Goal: Contribute content: Contribute content

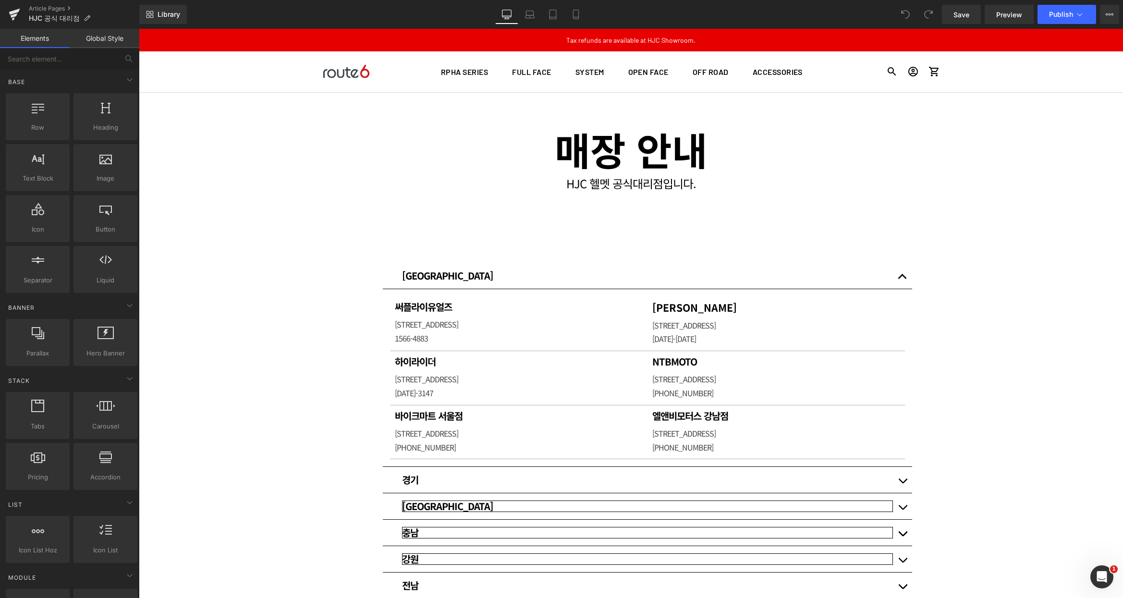
drag, startPoint x: 526, startPoint y: 29, endPoint x: 418, endPoint y: 252, distance: 247.2
click at [417, 252] on div "[GEOGRAPHIC_DATA] Heading 써플라이유얼즈 Heading [STREET_ADDRESS] Text Block Row 와우모터스…" at bounding box center [647, 536] width 529 height 576
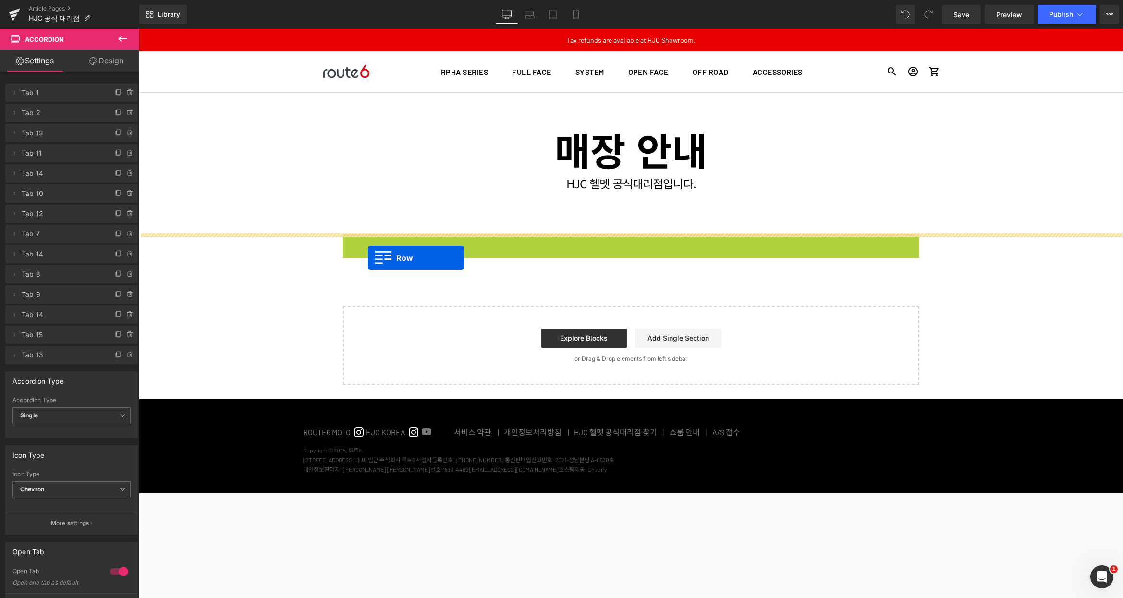
drag, startPoint x: 345, startPoint y: 241, endPoint x: 368, endPoint y: 258, distance: 28.4
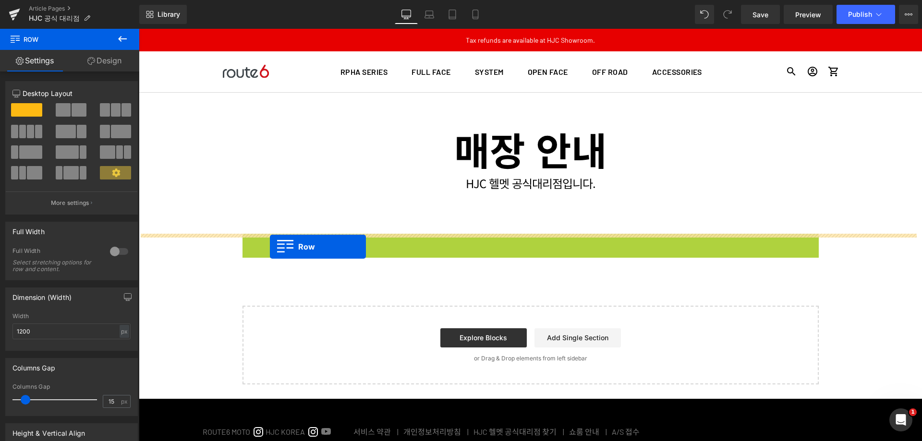
drag, startPoint x: 245, startPoint y: 243, endPoint x: 271, endPoint y: 247, distance: 26.2
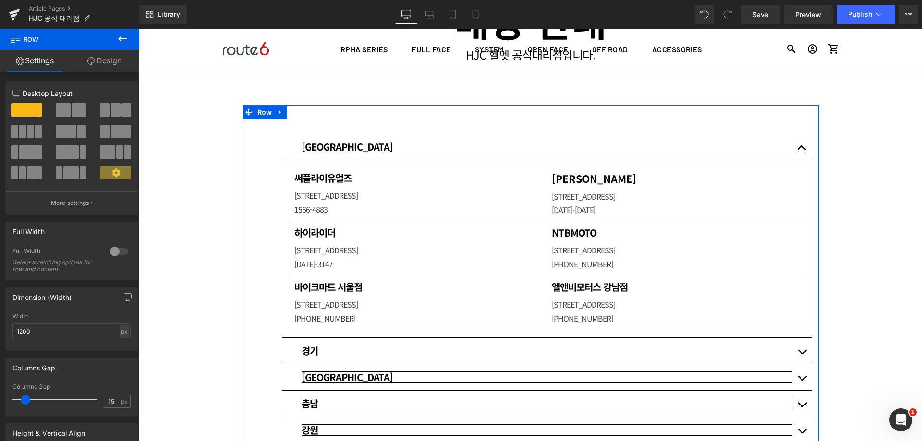
scroll to position [128, 0]
click at [802, 151] on span "button" at bounding box center [802, 151] width 0 height 0
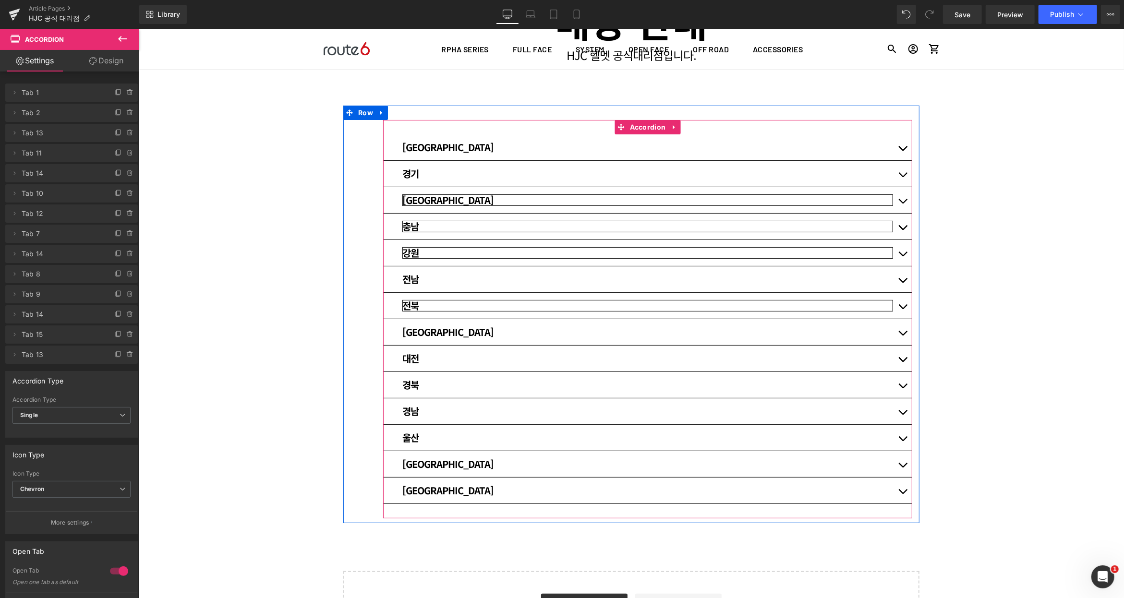
click at [902, 150] on span "button" at bounding box center [902, 150] width 0 height 0
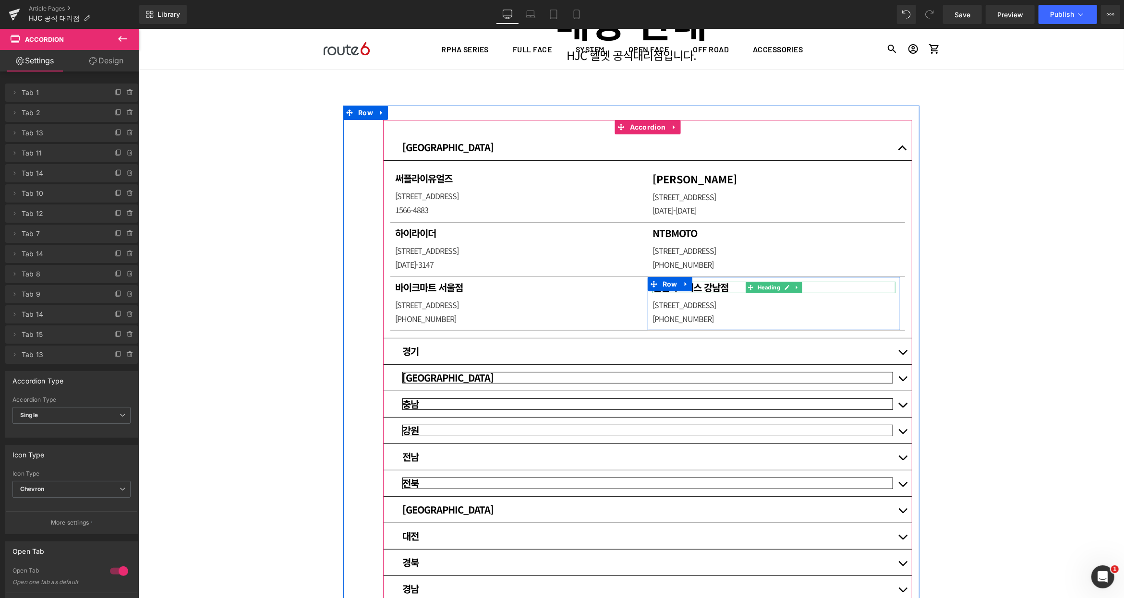
click at [715, 287] on h1 "엘앤비모터스 강남점" at bounding box center [773, 287] width 243 height 12
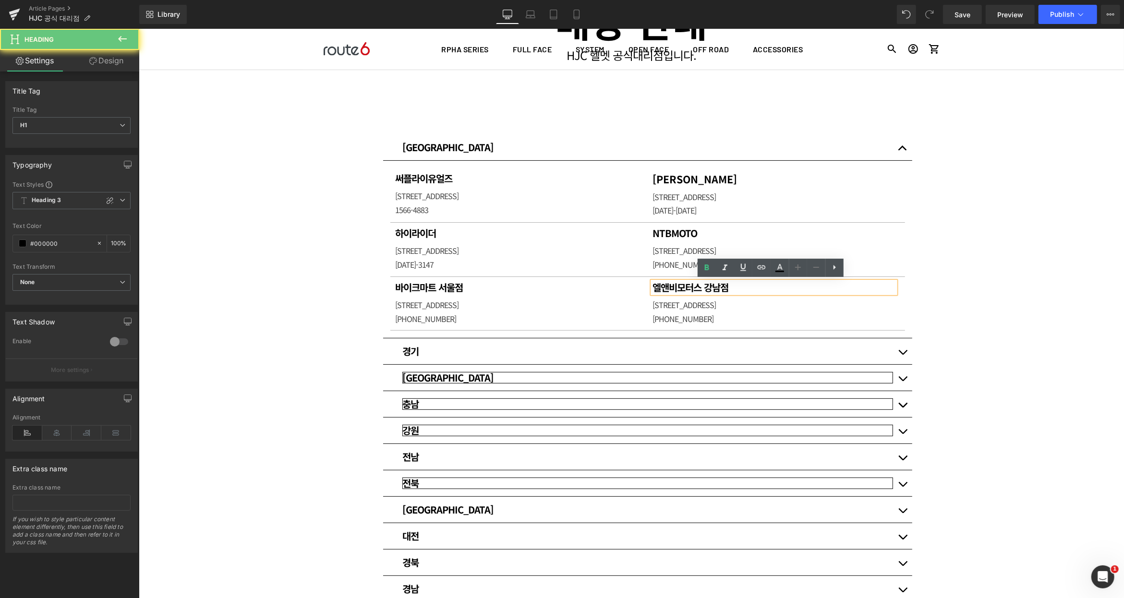
click at [715, 287] on h1 "엘앤비모터스 강남점" at bounding box center [773, 287] width 243 height 12
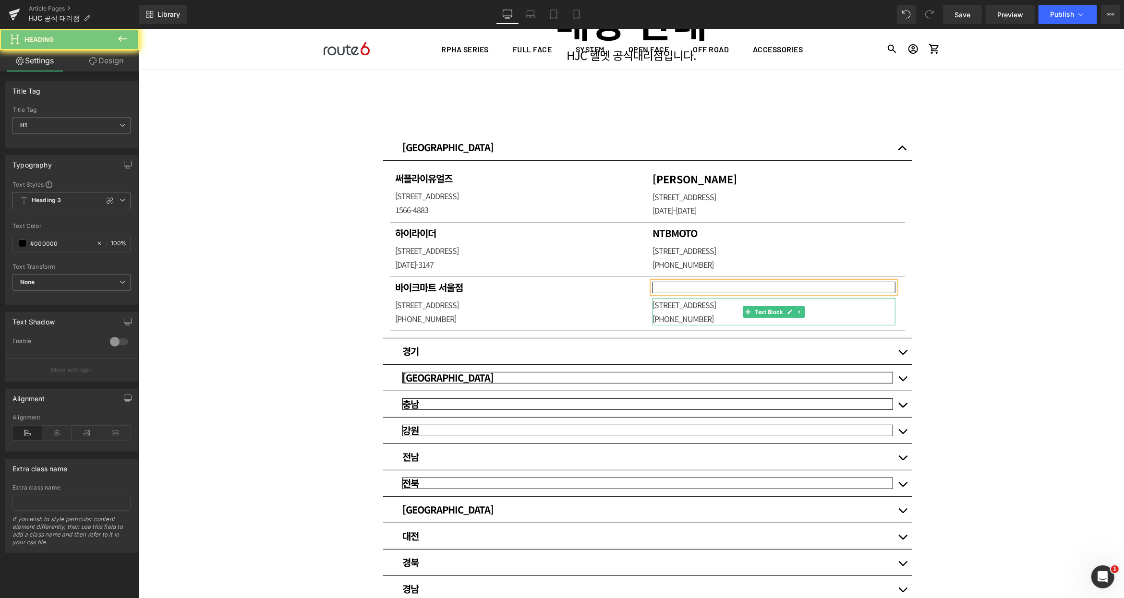
click at [689, 302] on p "[STREET_ADDRESS]" at bounding box center [773, 305] width 243 height 14
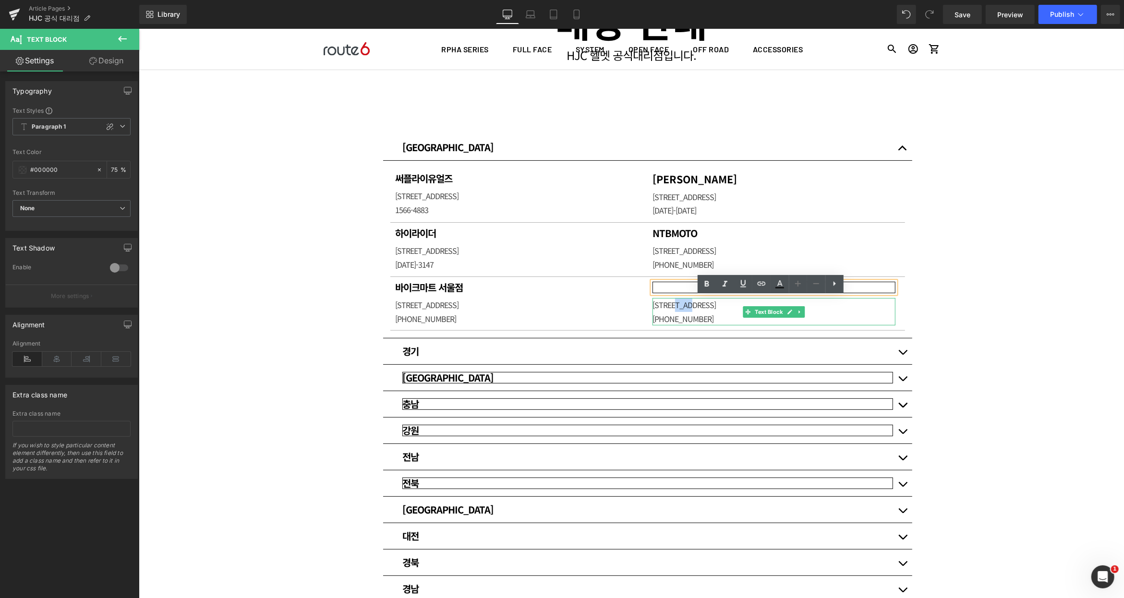
click at [689, 302] on p "[STREET_ADDRESS]" at bounding box center [773, 305] width 243 height 14
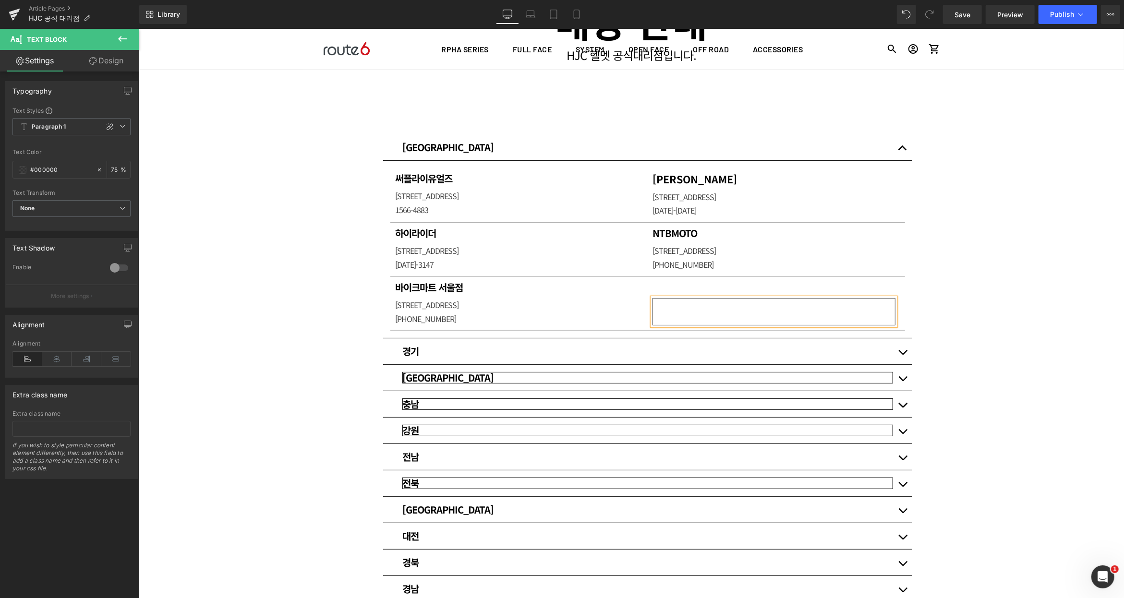
click at [971, 285] on div "매장 안내 Heading HJC 헬멧 공식대리점입니다. Heading Row Row 80px [GEOGRAPHIC_DATA] Heading 써…" at bounding box center [630, 403] width 985 height 878
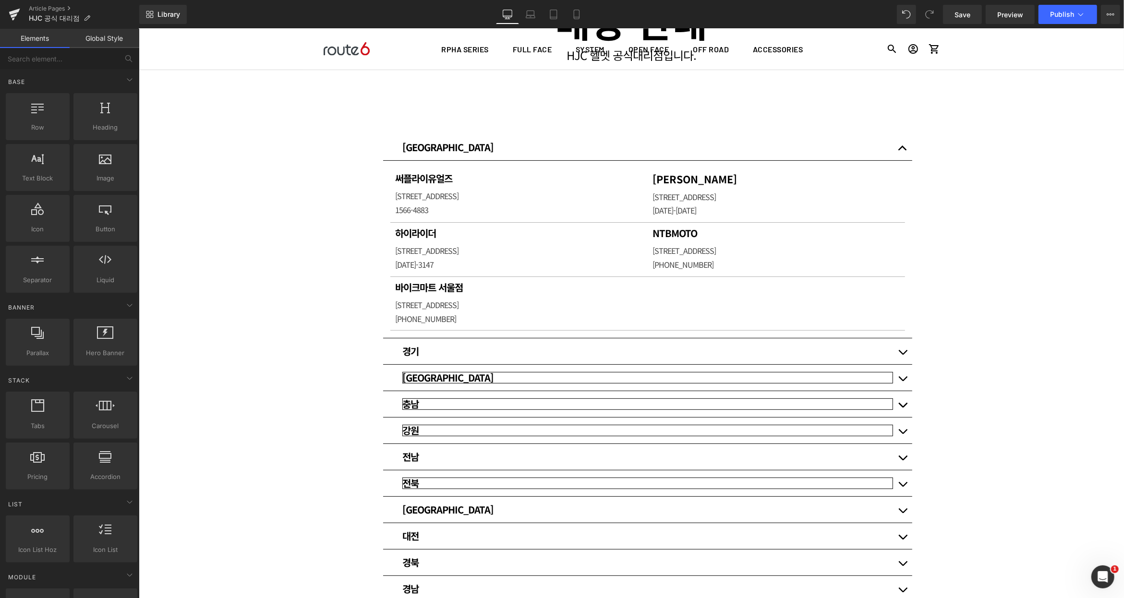
scroll to position [192, 0]
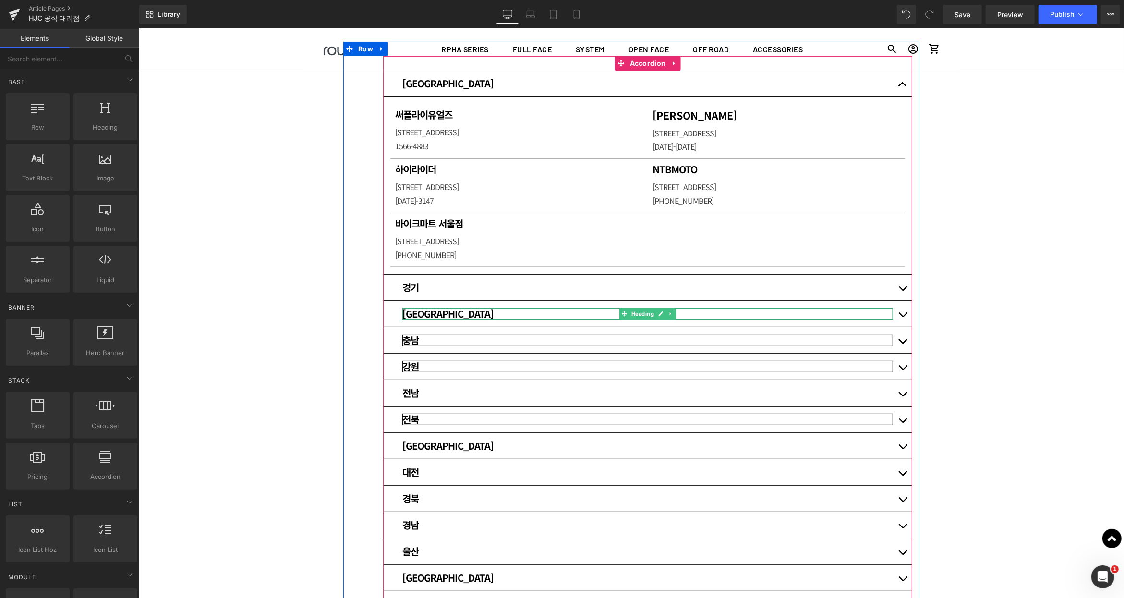
click at [553, 313] on h3 "[GEOGRAPHIC_DATA]" at bounding box center [647, 314] width 491 height 12
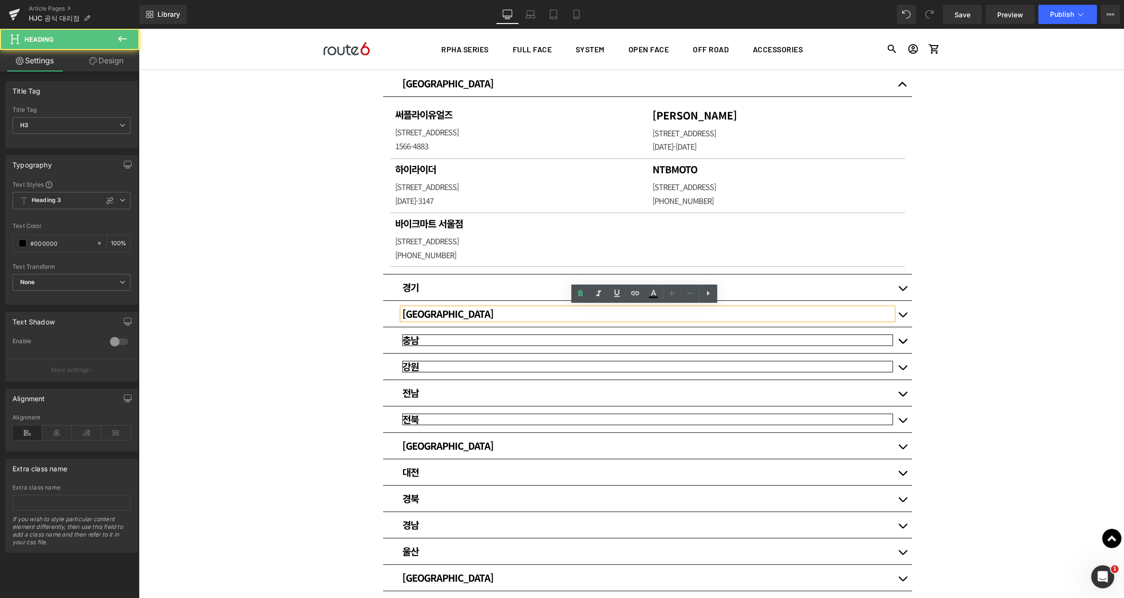
click at [561, 313] on h3 "[GEOGRAPHIC_DATA]" at bounding box center [647, 314] width 491 height 12
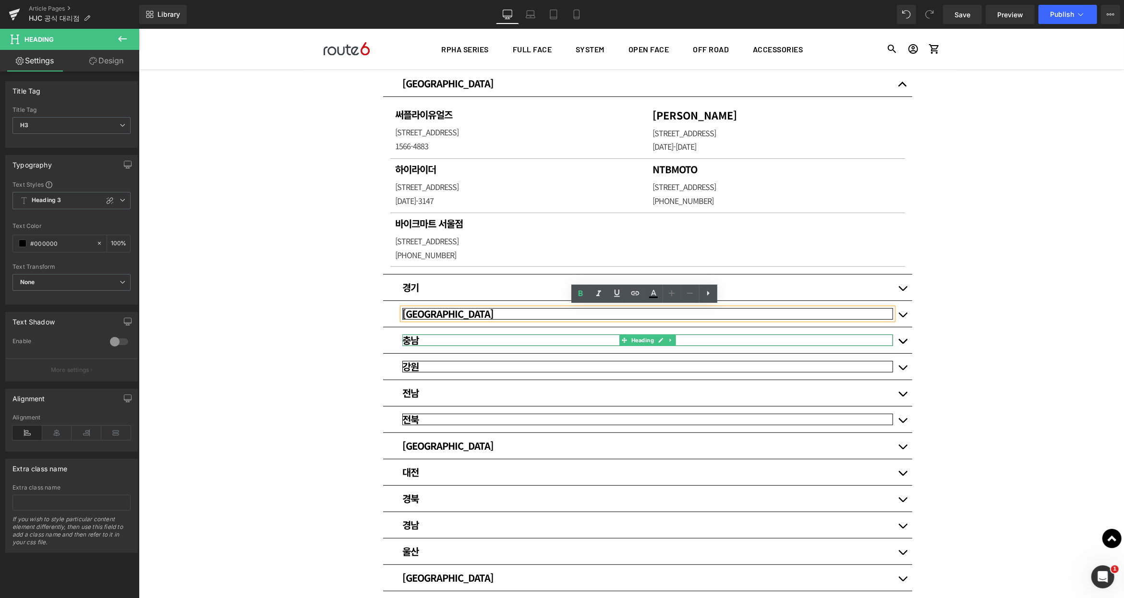
click at [460, 338] on h3 "충남" at bounding box center [647, 340] width 491 height 12
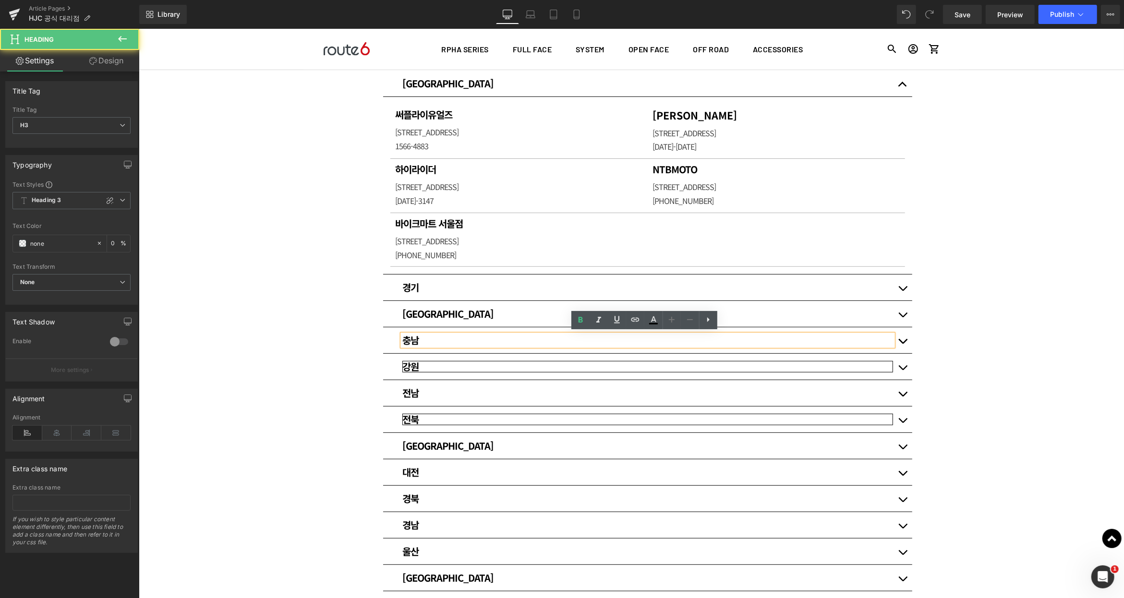
click at [460, 338] on h3 "충남" at bounding box center [647, 340] width 491 height 12
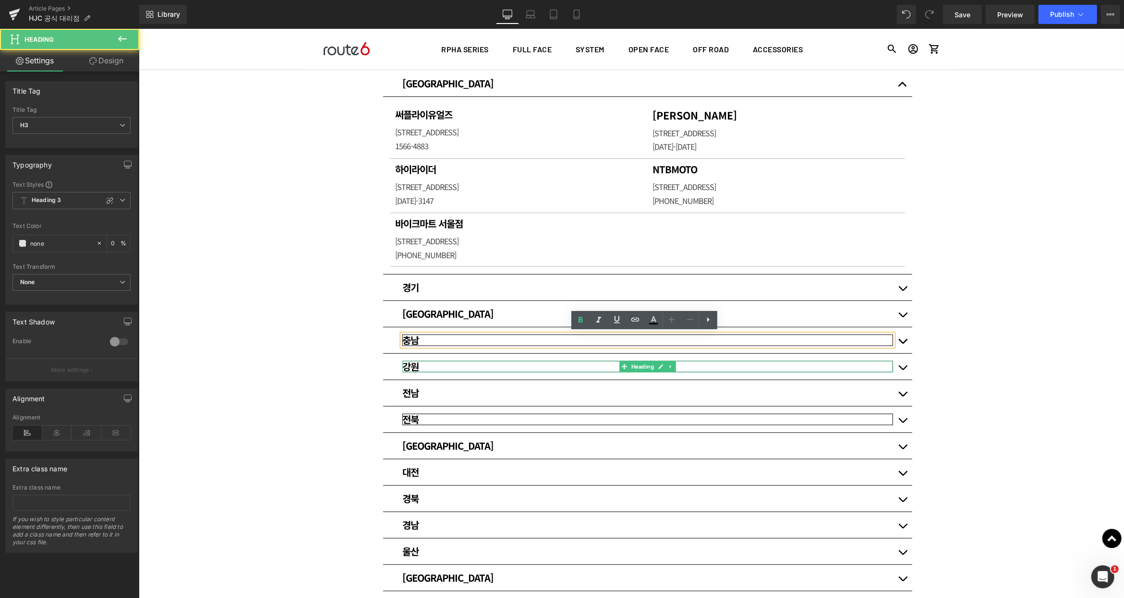
click at [435, 364] on h3 "강원" at bounding box center [647, 367] width 491 height 12
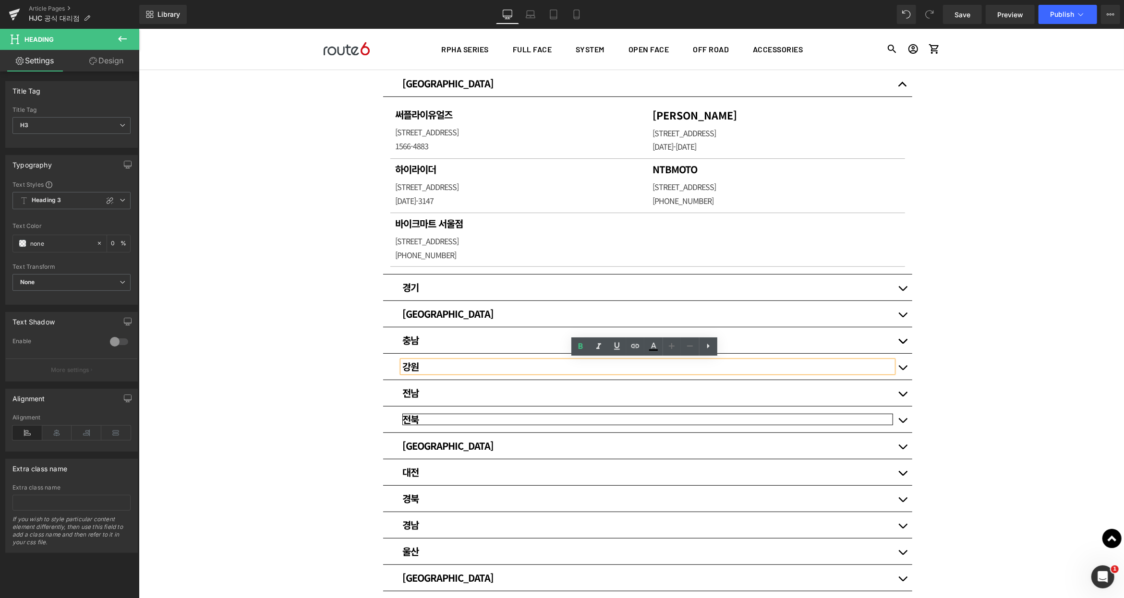
click at [435, 364] on h3 "강원" at bounding box center [647, 367] width 491 height 12
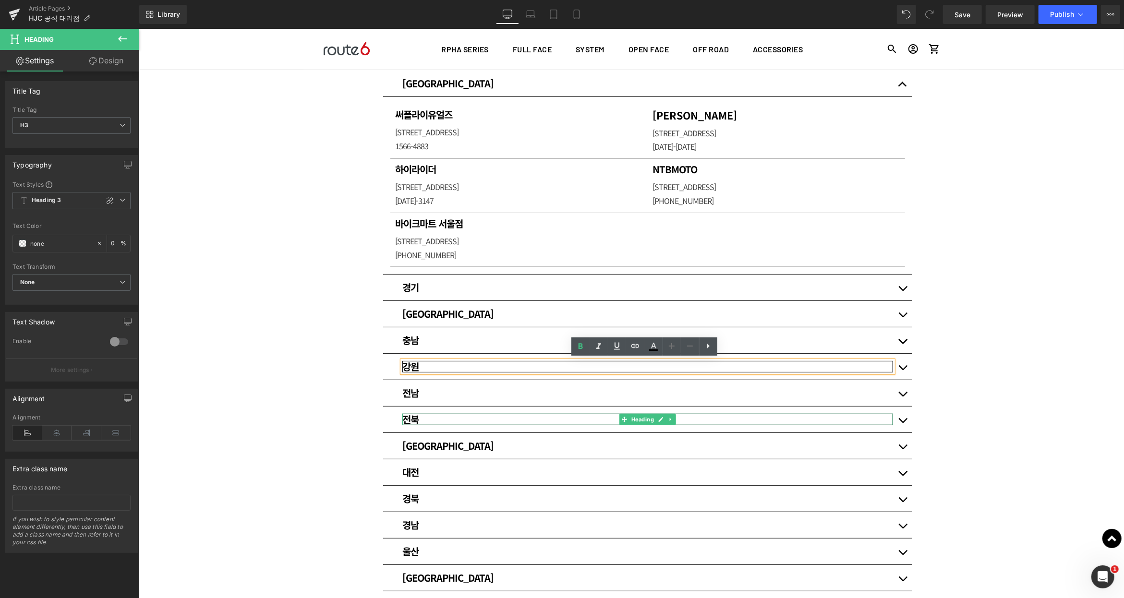
click at [422, 415] on h3 "전북" at bounding box center [647, 419] width 491 height 12
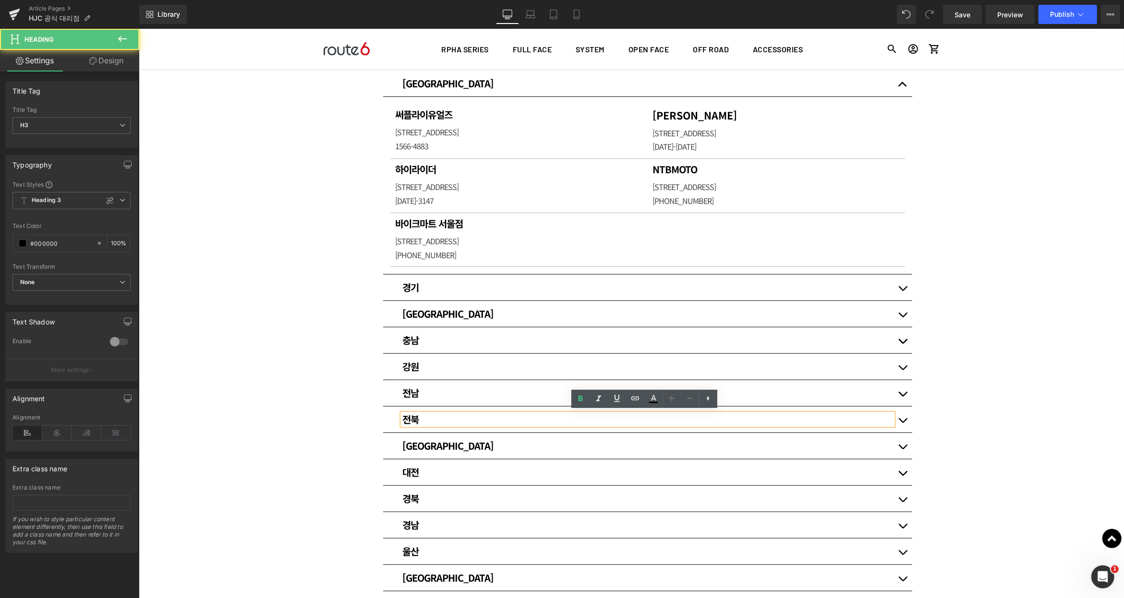
click at [422, 415] on h3 "전북" at bounding box center [647, 419] width 491 height 12
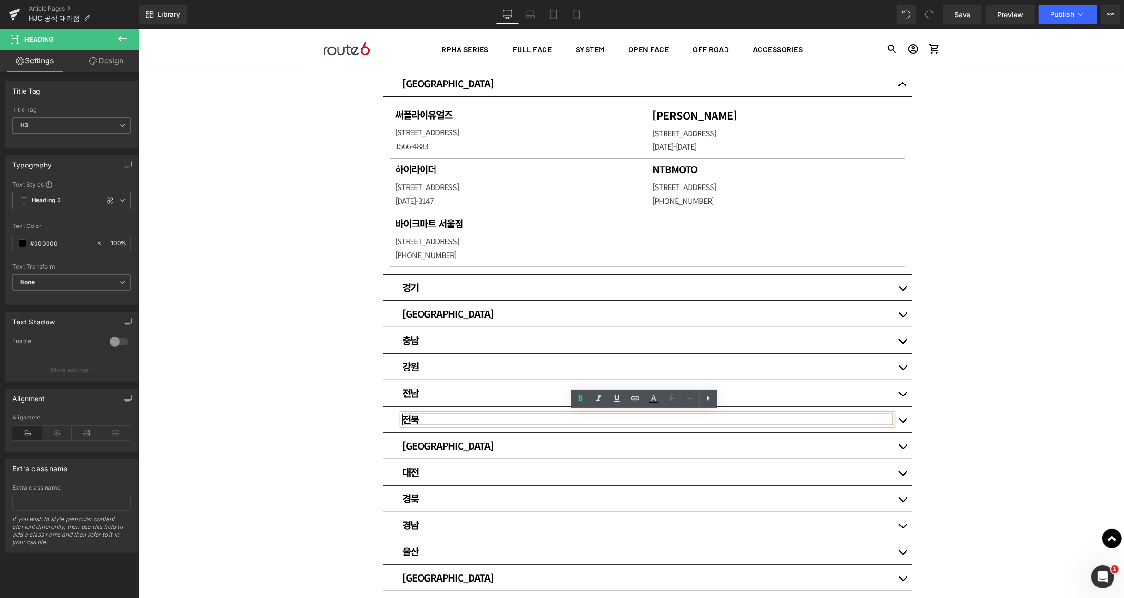
click at [1016, 321] on div "매장 안내 Heading HJC 헬멧 공식대리점입니다. Heading Row Row 80px [GEOGRAPHIC_DATA] Heading 써…" at bounding box center [630, 339] width 985 height 878
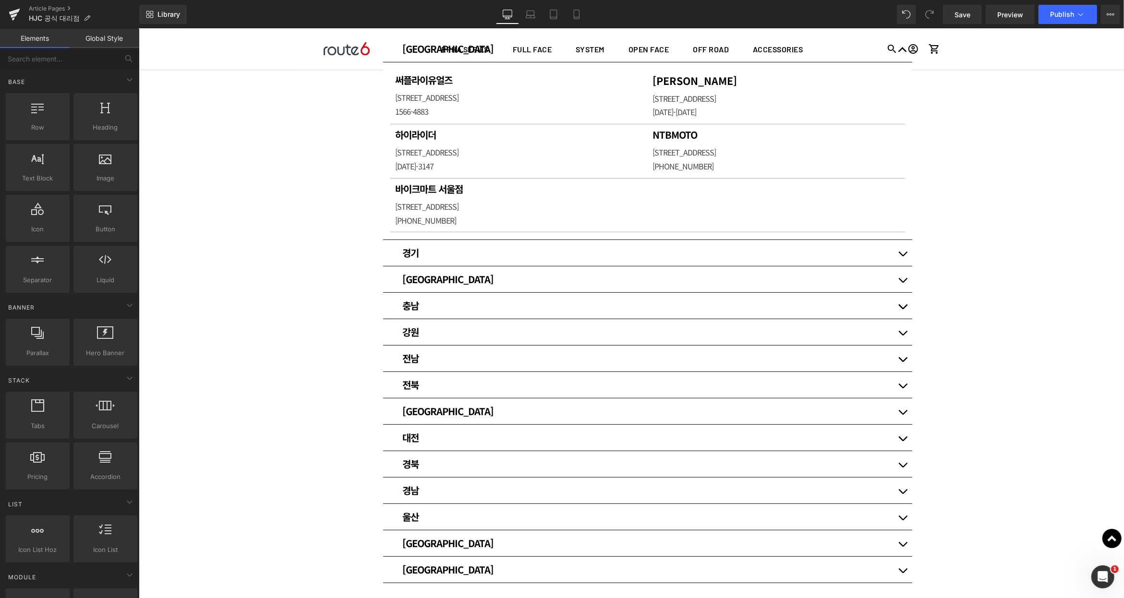
scroll to position [288, 0]
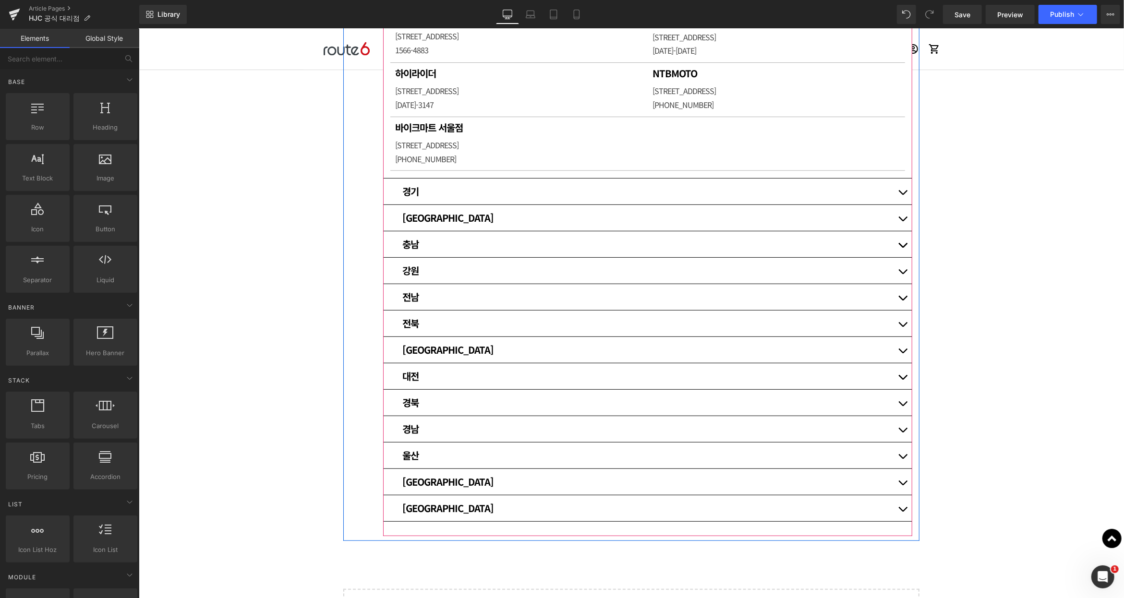
click at [897, 192] on button "button" at bounding box center [902, 191] width 19 height 26
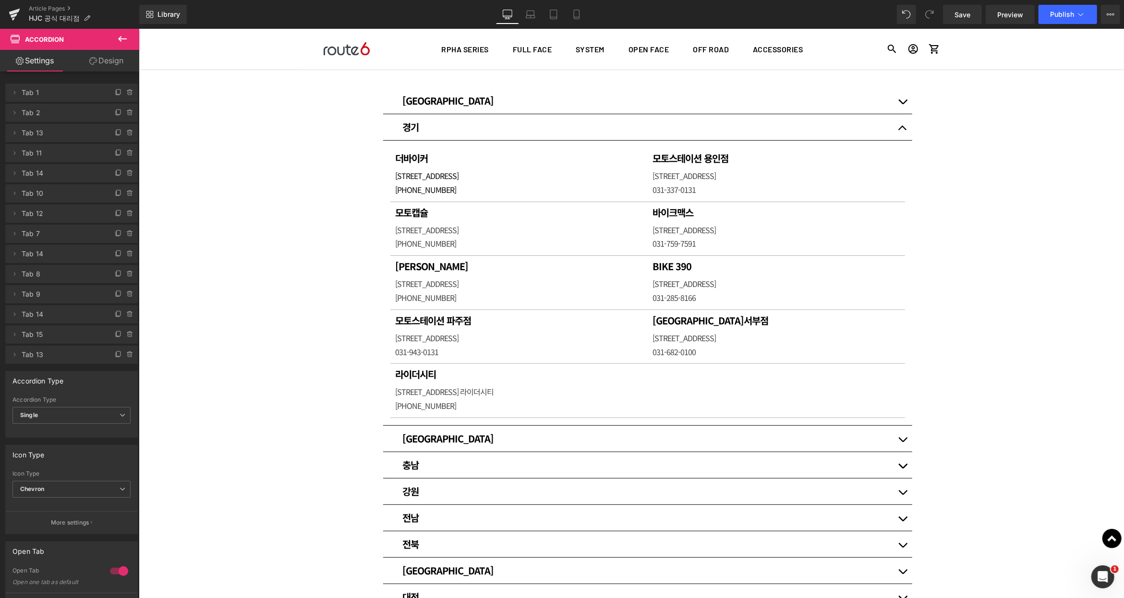
scroll to position [175, 0]
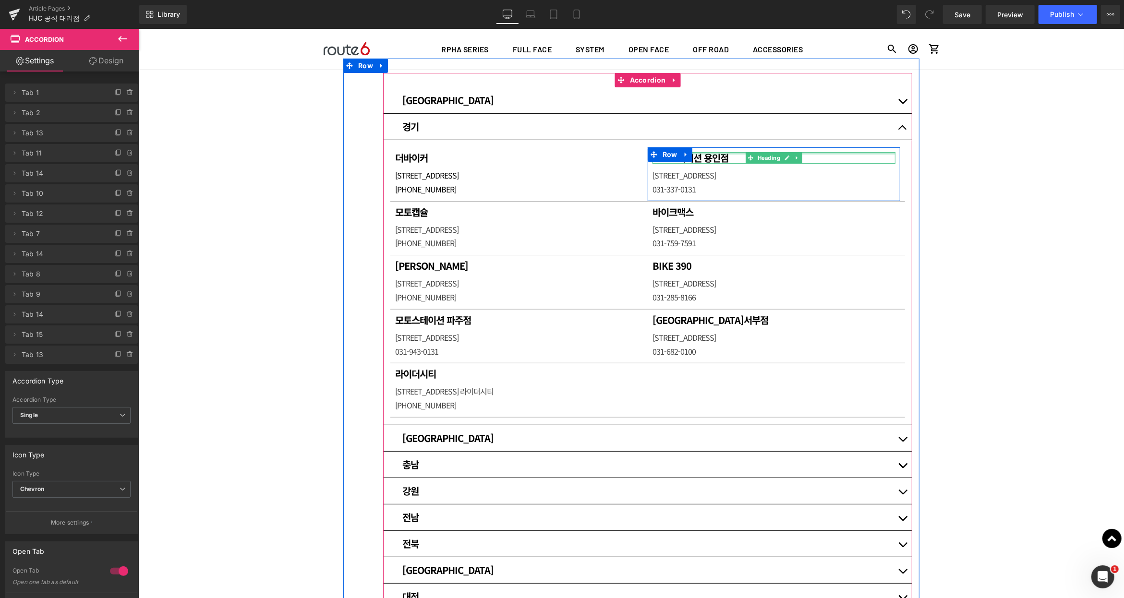
click at [710, 157] on h1 "모토스테이션 용인점" at bounding box center [773, 158] width 243 height 12
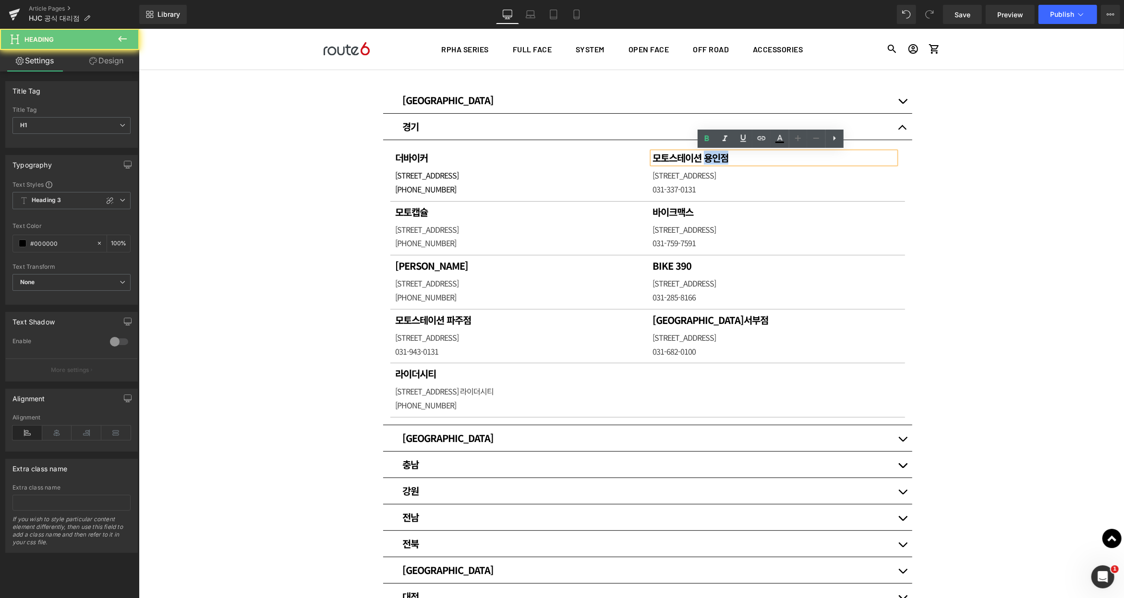
click at [710, 157] on h1 "모토스테이션 용인점" at bounding box center [773, 158] width 243 height 12
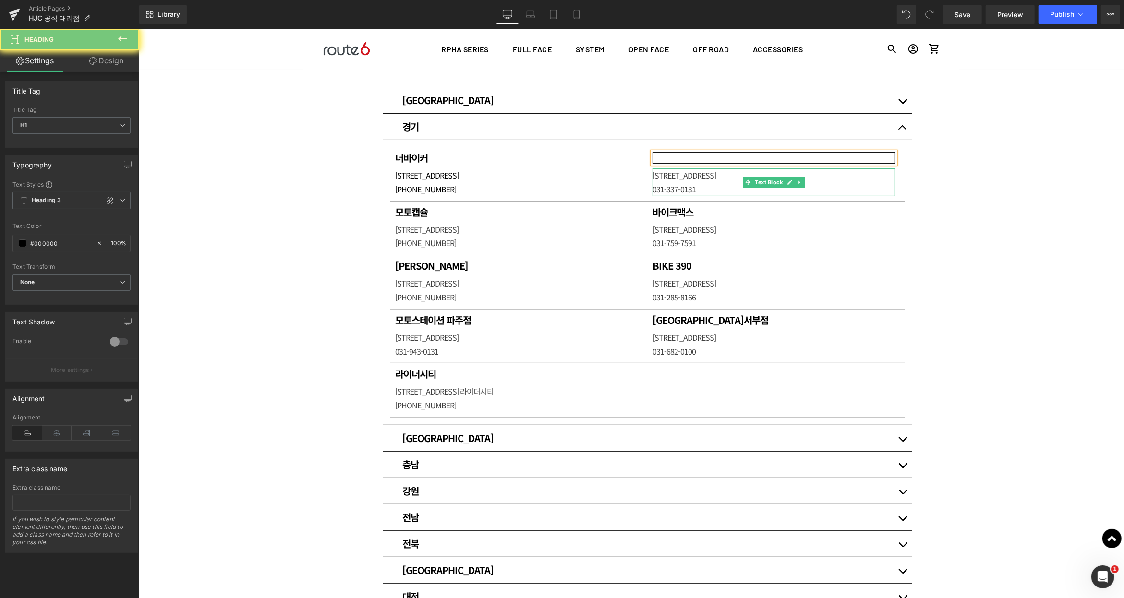
click at [694, 178] on p "[STREET_ADDRESS]" at bounding box center [773, 175] width 243 height 14
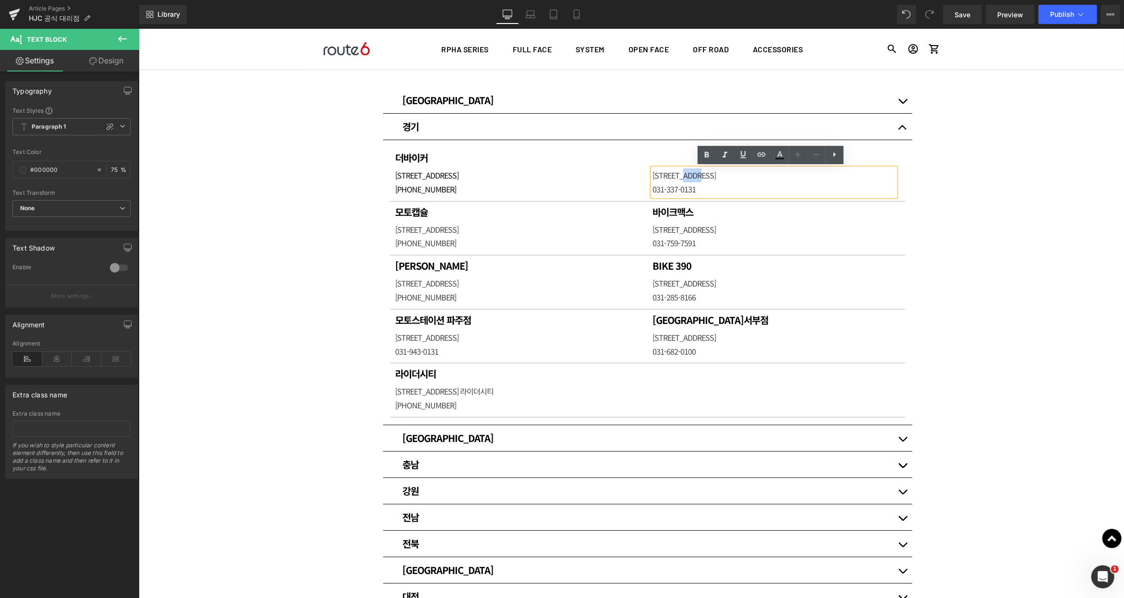
click at [694, 178] on p "[STREET_ADDRESS]" at bounding box center [773, 175] width 243 height 14
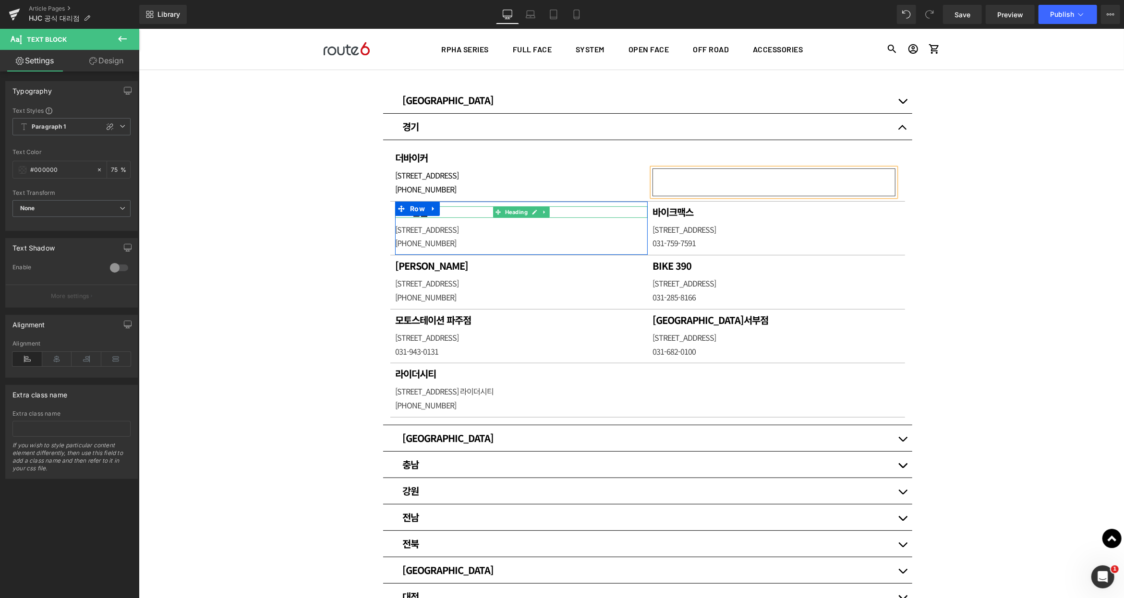
click at [452, 212] on h1 "모토캡슐" at bounding box center [521, 212] width 253 height 12
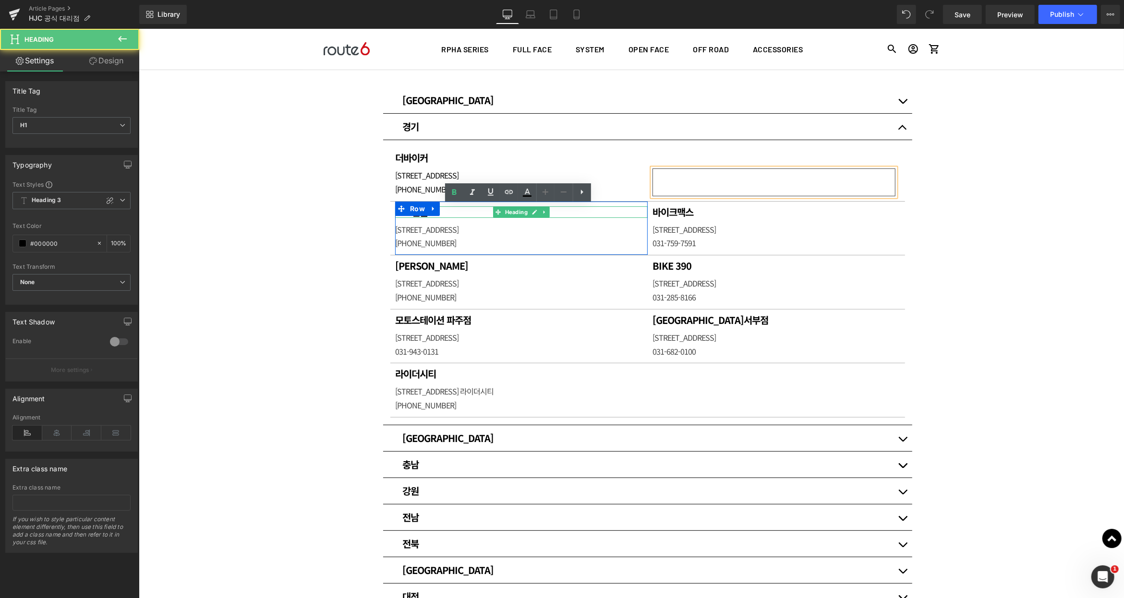
click at [452, 212] on h1 "모토캡슐" at bounding box center [521, 212] width 253 height 12
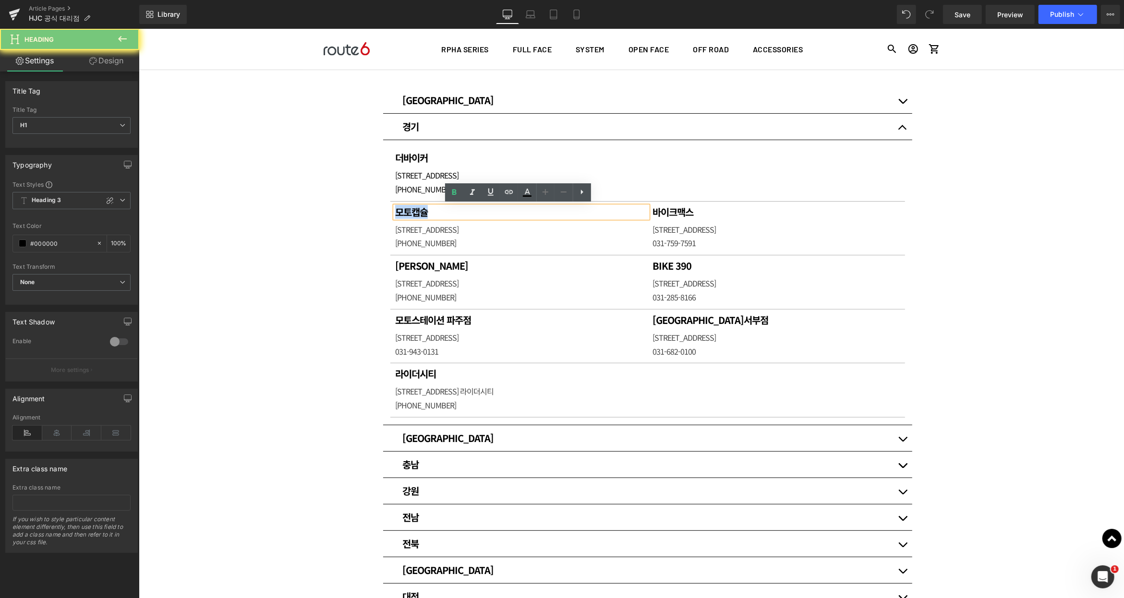
click at [452, 212] on h1 "모토캡슐" at bounding box center [521, 212] width 253 height 12
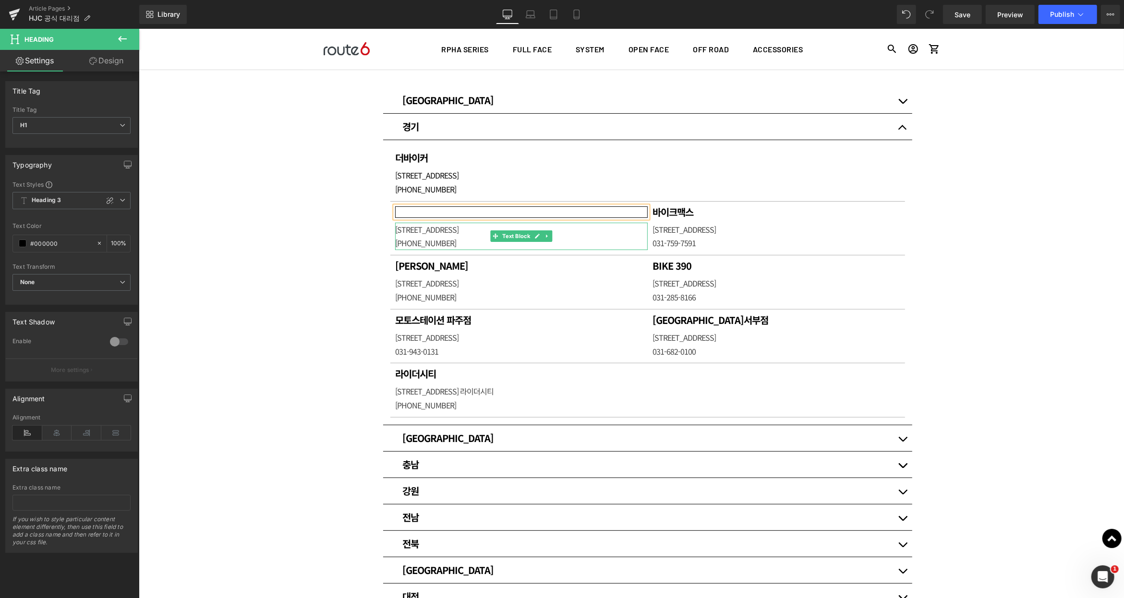
click at [440, 232] on p "[STREET_ADDRESS]" at bounding box center [521, 229] width 253 height 14
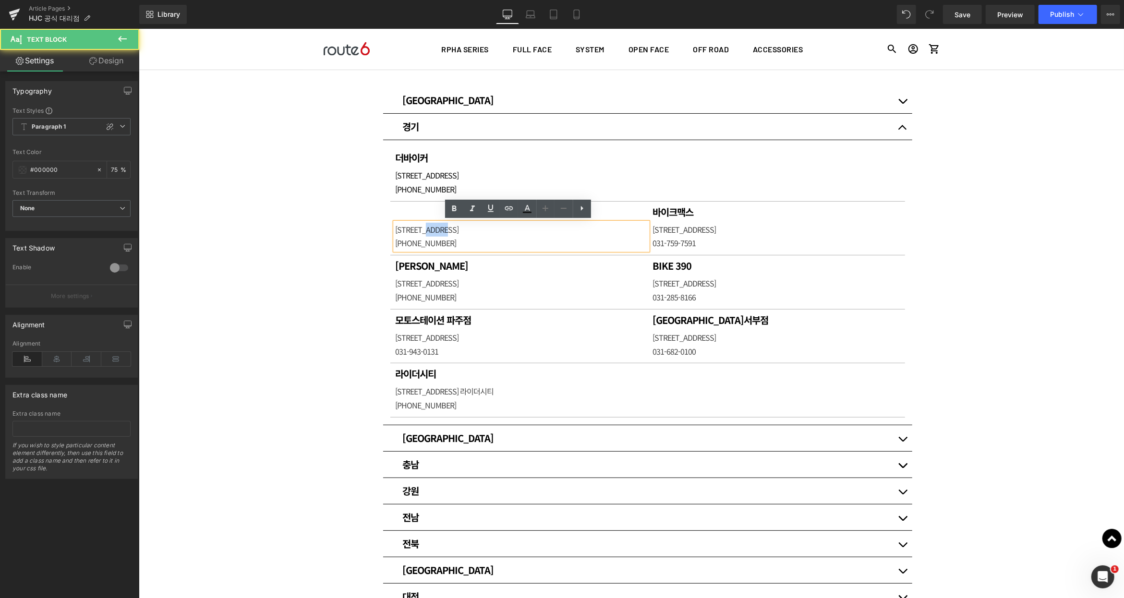
click at [440, 232] on p "[STREET_ADDRESS]" at bounding box center [521, 229] width 253 height 14
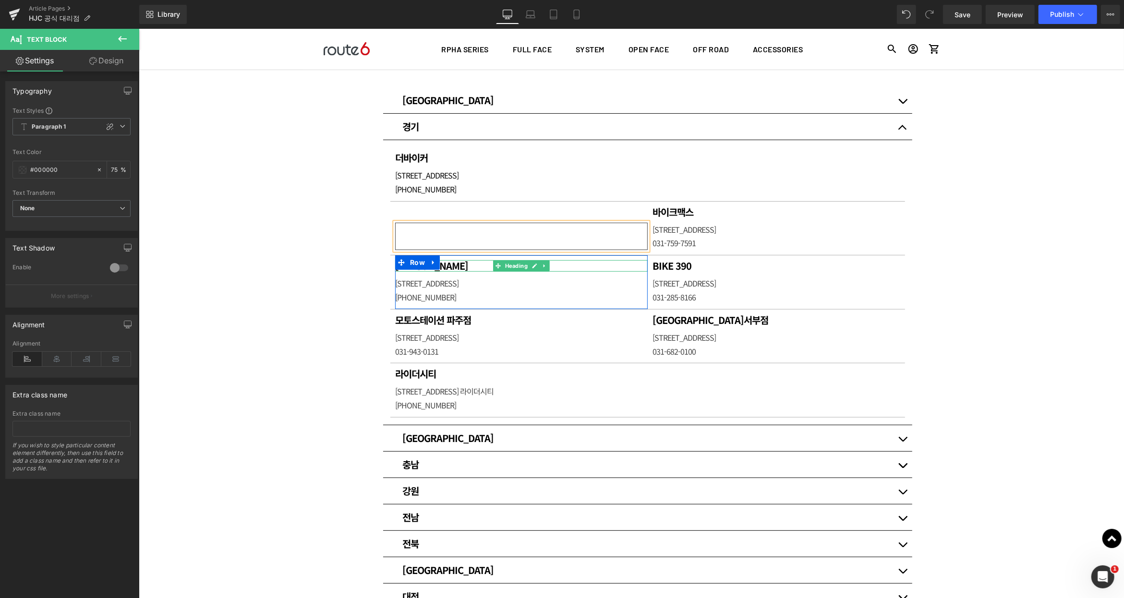
click at [462, 265] on h1 "[PERSON_NAME]" at bounding box center [521, 266] width 253 height 12
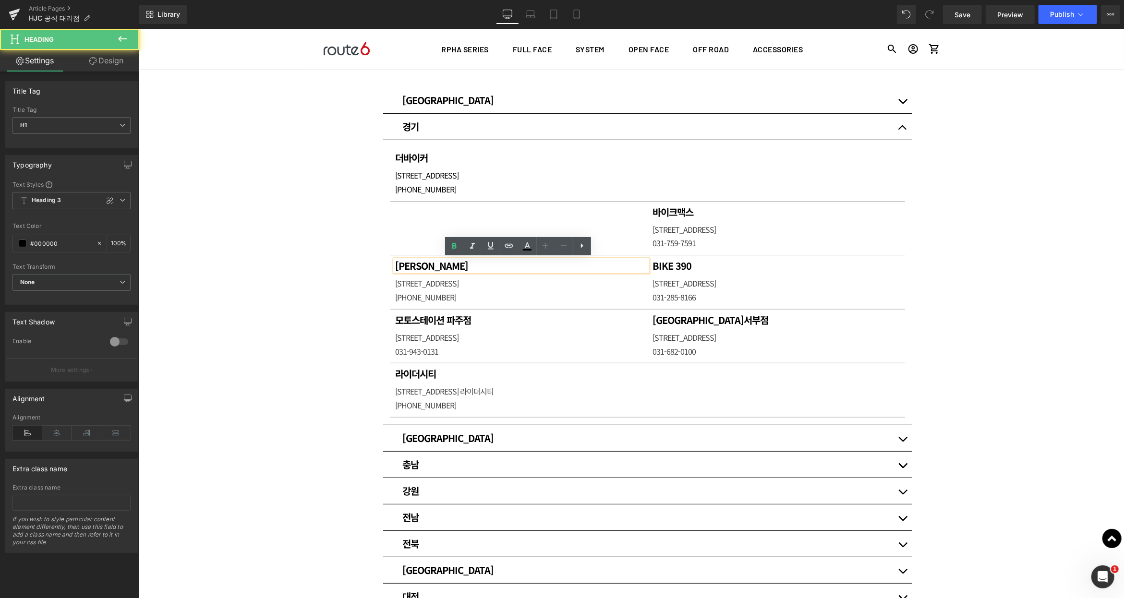
click at [462, 265] on h1 "[PERSON_NAME]" at bounding box center [521, 266] width 253 height 12
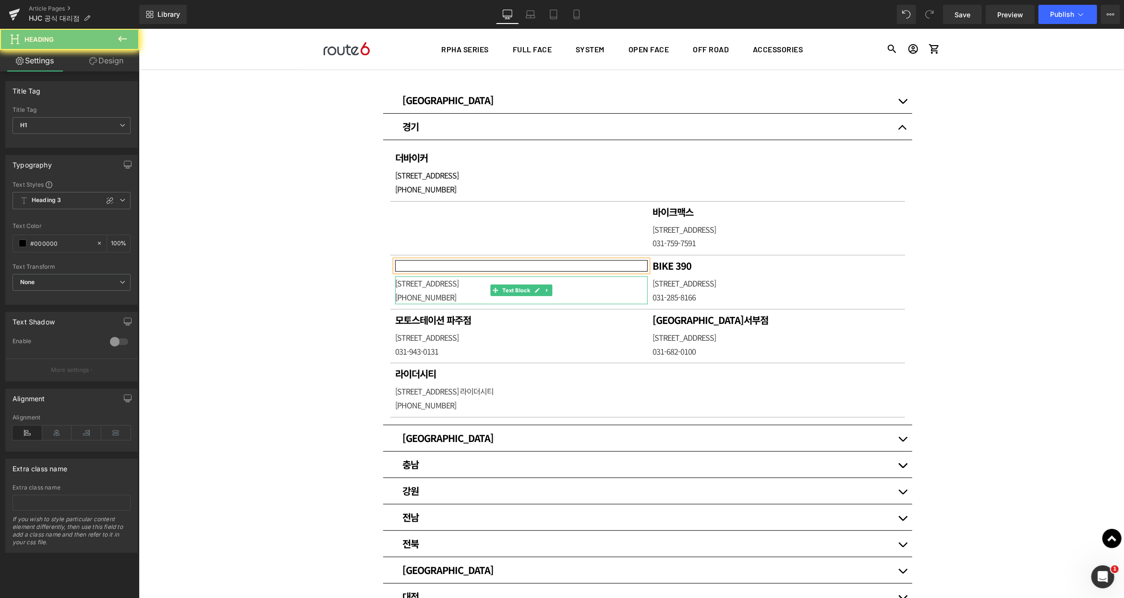
click at [452, 285] on p "[STREET_ADDRESS]" at bounding box center [521, 283] width 253 height 14
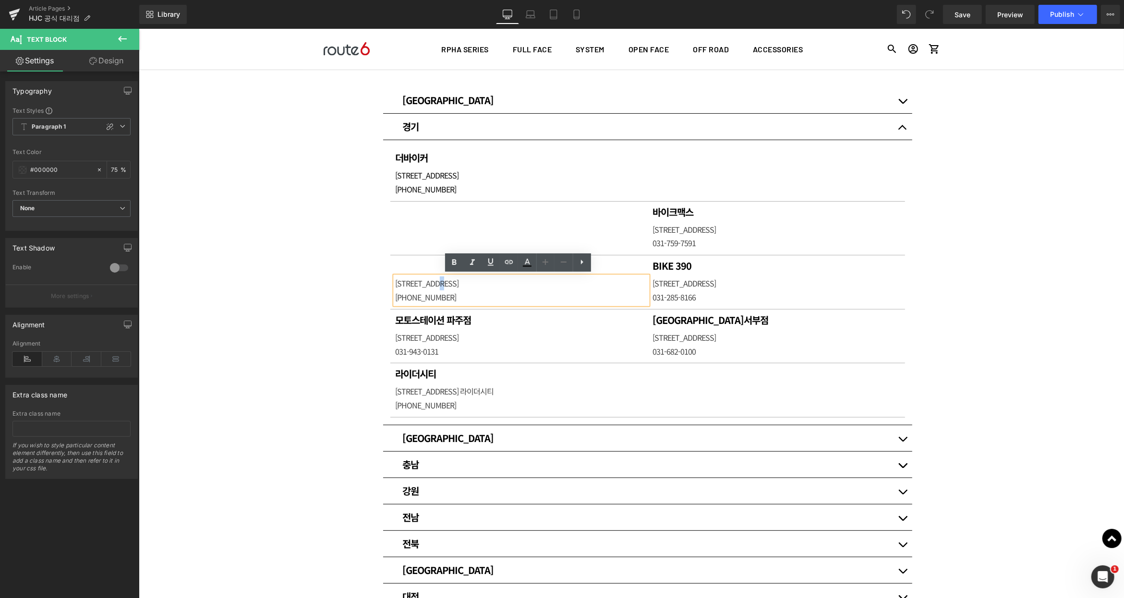
click at [452, 285] on p "[STREET_ADDRESS]" at bounding box center [521, 283] width 253 height 14
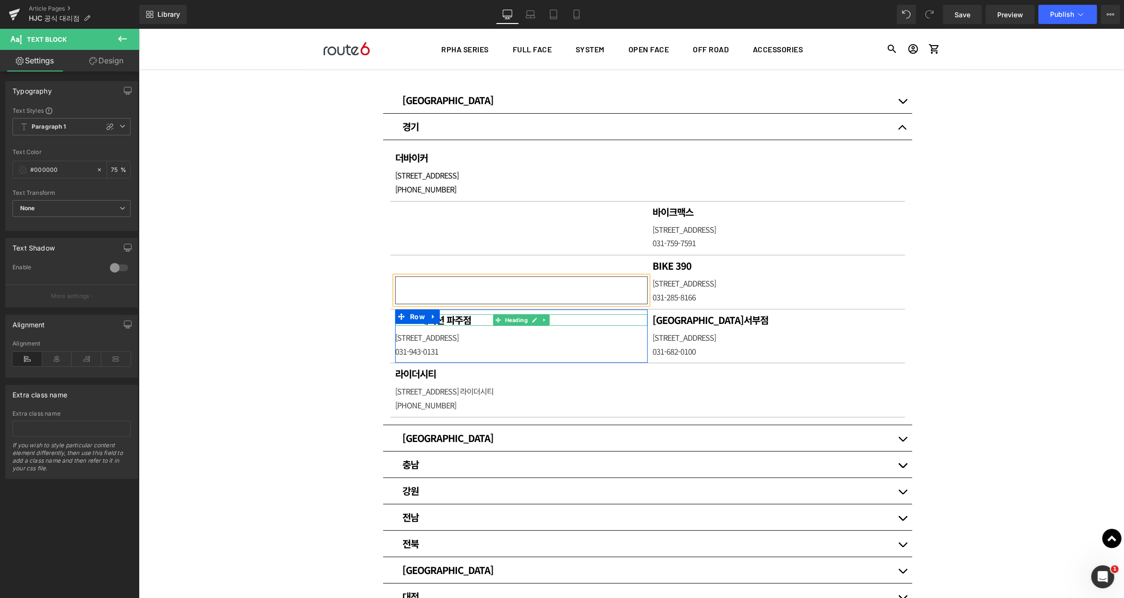
click at [466, 317] on h1 "모토스테이션 파주점" at bounding box center [521, 320] width 253 height 12
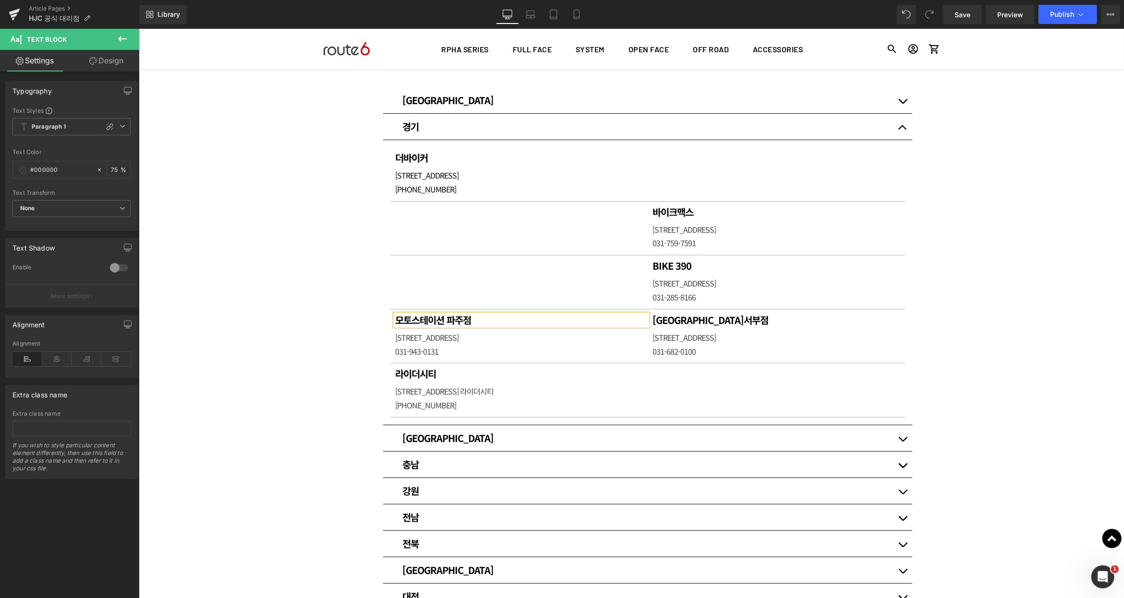
click at [466, 317] on h1 "모토스테이션 파주점" at bounding box center [521, 320] width 253 height 12
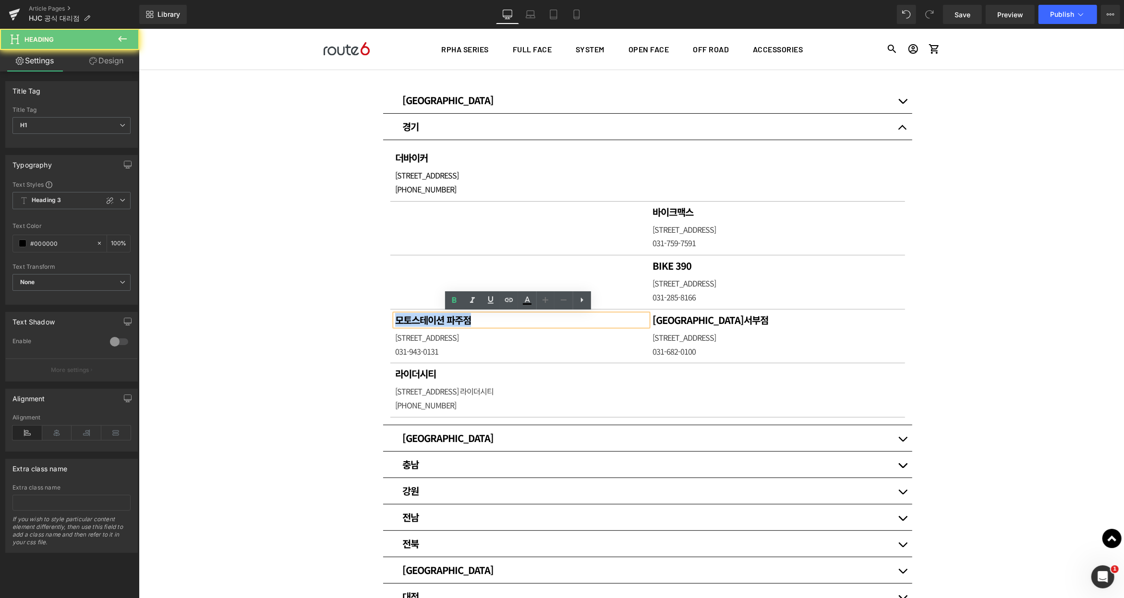
click at [466, 317] on h1 "모토스테이션 파주점" at bounding box center [521, 320] width 253 height 12
click at [462, 320] on h1 "모토스테이션 파주점" at bounding box center [521, 320] width 253 height 12
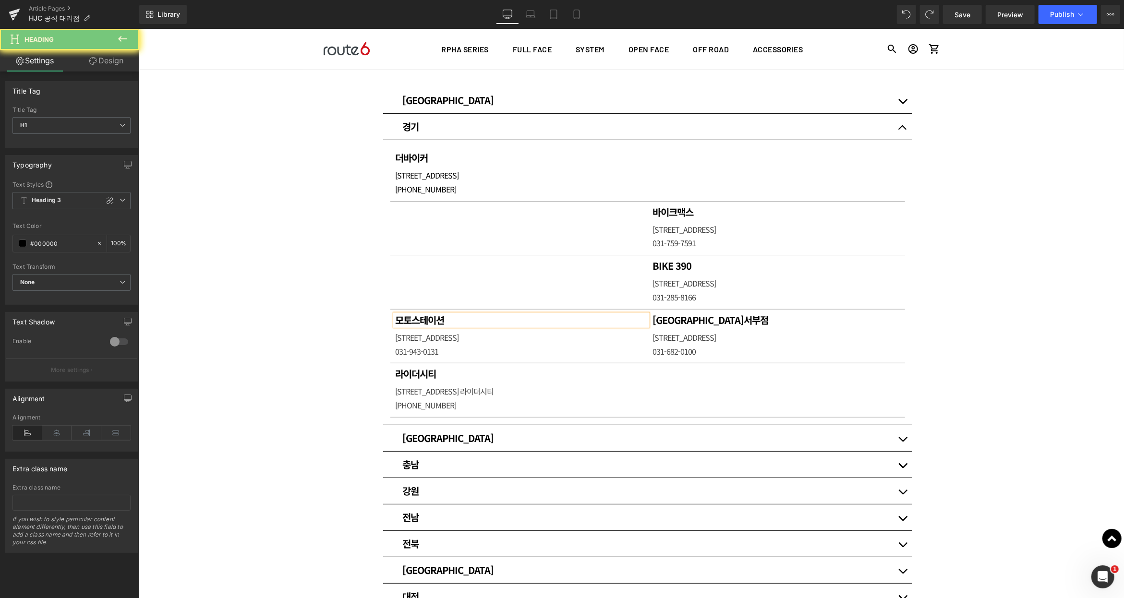
click at [462, 320] on h1 "모토스테이션" at bounding box center [521, 320] width 253 height 12
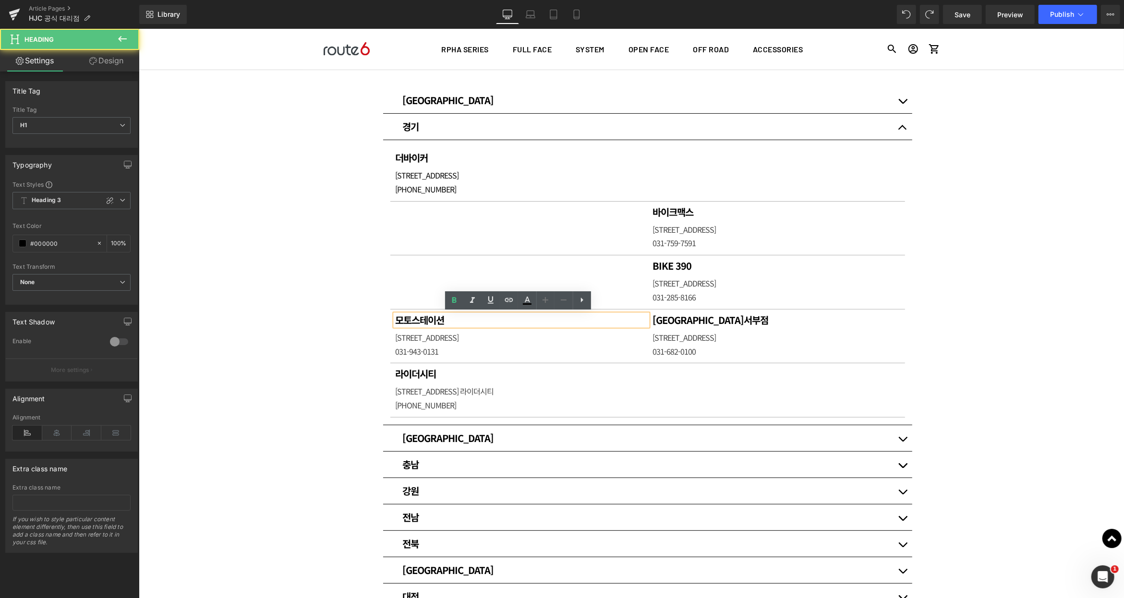
click at [462, 320] on h1 "모토스테이션" at bounding box center [521, 320] width 253 height 12
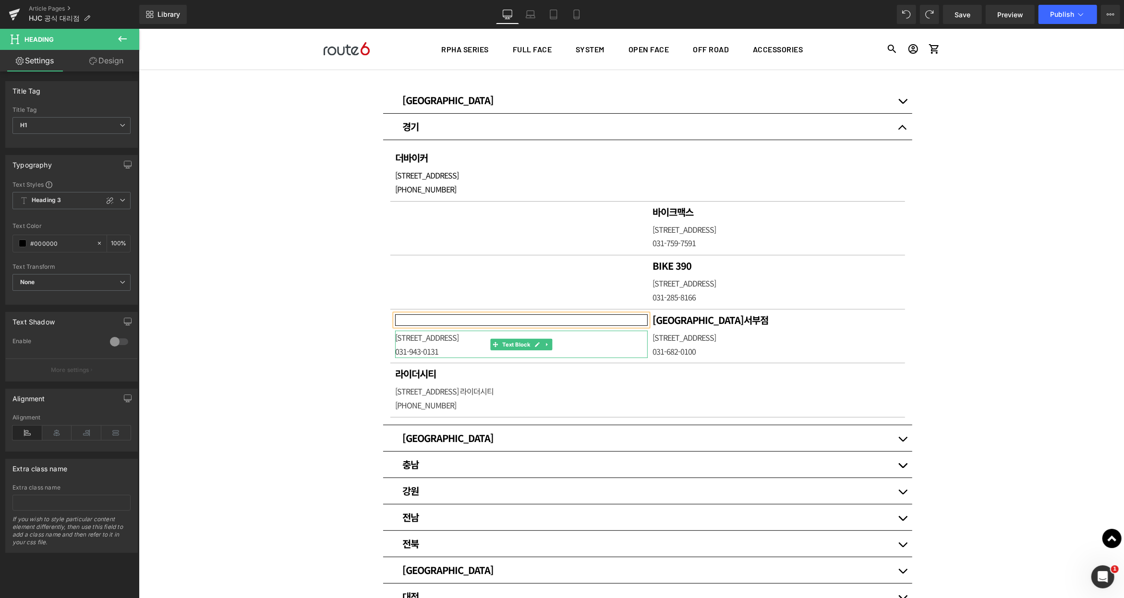
click at [460, 338] on p "[STREET_ADDRESS]" at bounding box center [521, 337] width 253 height 14
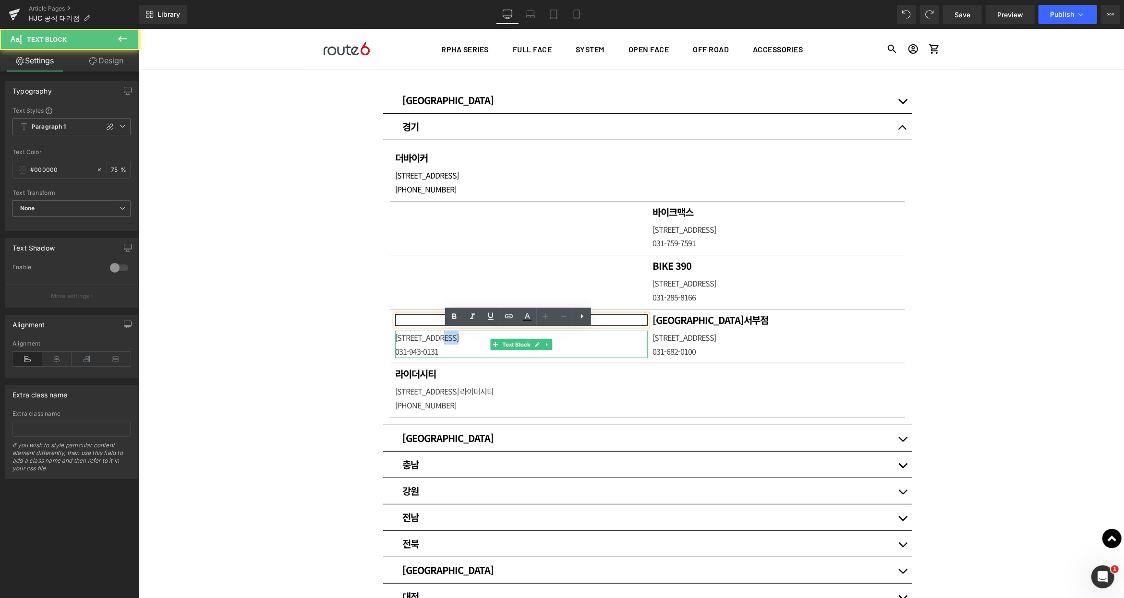
click at [460, 338] on p "[STREET_ADDRESS]" at bounding box center [521, 337] width 253 height 14
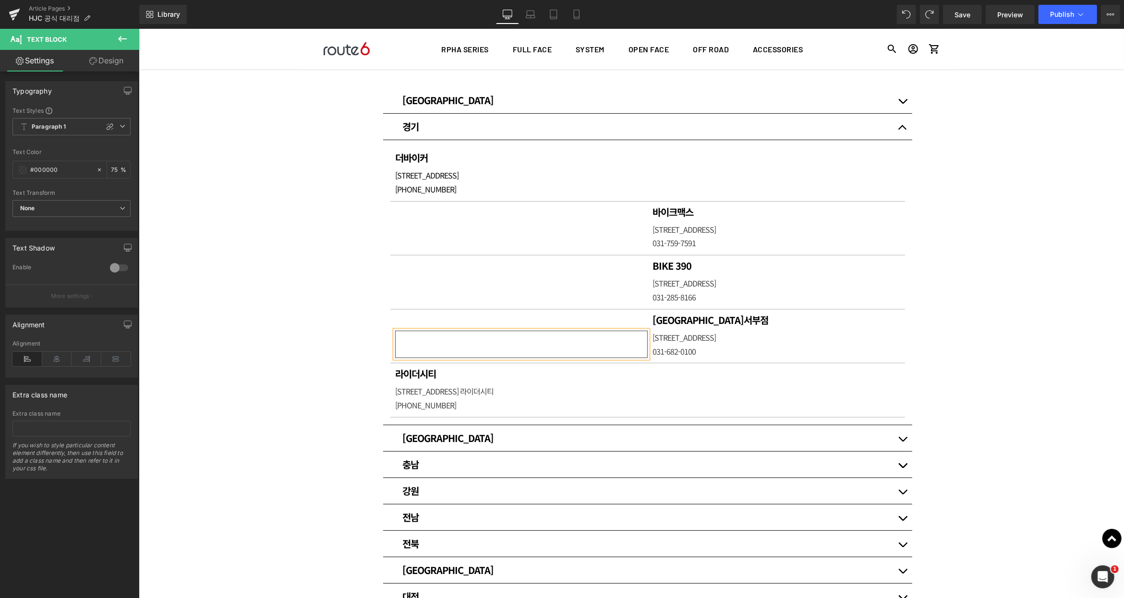
click at [957, 275] on div "매장 안내 Heading HJC 헬멧 공식대리점입니다. Heading Row Row 80px [GEOGRAPHIC_DATA] Heading 써…" at bounding box center [630, 409] width 985 height 986
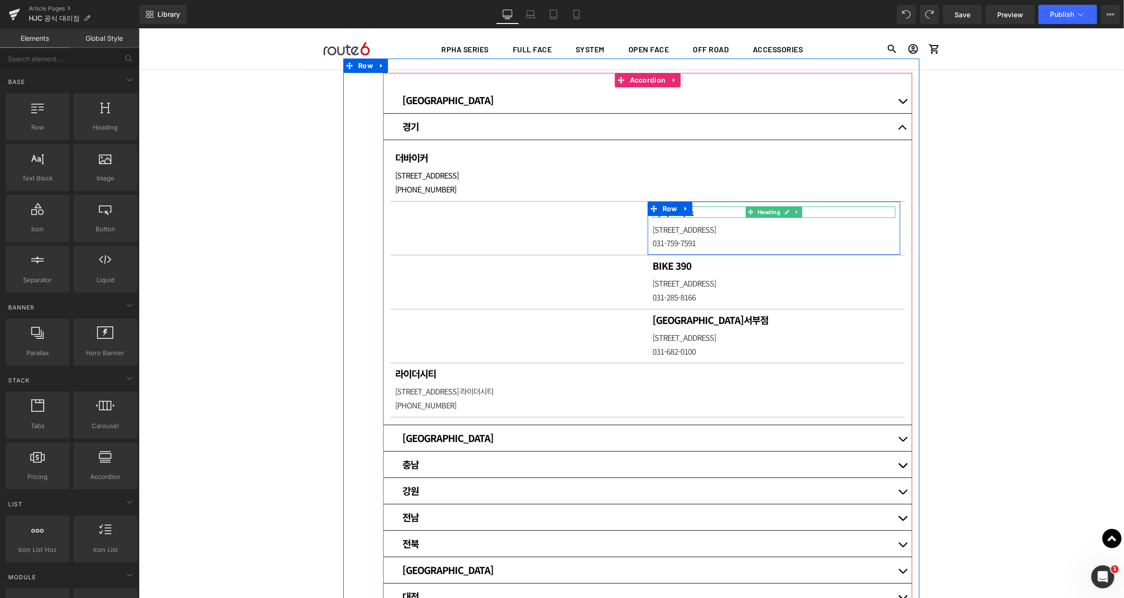
click at [692, 211] on h1 "바이크맥스" at bounding box center [773, 212] width 243 height 12
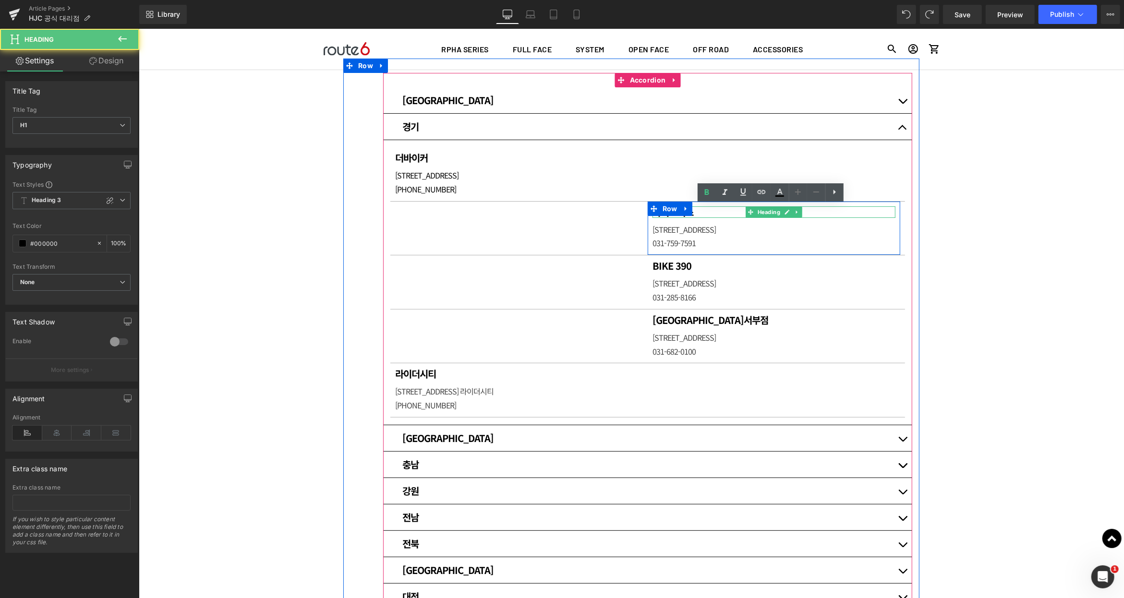
click at [692, 211] on h1 "바이크맥스" at bounding box center [773, 212] width 243 height 12
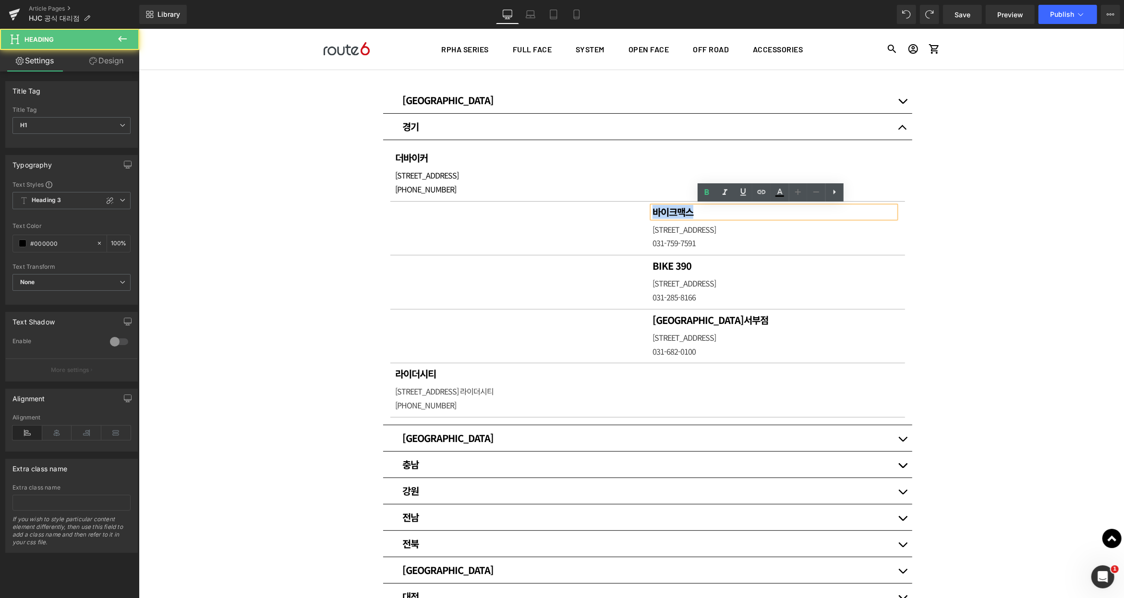
click at [692, 211] on h1 "바이크맥스" at bounding box center [773, 212] width 243 height 12
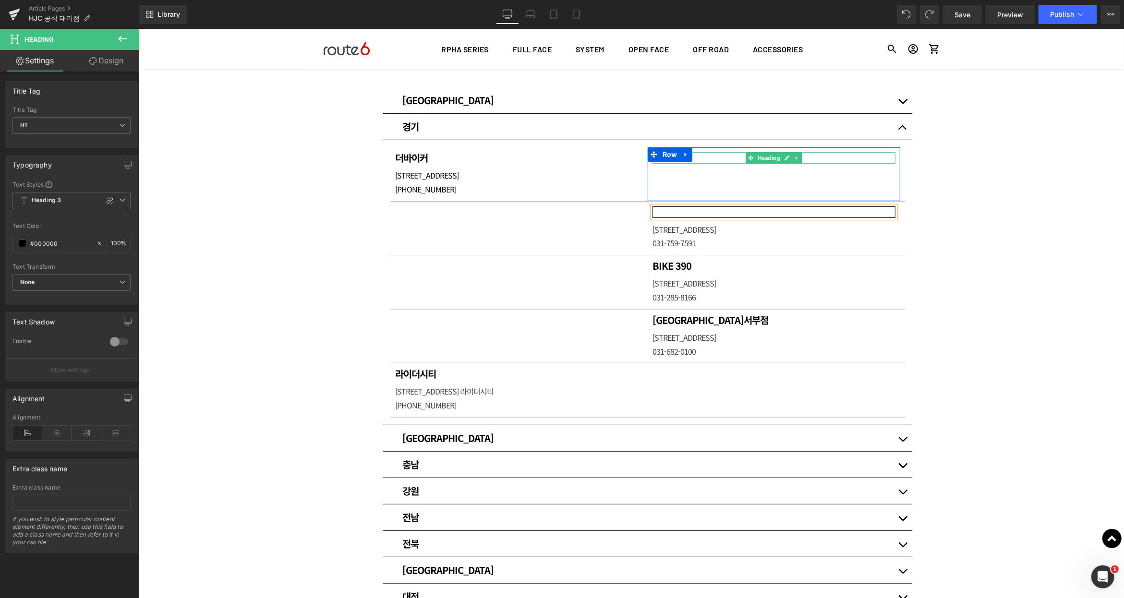
click at [702, 156] on h1 at bounding box center [773, 158] width 243 height 12
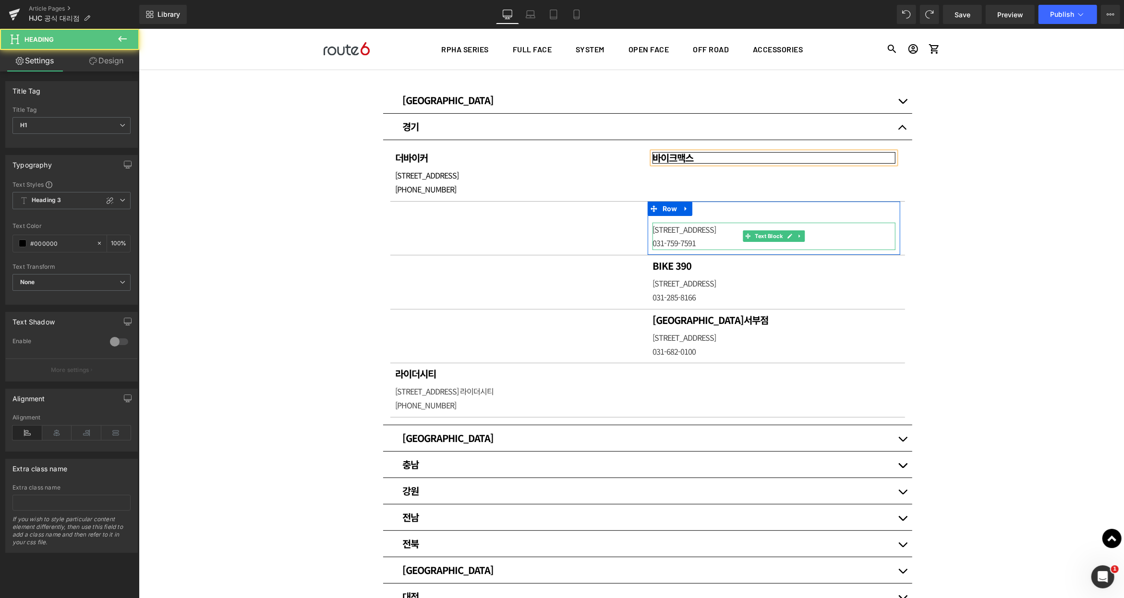
click at [681, 234] on p "[STREET_ADDRESS]" at bounding box center [773, 229] width 243 height 14
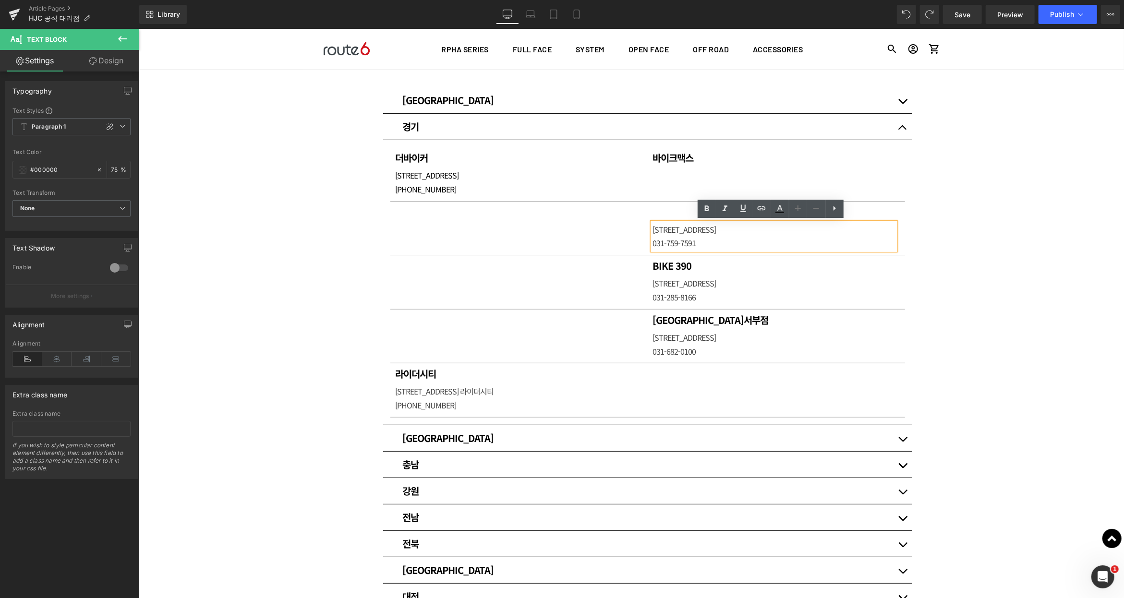
click at [688, 233] on p "[STREET_ADDRESS]" at bounding box center [773, 229] width 243 height 14
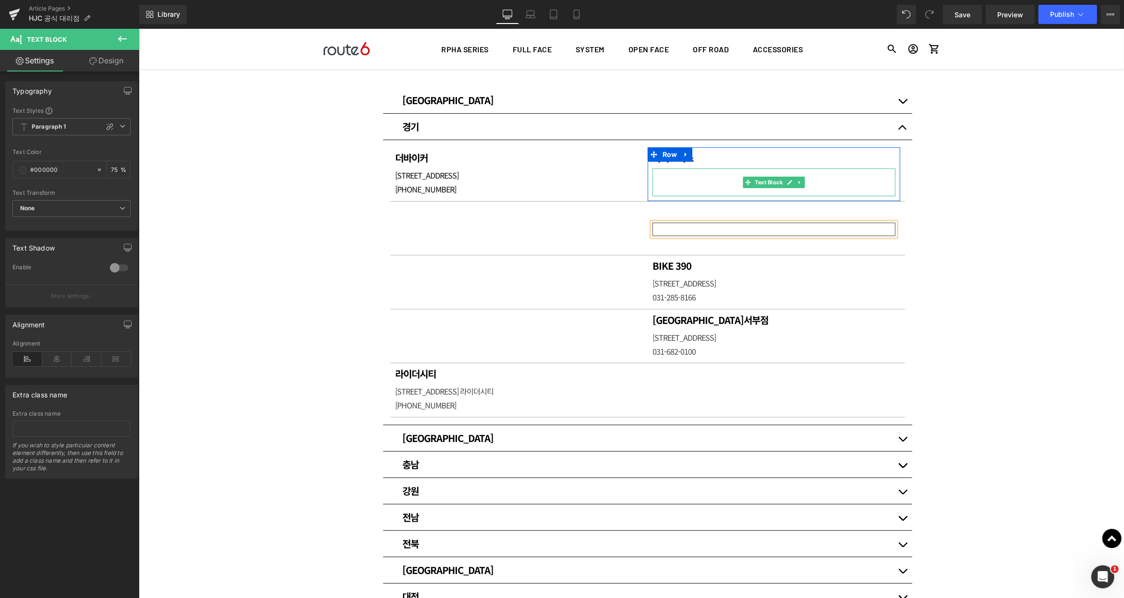
click at [672, 178] on p at bounding box center [773, 175] width 243 height 14
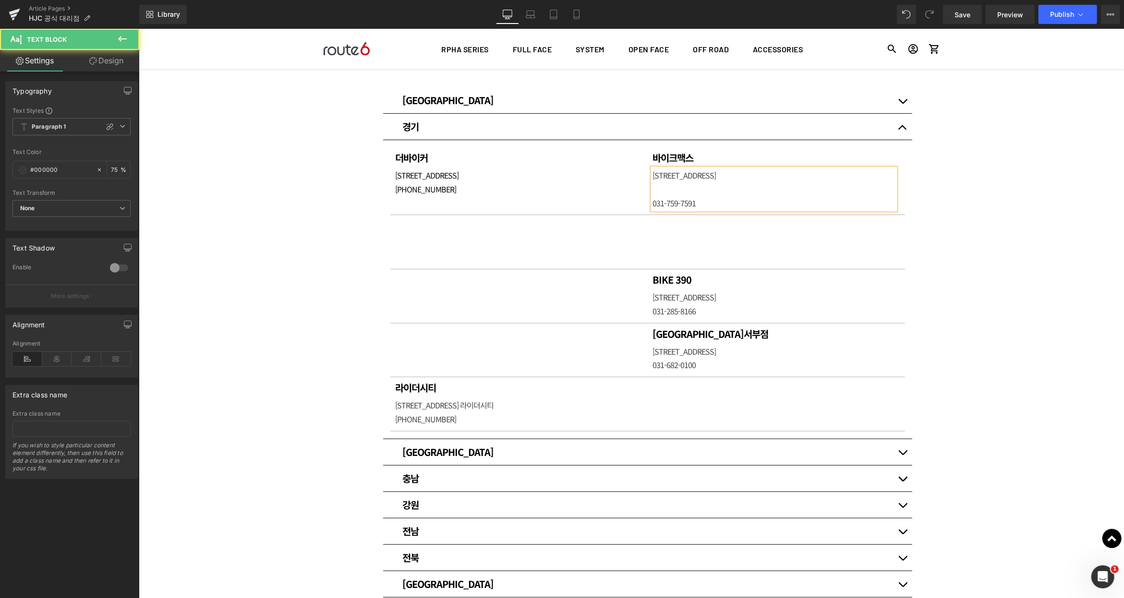
click at [722, 182] on p at bounding box center [773, 189] width 243 height 14
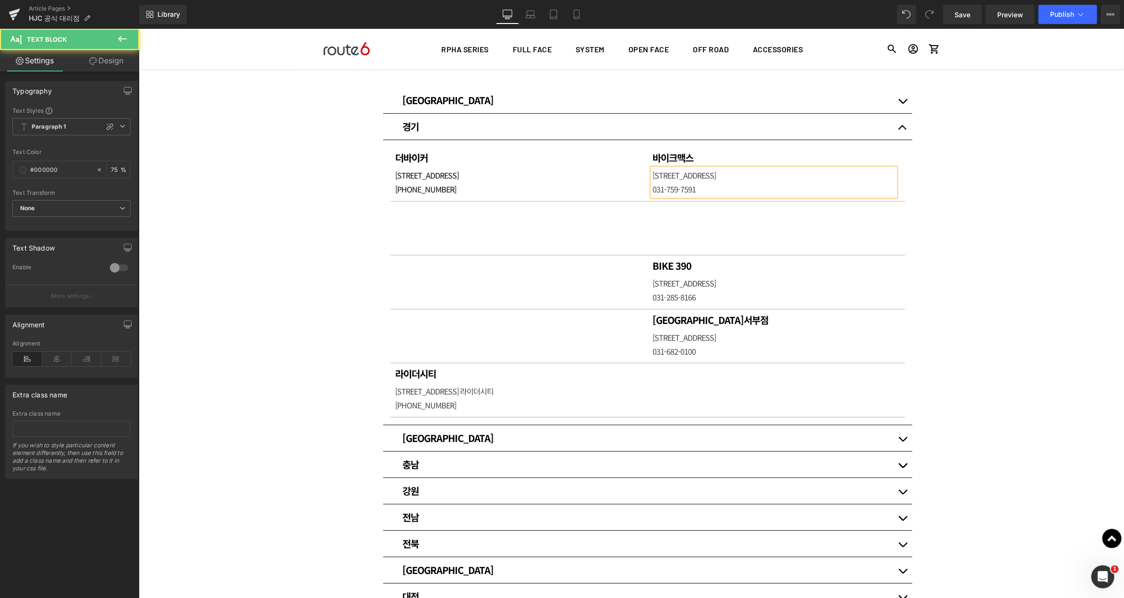
click at [972, 193] on div "매장 안내 Heading HJC 헬멧 공식대리점입니다. Heading Row Row 80px [GEOGRAPHIC_DATA] Heading 써…" at bounding box center [630, 409] width 985 height 986
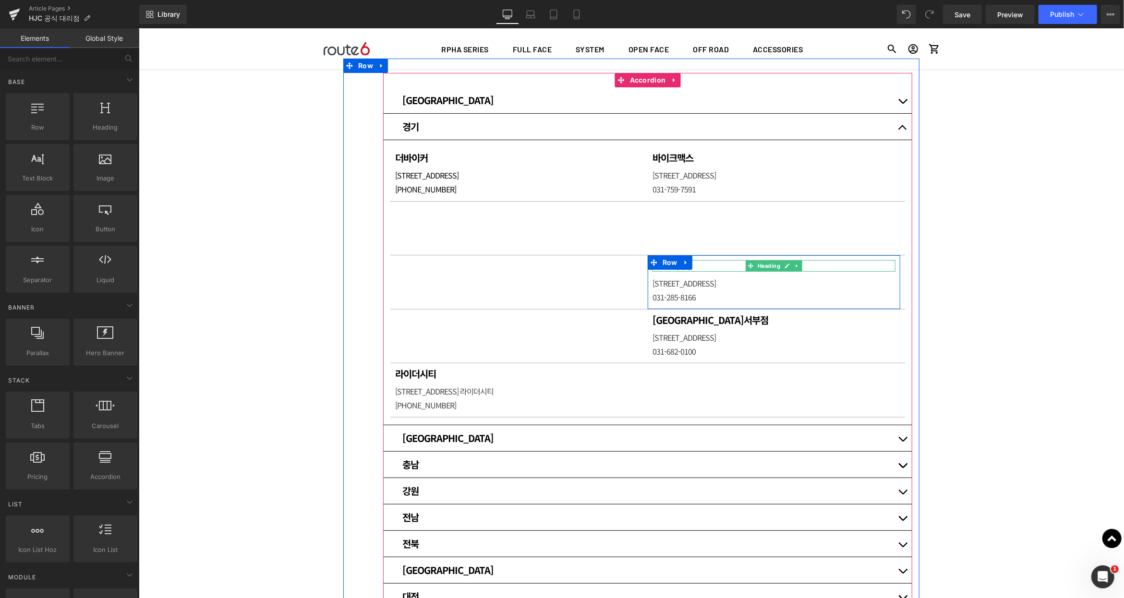
click at [699, 266] on h1 "BIKE 390" at bounding box center [773, 266] width 243 height 12
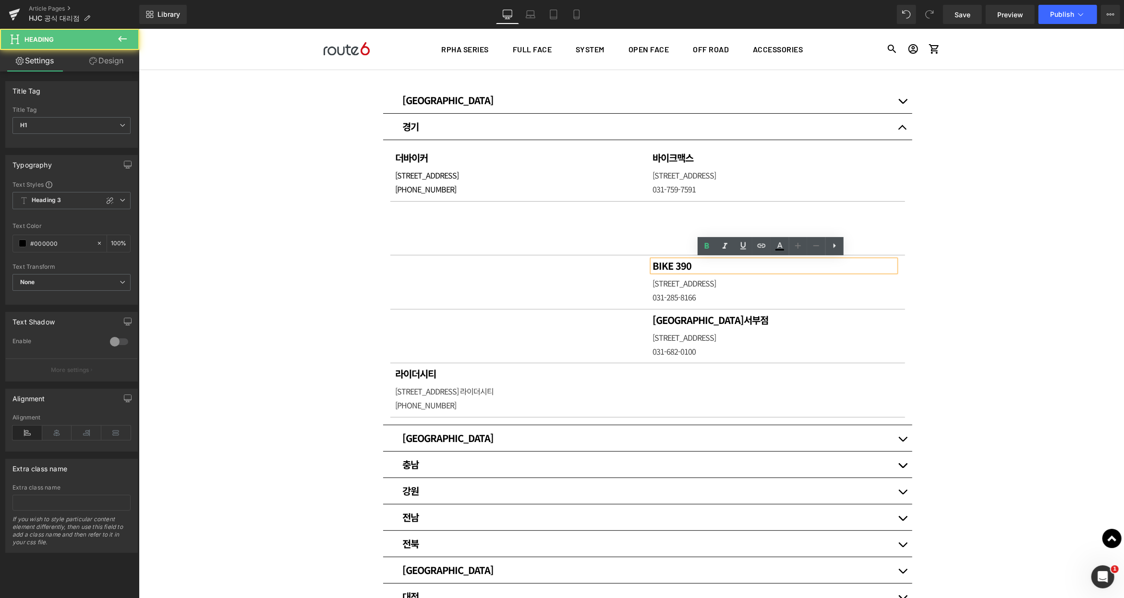
click at [699, 266] on h1 "BIKE 390" at bounding box center [773, 266] width 243 height 12
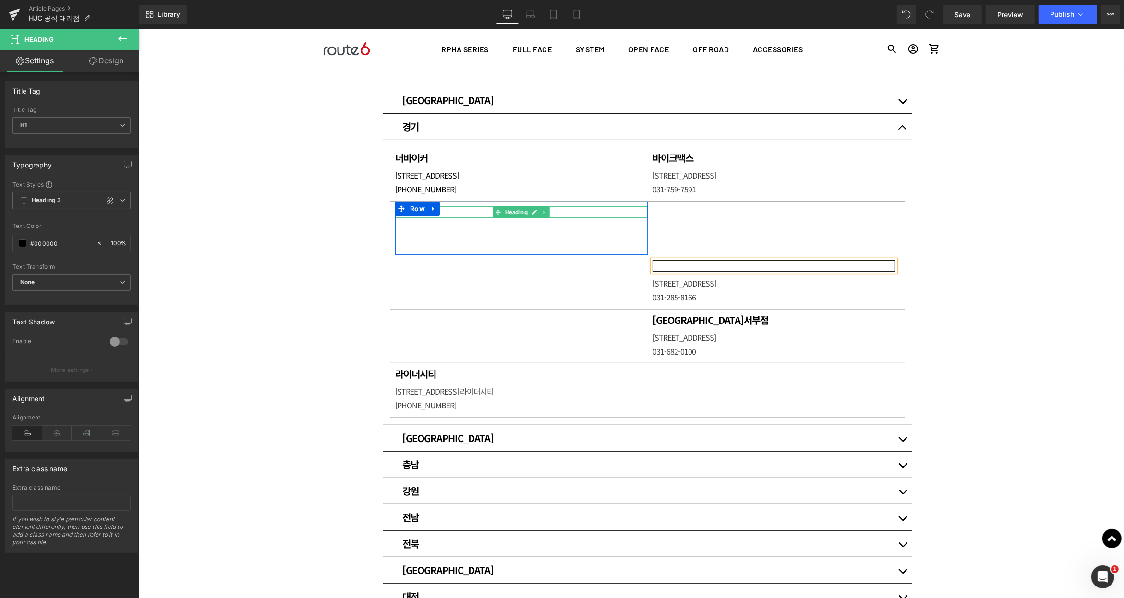
click at [457, 210] on h1 at bounding box center [521, 212] width 253 height 12
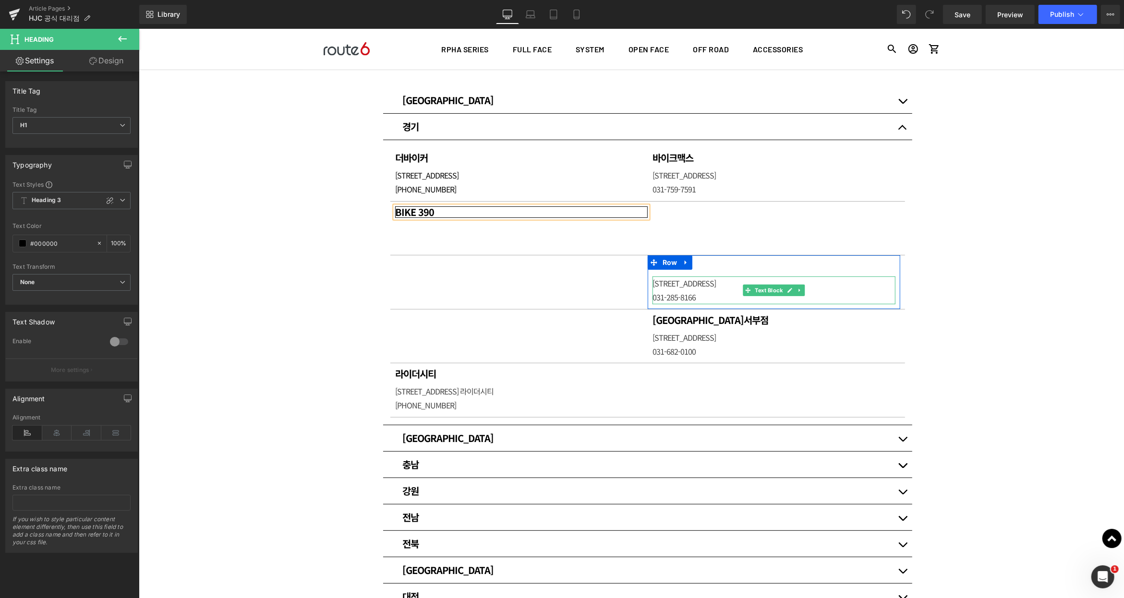
click at [730, 283] on p "[STREET_ADDRESS]" at bounding box center [773, 283] width 243 height 14
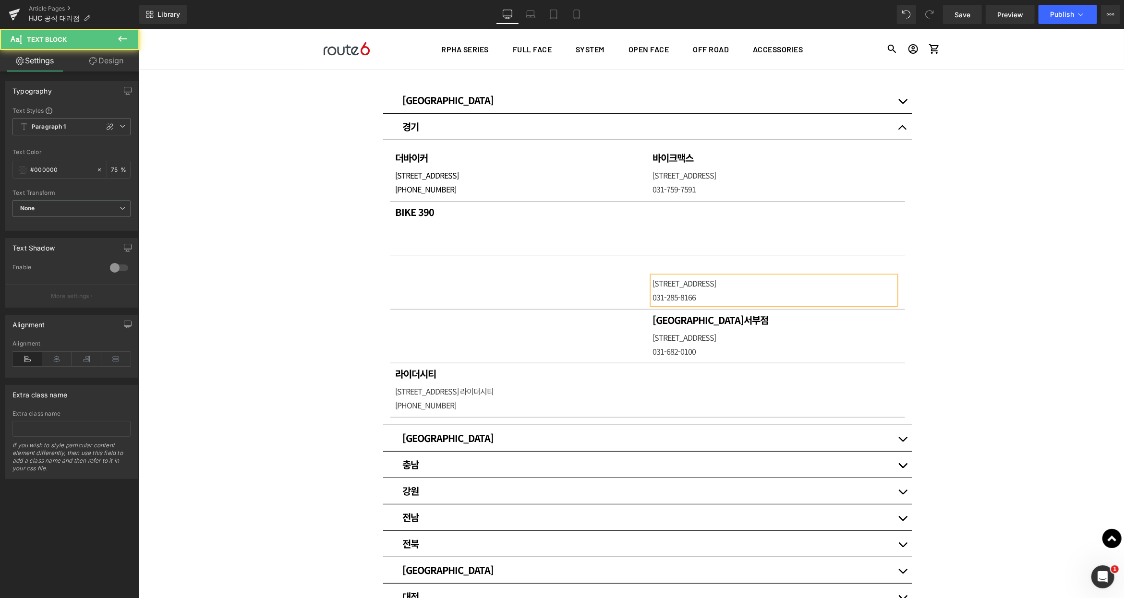
click at [732, 283] on p "[STREET_ADDRESS]" at bounding box center [773, 283] width 243 height 14
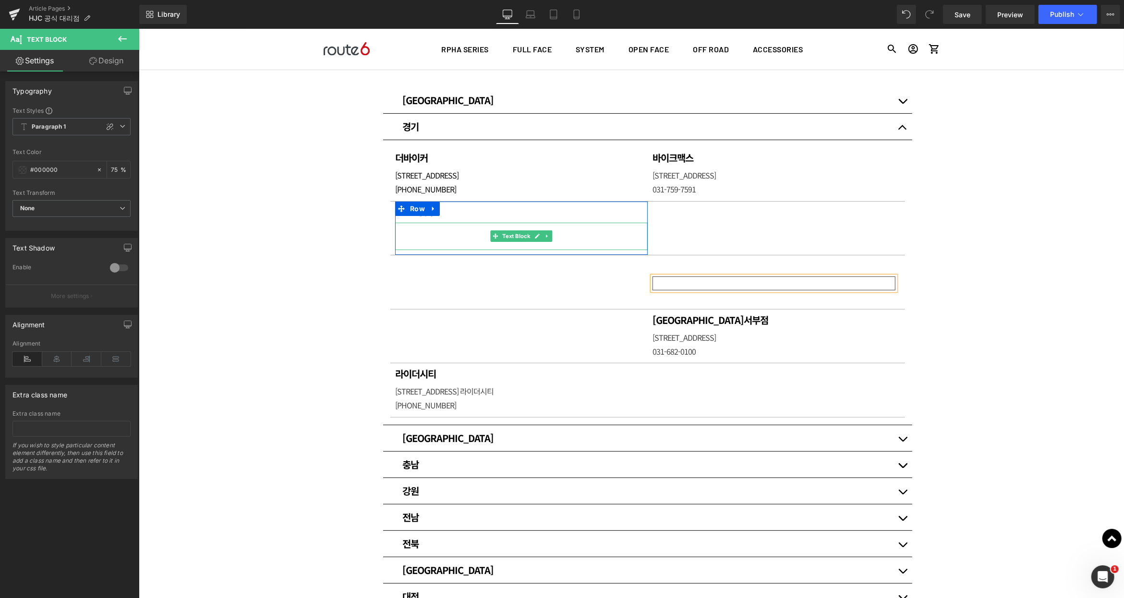
click at [414, 227] on p at bounding box center [521, 229] width 253 height 14
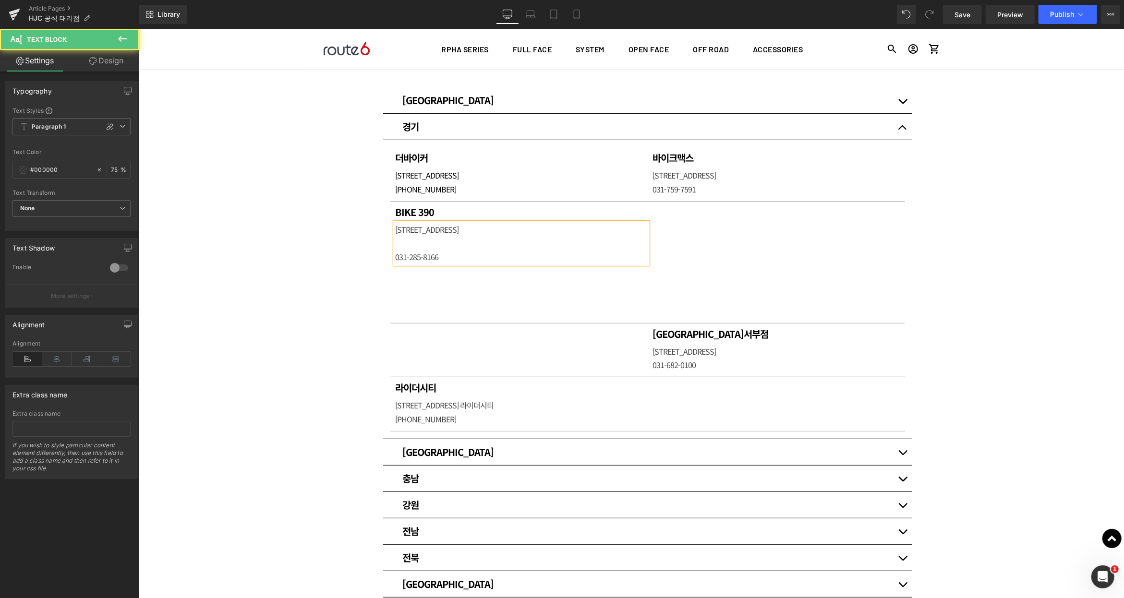
drag, startPoint x: 423, startPoint y: 239, endPoint x: 435, endPoint y: 236, distance: 12.2
click at [423, 238] on p at bounding box center [521, 243] width 253 height 14
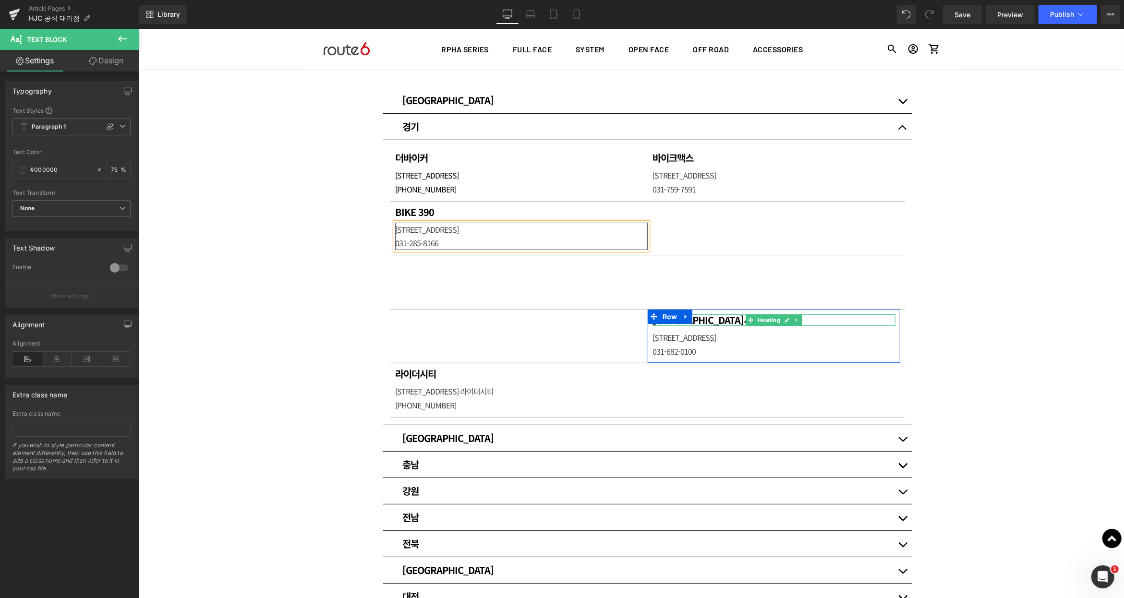
click at [732, 320] on h1 "[GEOGRAPHIC_DATA]서부점" at bounding box center [773, 320] width 243 height 12
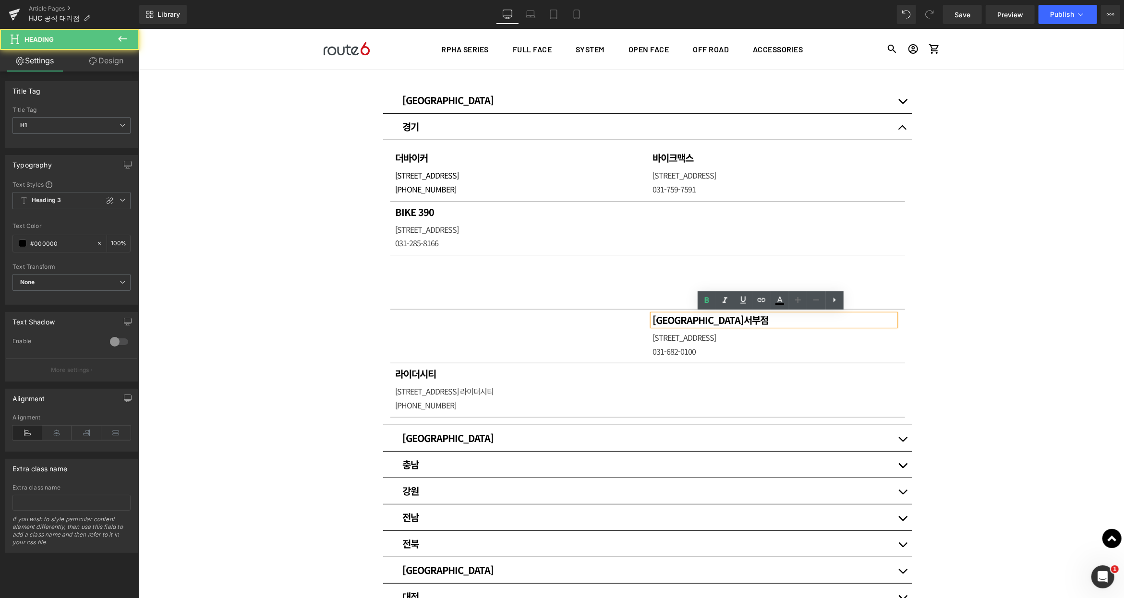
click at [732, 320] on h1 "[GEOGRAPHIC_DATA]서부점" at bounding box center [773, 320] width 243 height 12
click at [712, 317] on h1 "[GEOGRAPHIC_DATA]서부점" at bounding box center [773, 320] width 243 height 12
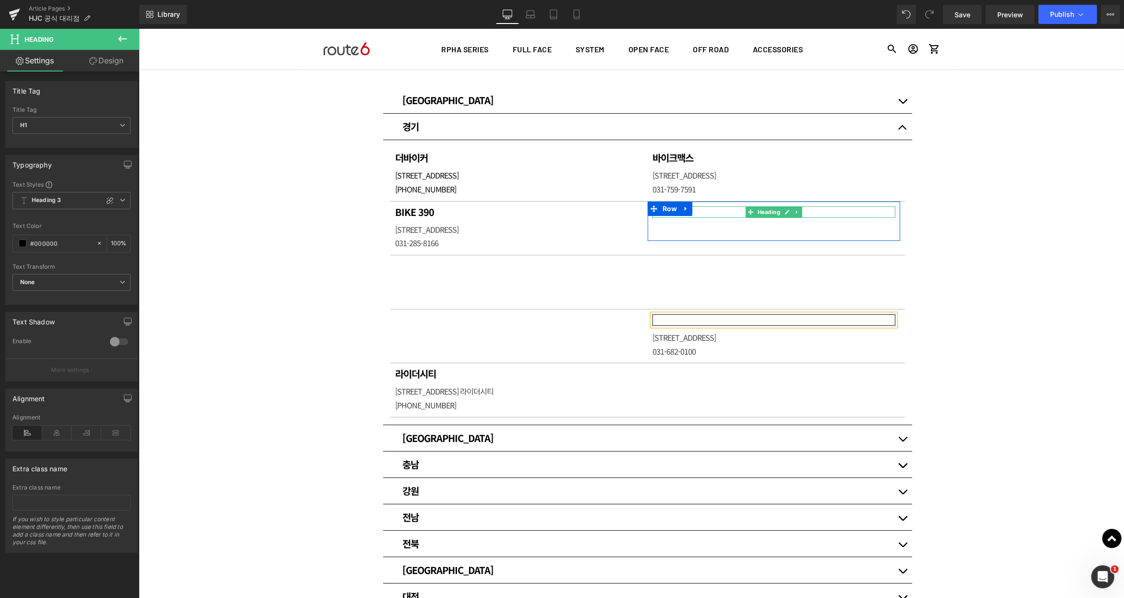
click at [714, 211] on h1 at bounding box center [773, 212] width 243 height 12
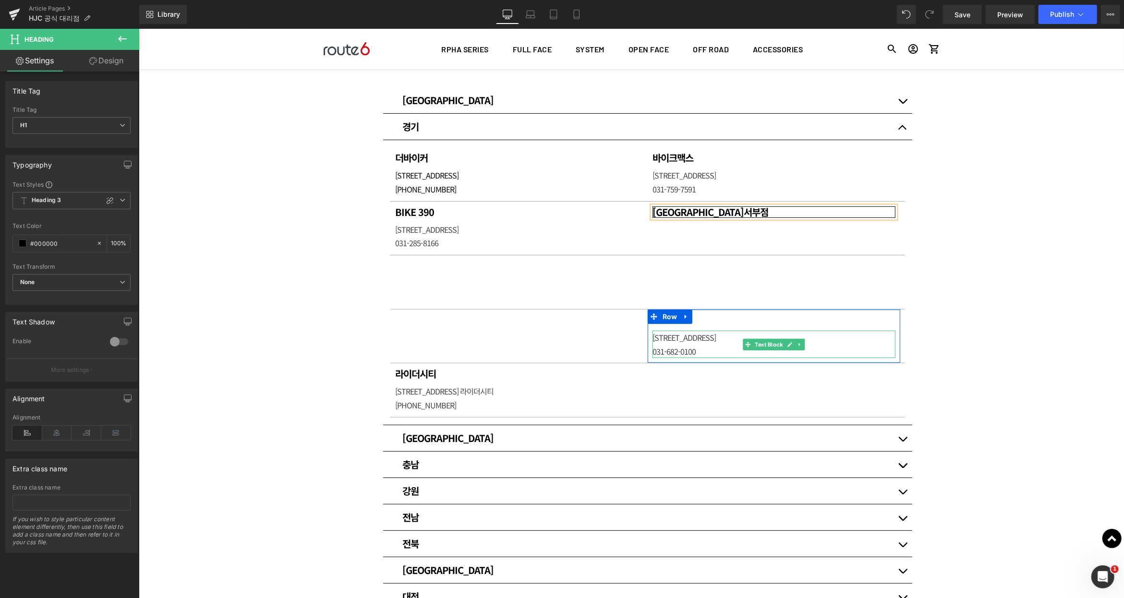
click at [694, 336] on span "[STREET_ADDRESS]" at bounding box center [683, 337] width 63 height 12
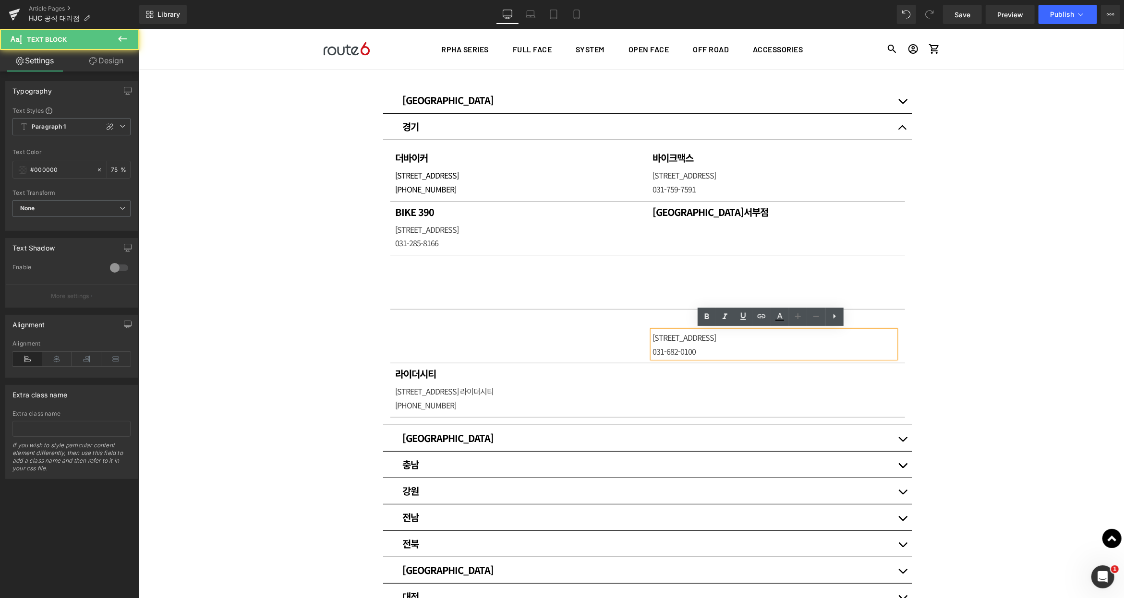
click at [692, 339] on span "[STREET_ADDRESS]" at bounding box center [683, 337] width 63 height 12
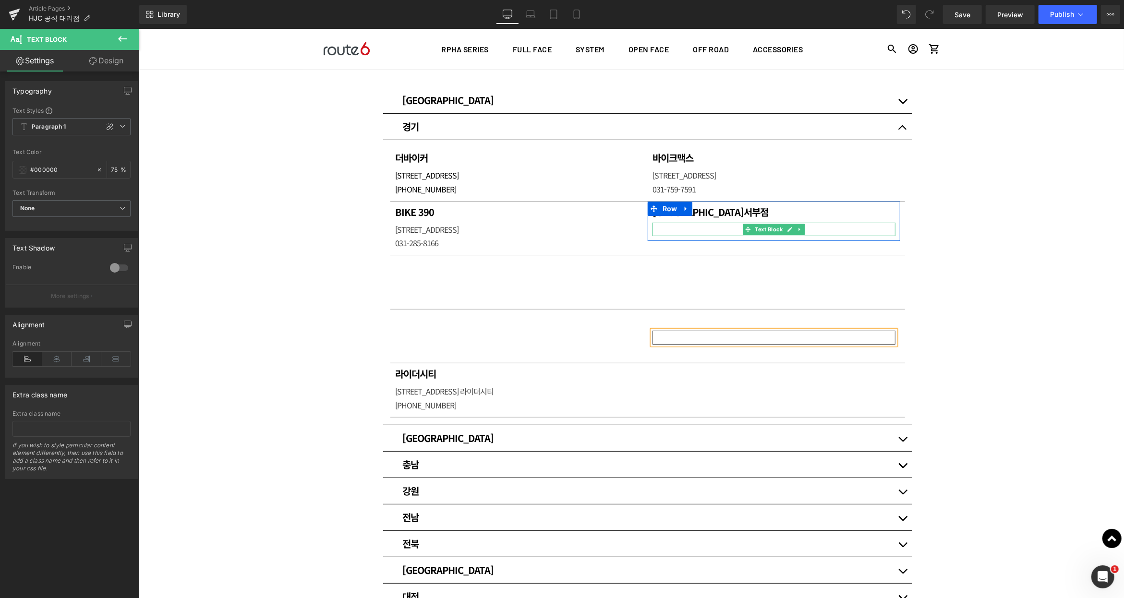
click at [669, 227] on p at bounding box center [773, 229] width 243 height 14
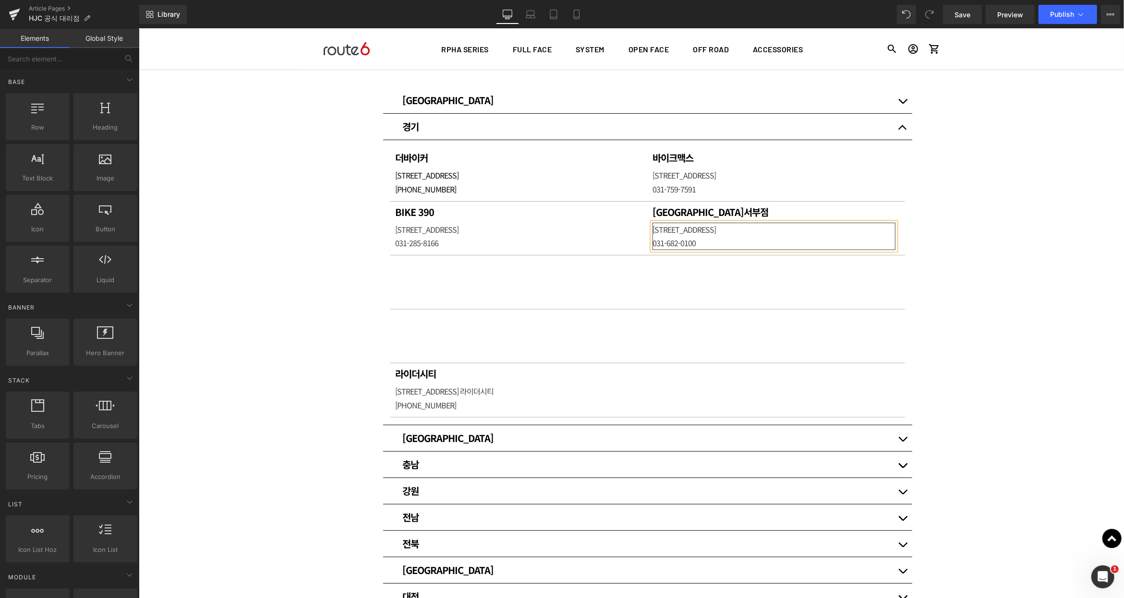
click at [970, 263] on div "매장 안내 Heading HJC 헬멧 공식대리점입니다. Heading Row Row 80px [GEOGRAPHIC_DATA] Heading 써…" at bounding box center [630, 409] width 985 height 986
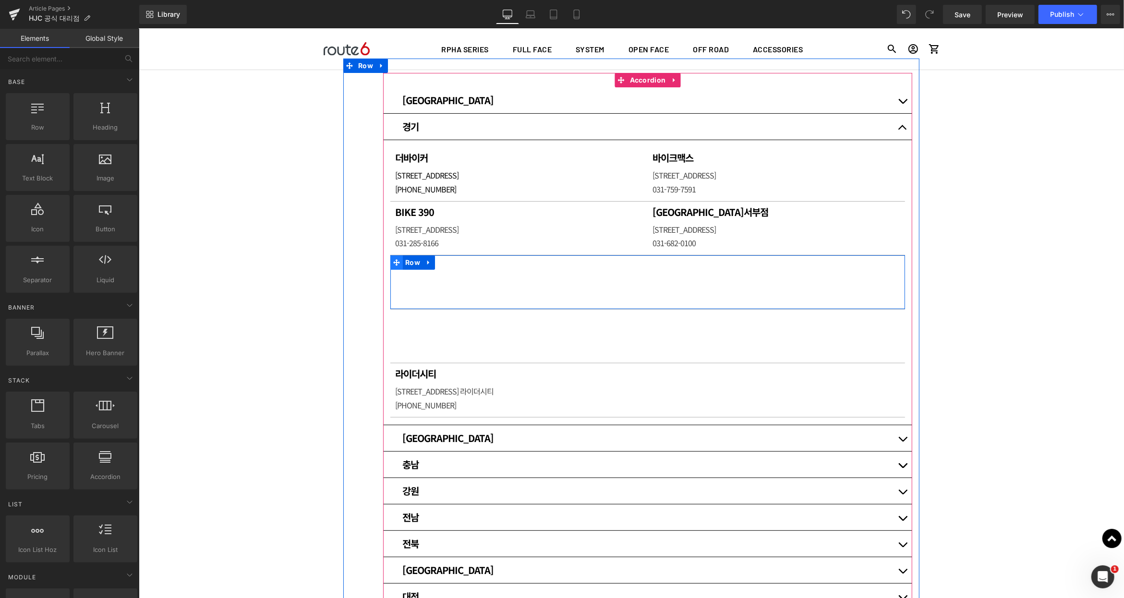
click at [390, 261] on span at bounding box center [396, 262] width 12 height 14
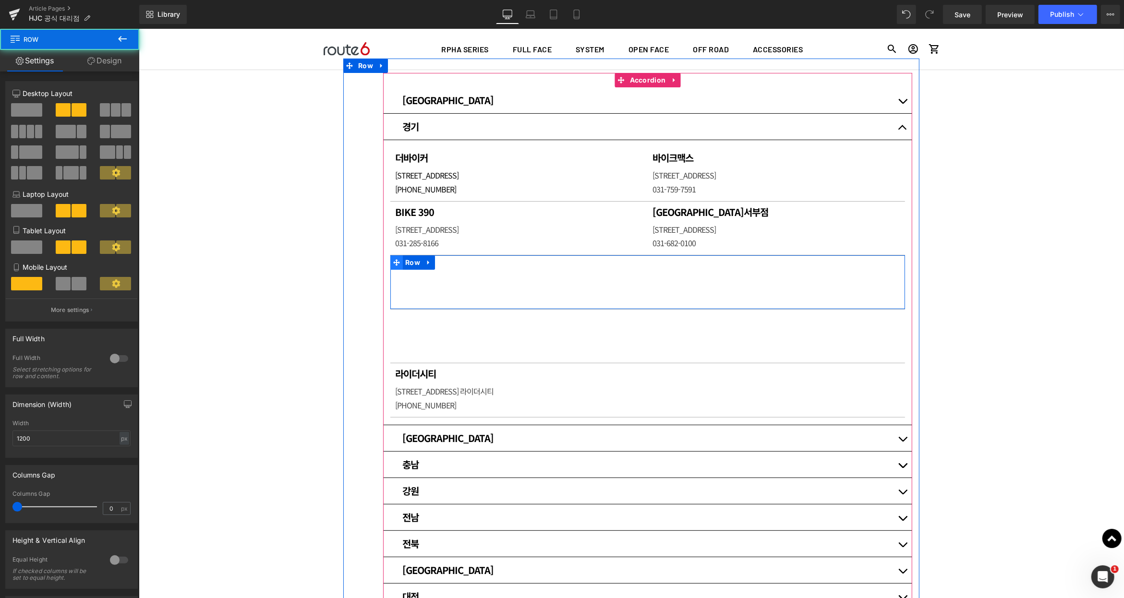
click at [393, 261] on icon at bounding box center [396, 262] width 7 height 7
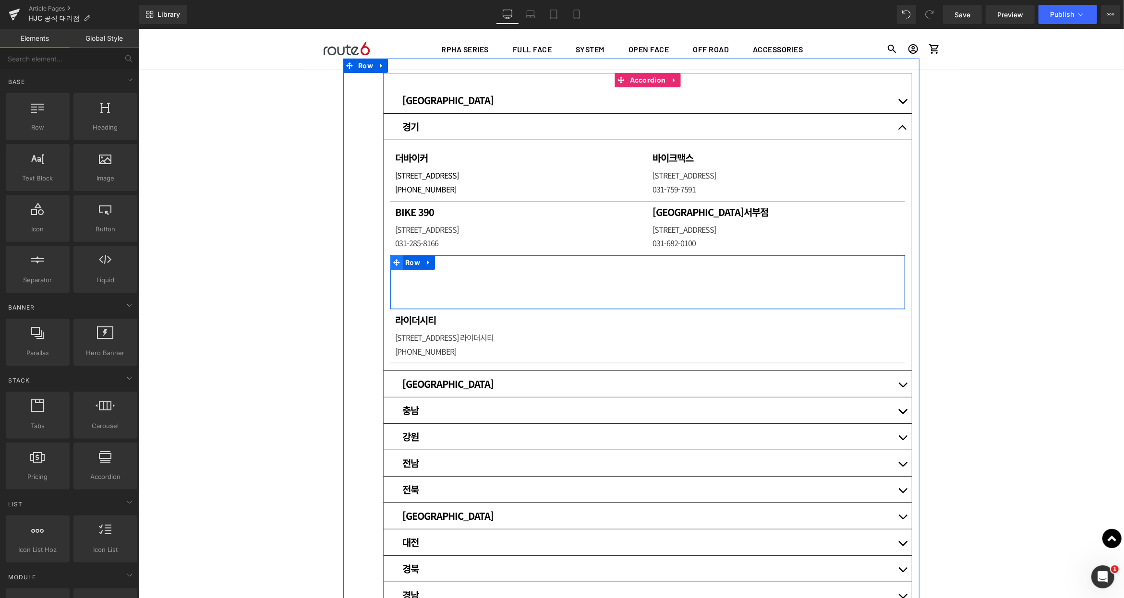
click at [393, 262] on icon at bounding box center [396, 262] width 7 height 7
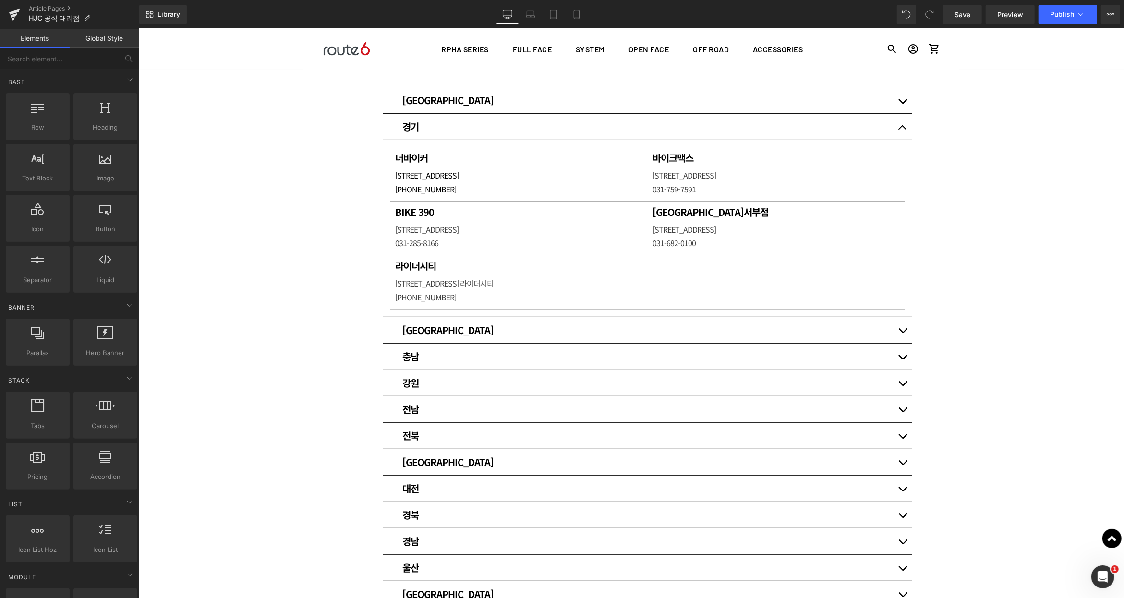
click at [998, 252] on div "매장 안내 Heading HJC 헬멧 공식대리점입니다. Heading Row Row 80px [GEOGRAPHIC_DATA] Heading 써…" at bounding box center [630, 355] width 985 height 878
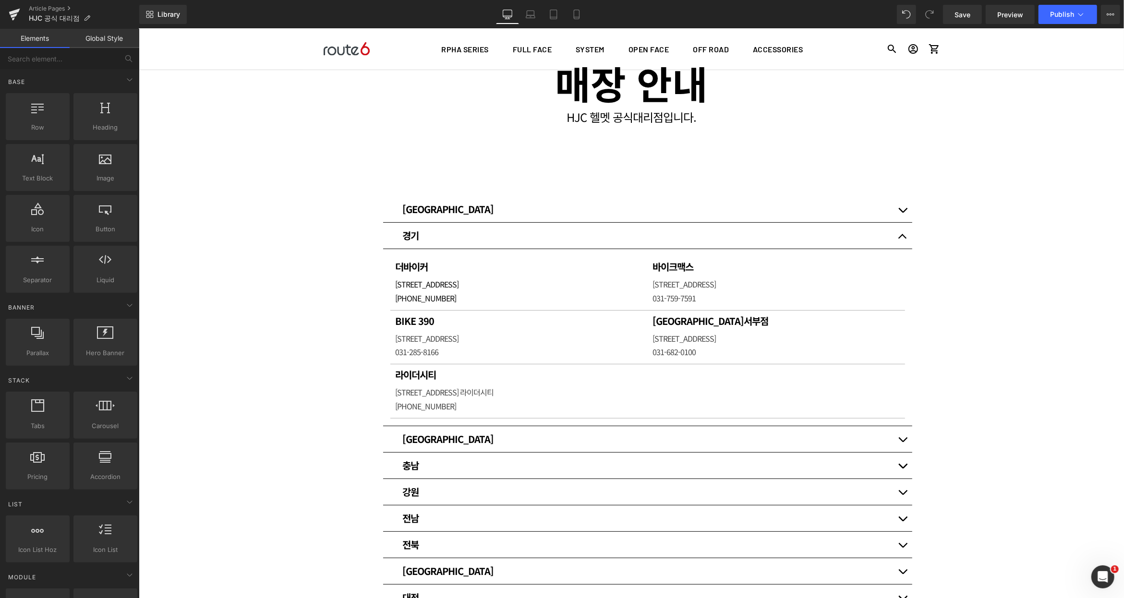
scroll to position [47, 0]
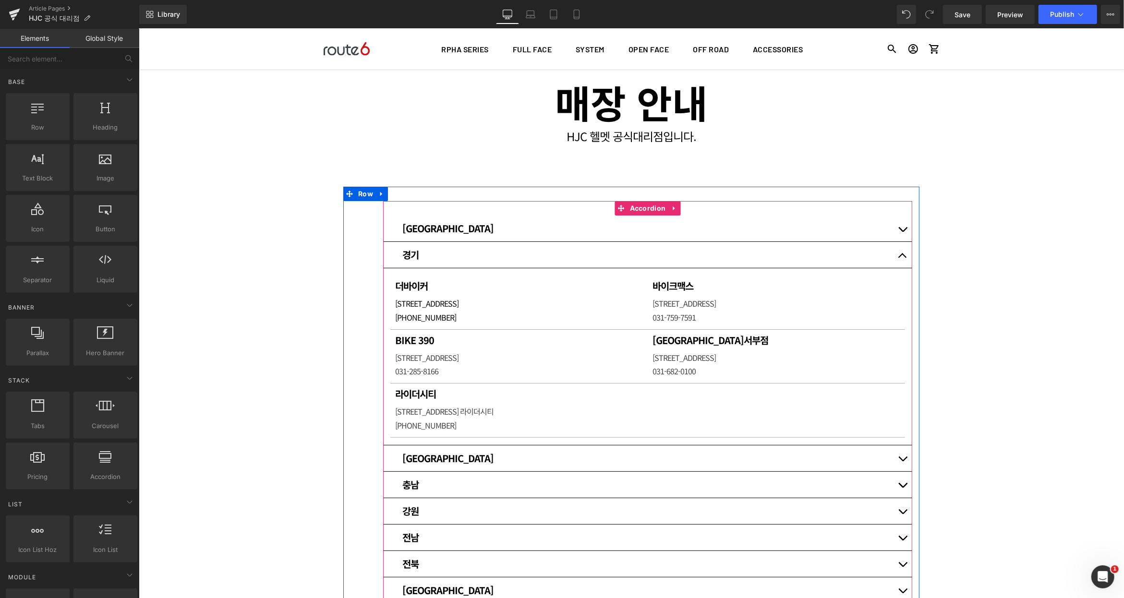
click at [904, 227] on button "button" at bounding box center [902, 228] width 19 height 26
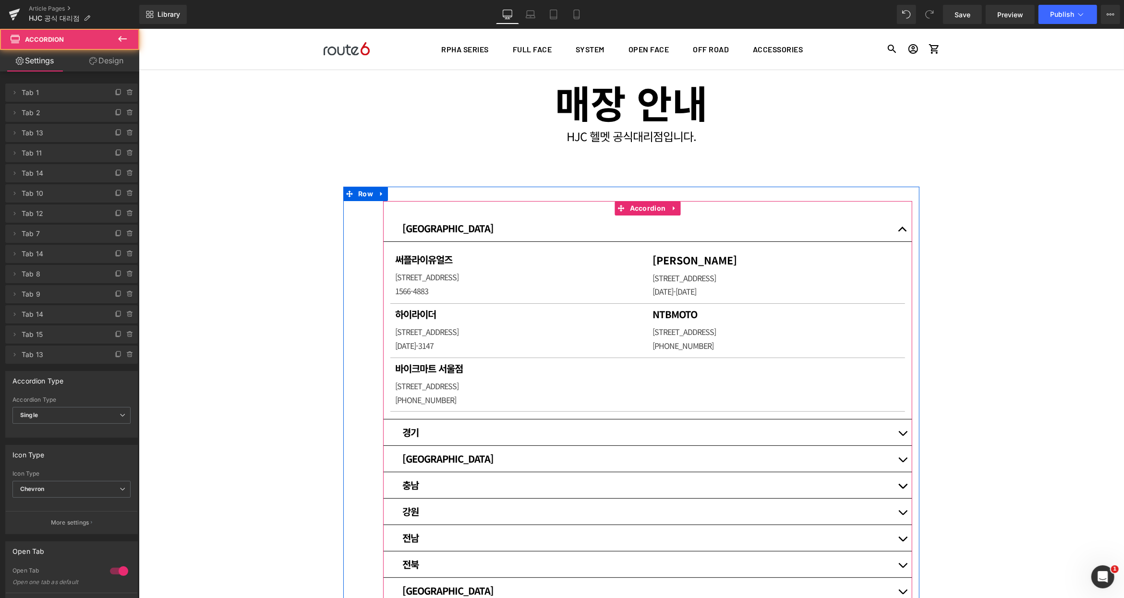
click at [904, 227] on button "button" at bounding box center [902, 228] width 19 height 26
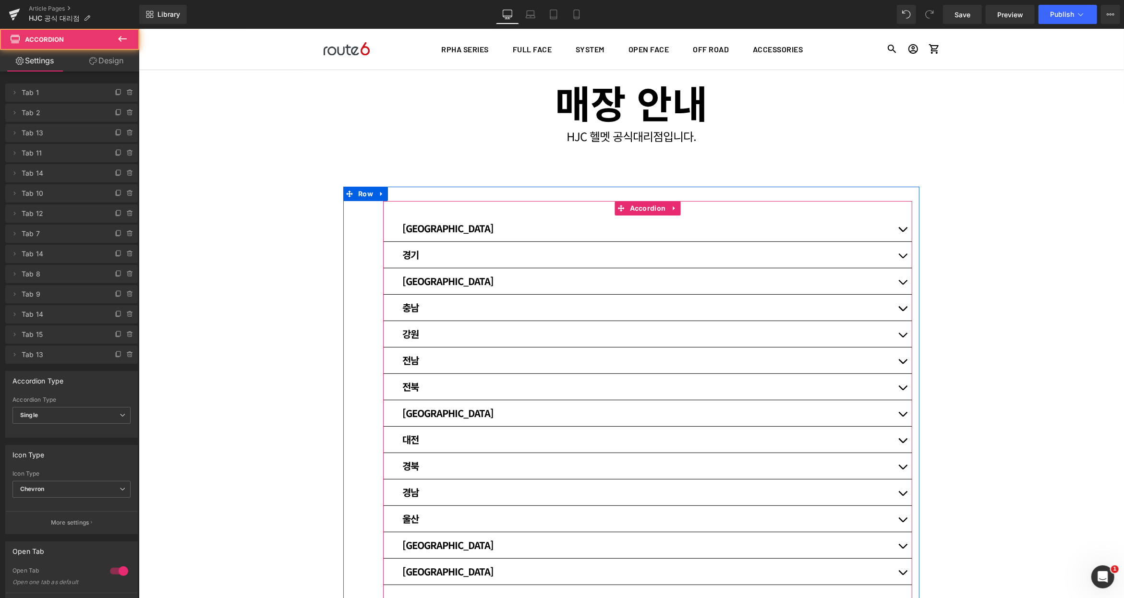
click at [897, 249] on button "button" at bounding box center [902, 255] width 19 height 26
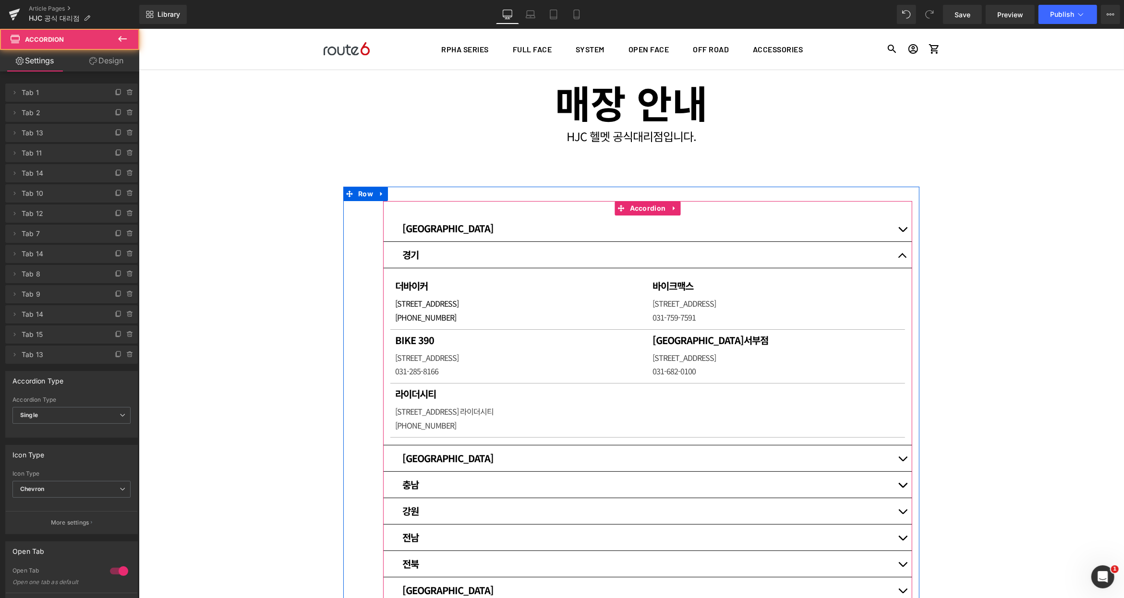
click at [897, 249] on button "button" at bounding box center [902, 255] width 19 height 26
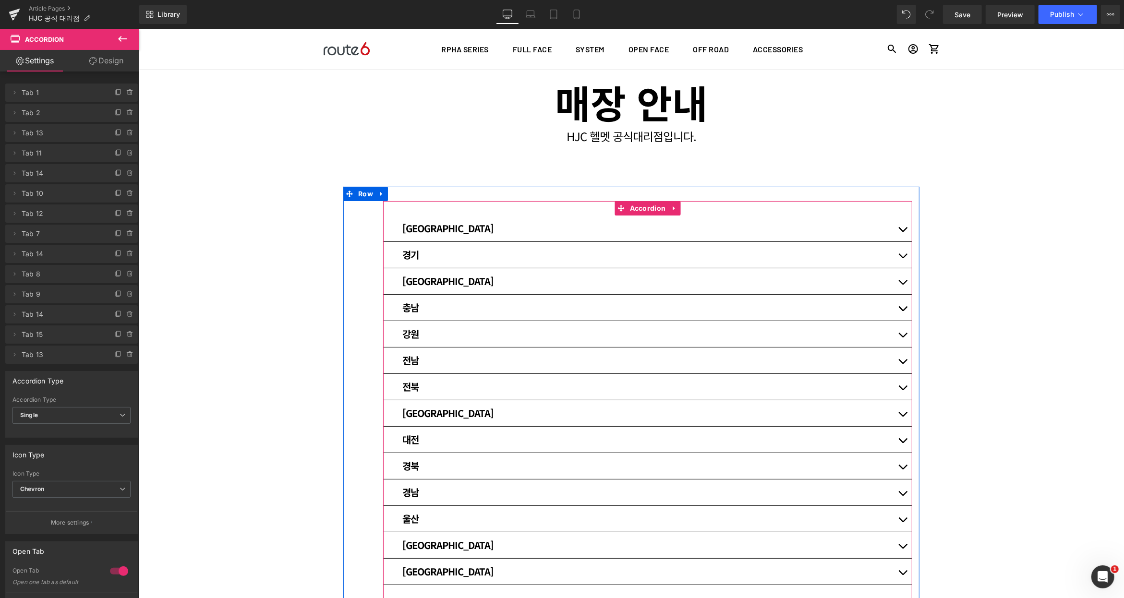
click at [900, 279] on button "button" at bounding box center [902, 281] width 19 height 26
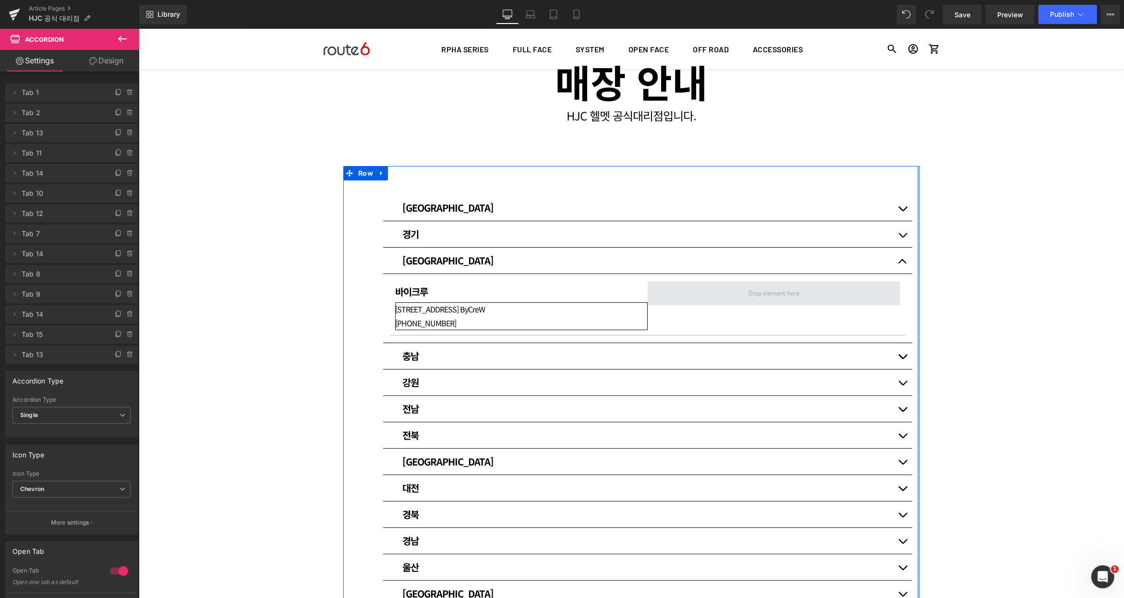
scroll to position [79, 0]
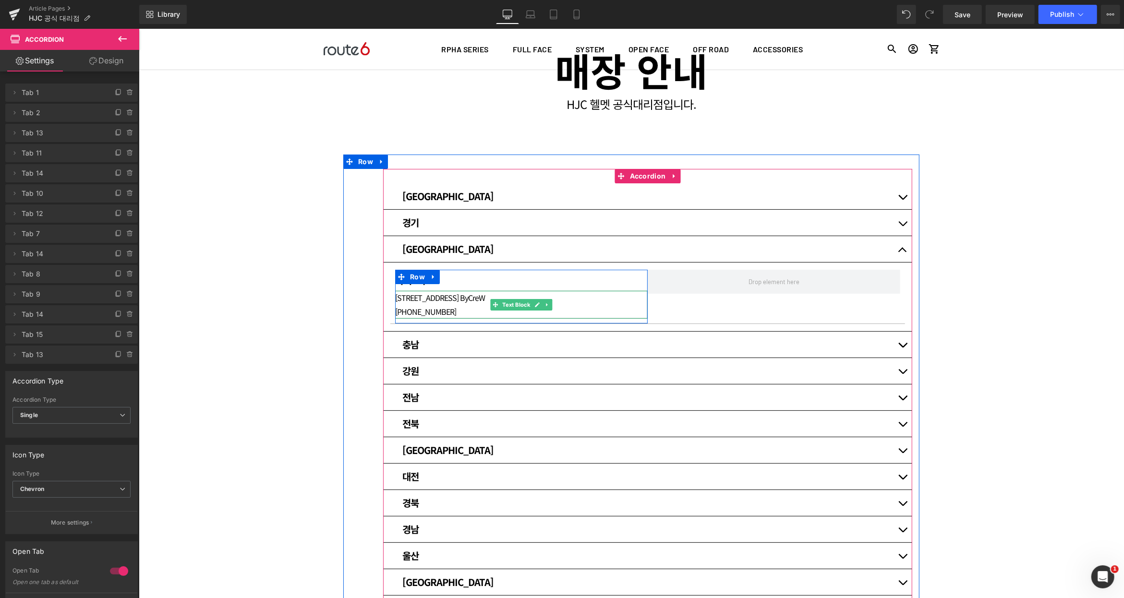
click at [466, 305] on p "[PHONE_NUMBER]" at bounding box center [521, 311] width 253 height 14
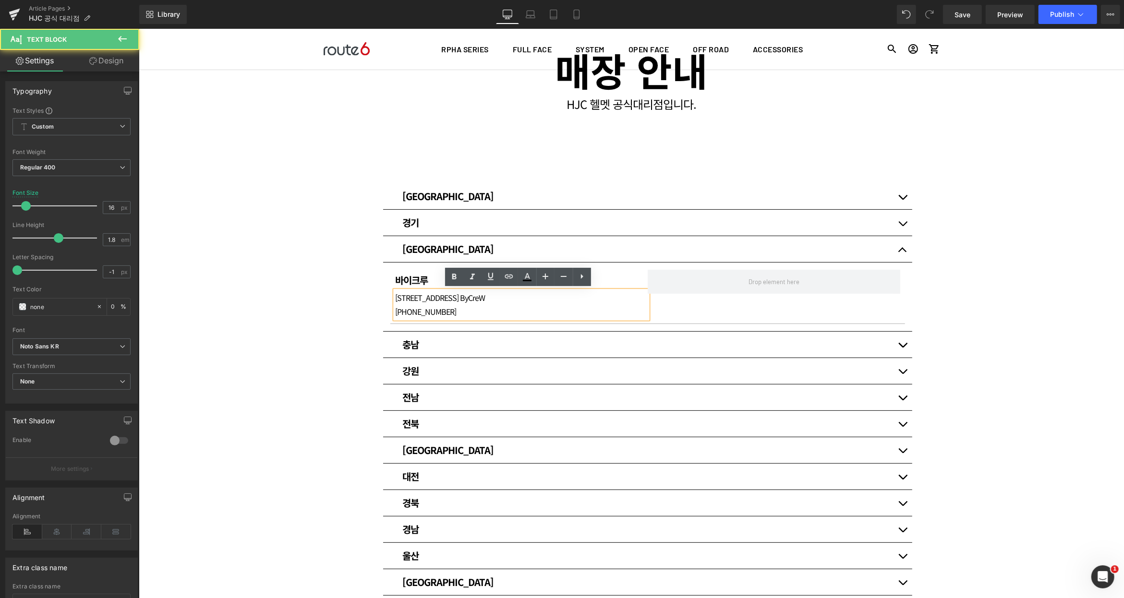
click at [451, 302] on p "[STREET_ADDRESS] ByCreW" at bounding box center [521, 297] width 253 height 14
click at [993, 285] on div "매장 안내 Heading HJC 헬멧 공식대리점입니다. Heading Row Row 80px [GEOGRAPHIC_DATA] Heading 써…" at bounding box center [630, 396] width 985 height 769
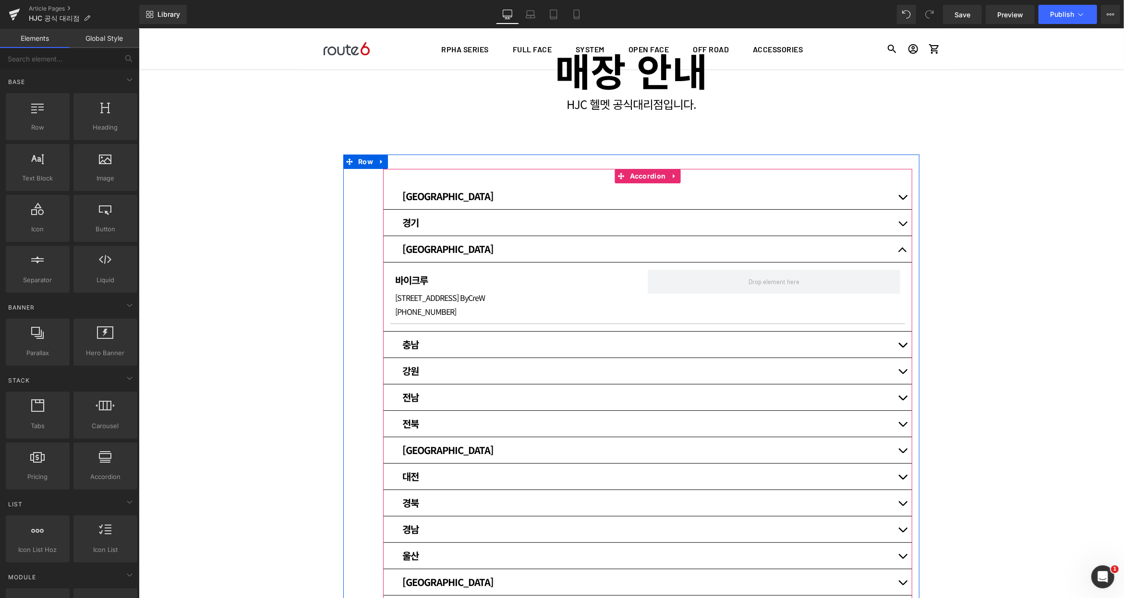
click at [898, 245] on button "button" at bounding box center [902, 249] width 19 height 26
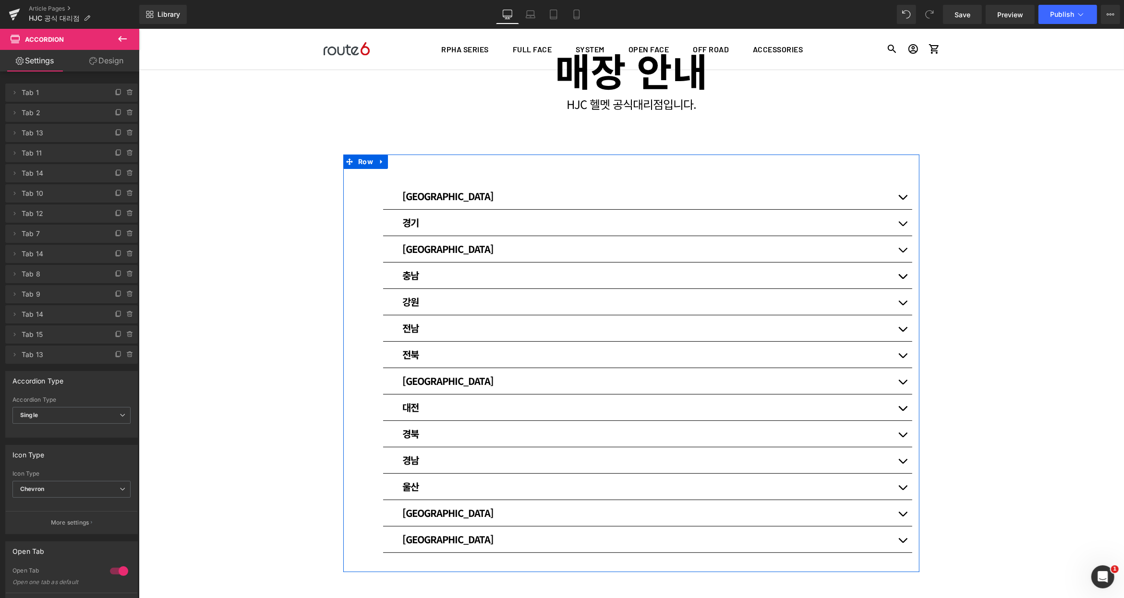
click at [902, 252] on span "button" at bounding box center [902, 252] width 0 height 0
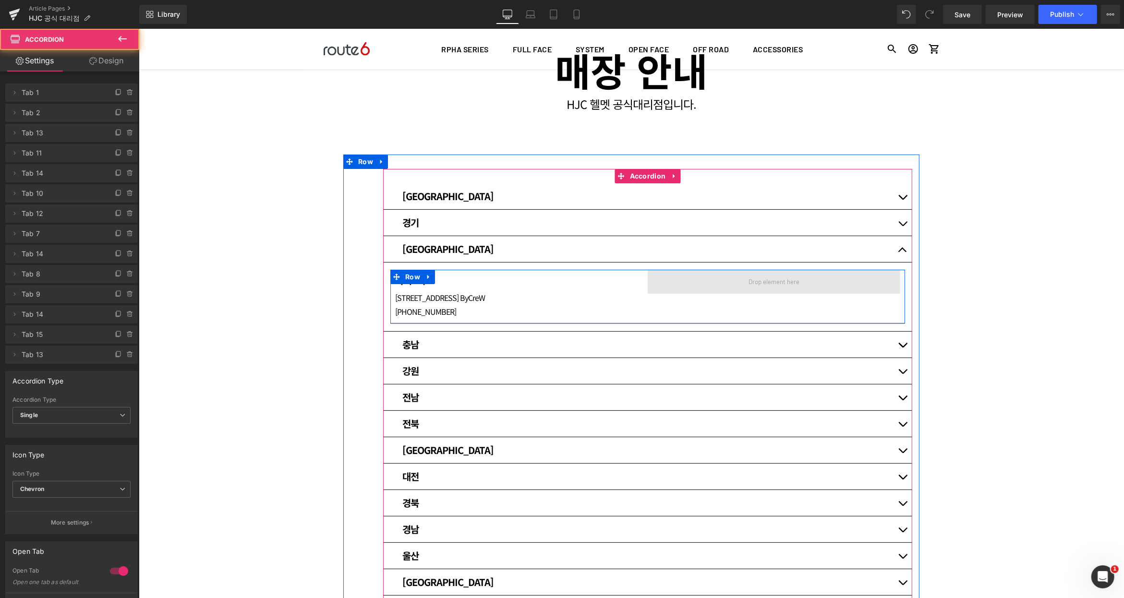
scroll to position [111, 0]
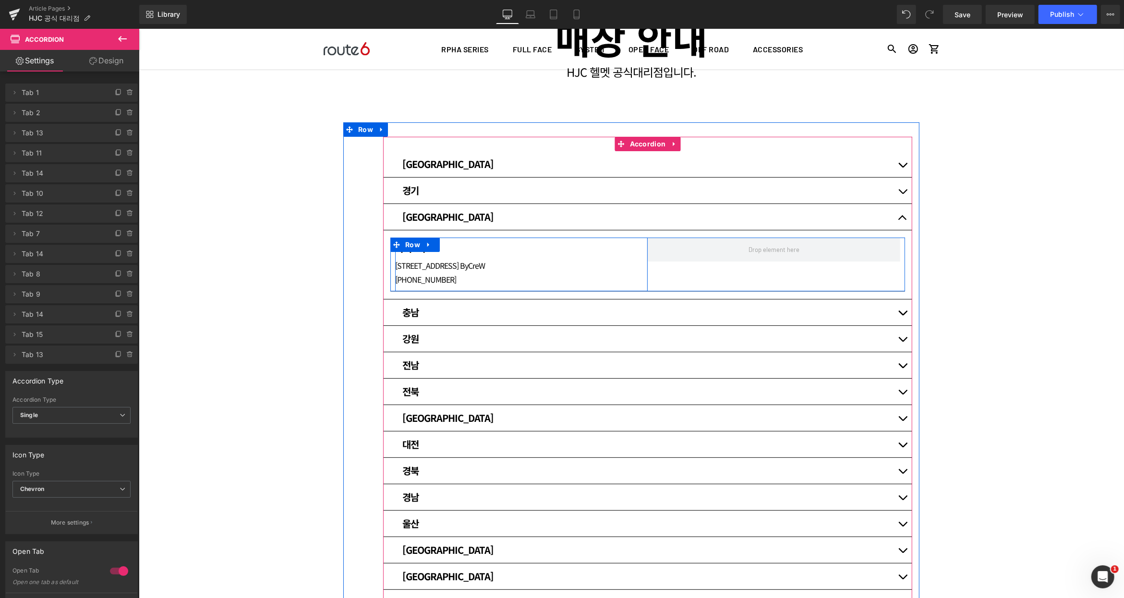
click at [633, 255] on div "바이크루 Heading [STREET_ADDRESS] ByCreW [PHONE_NUMBER] Text Block" at bounding box center [521, 264] width 253 height 44
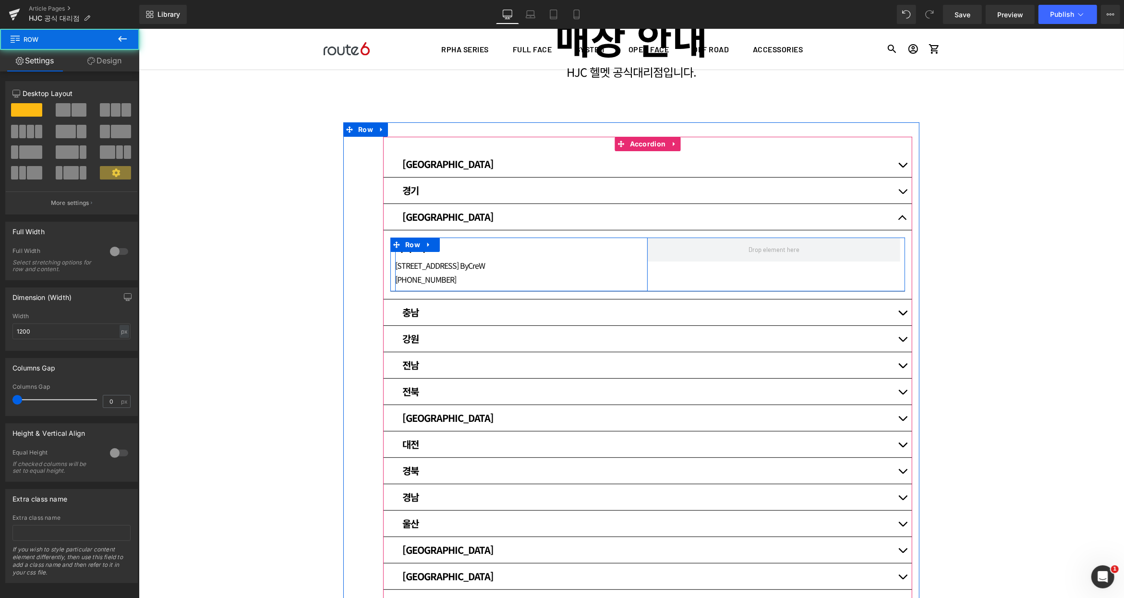
click at [633, 255] on div "바이크루 Heading [STREET_ADDRESS] ByCreW [PHONE_NUMBER] Text Block" at bounding box center [521, 264] width 253 height 44
click at [432, 250] on link at bounding box center [433, 244] width 12 height 14
click at [444, 248] on link at bounding box center [445, 244] width 12 height 14
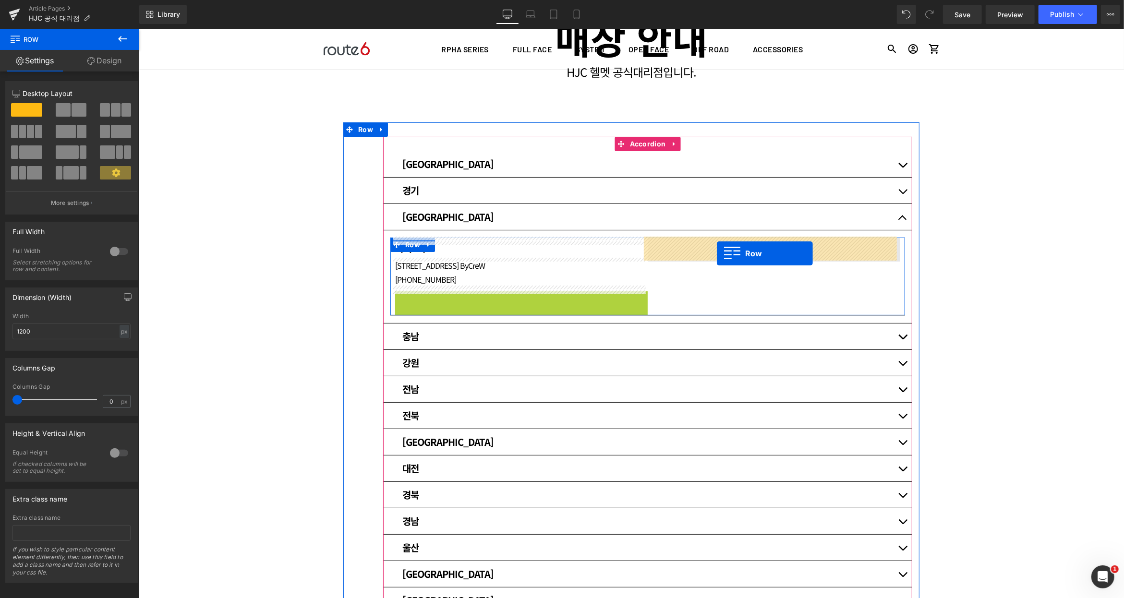
drag, startPoint x: 395, startPoint y: 298, endPoint x: 716, endPoint y: 253, distance: 324.8
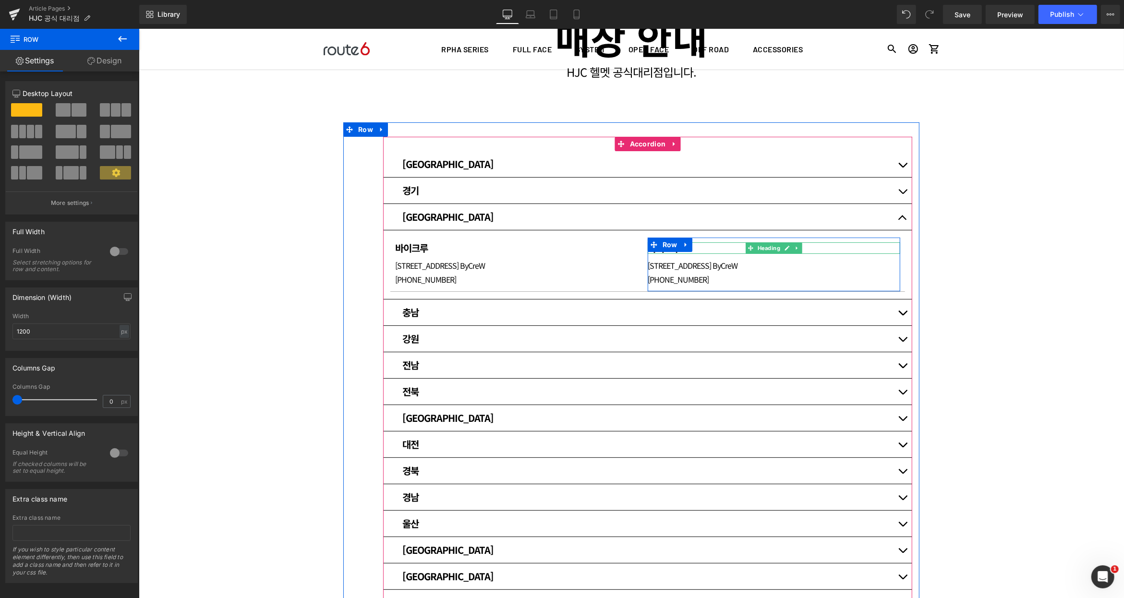
click at [699, 246] on h1 "바이크루" at bounding box center [773, 248] width 253 height 12
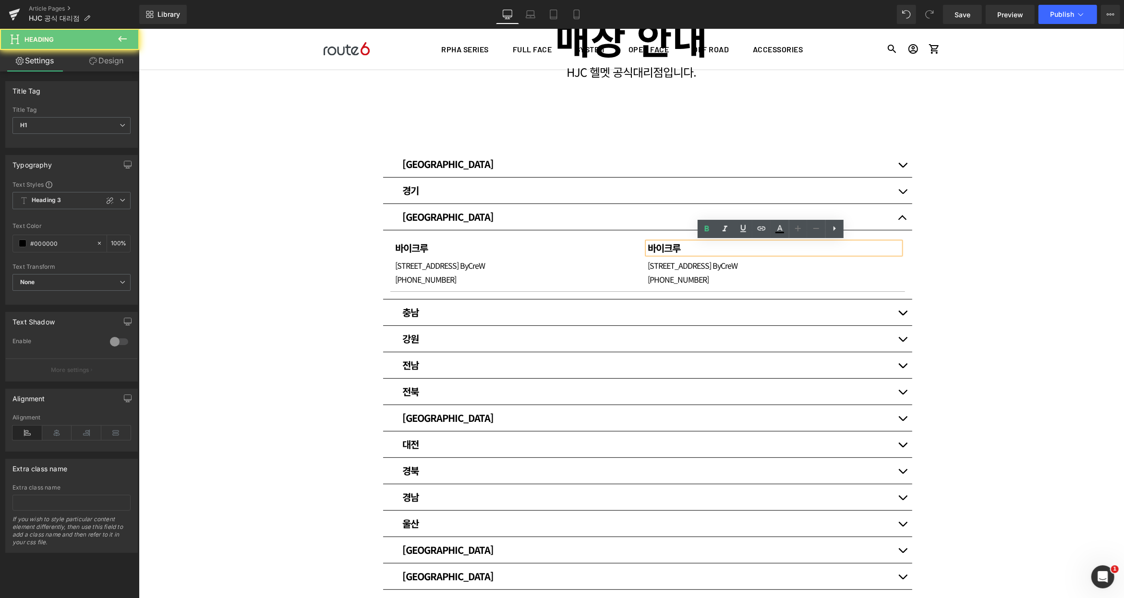
click at [699, 246] on h1 "바이크루" at bounding box center [773, 248] width 253 height 12
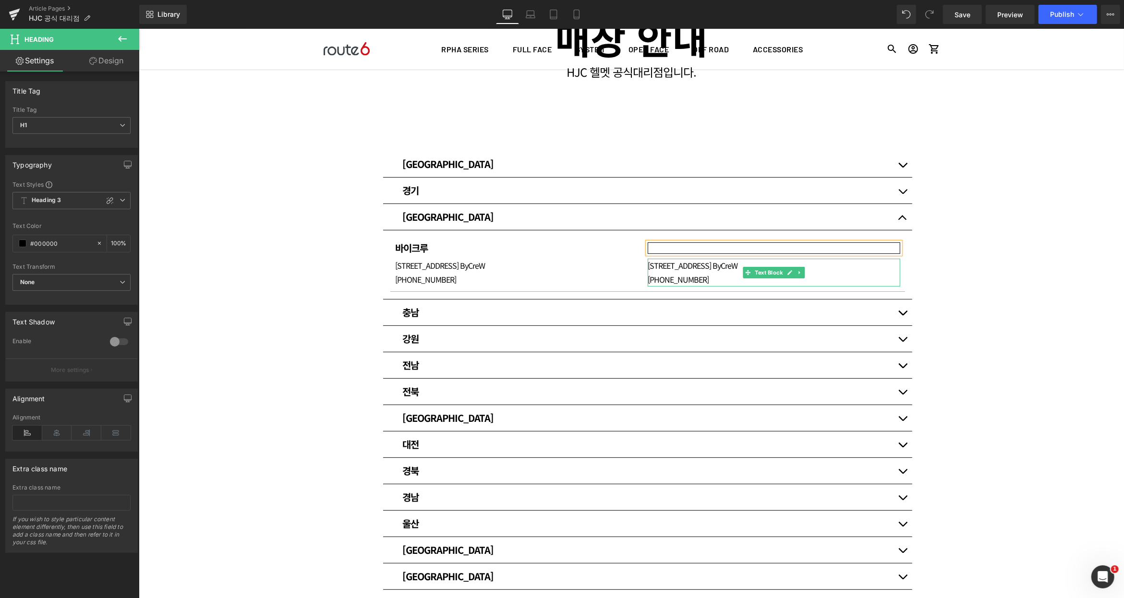
click at [692, 268] on span "[STREET_ADDRESS] ByCreW" at bounding box center [692, 265] width 90 height 12
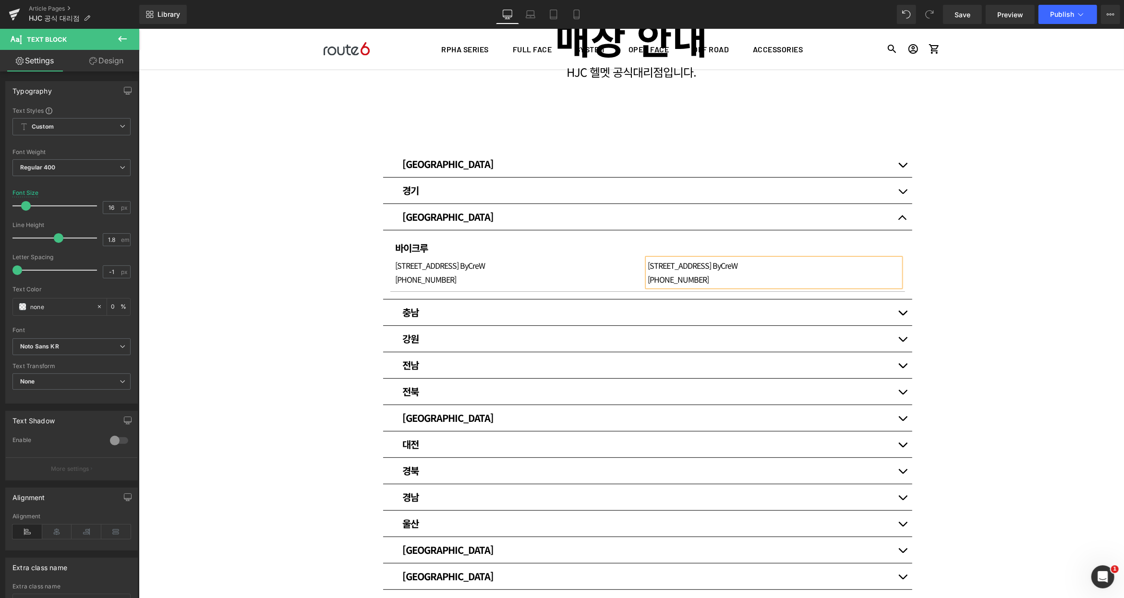
click at [688, 265] on span "[STREET_ADDRESS] ByCreW" at bounding box center [692, 265] width 90 height 12
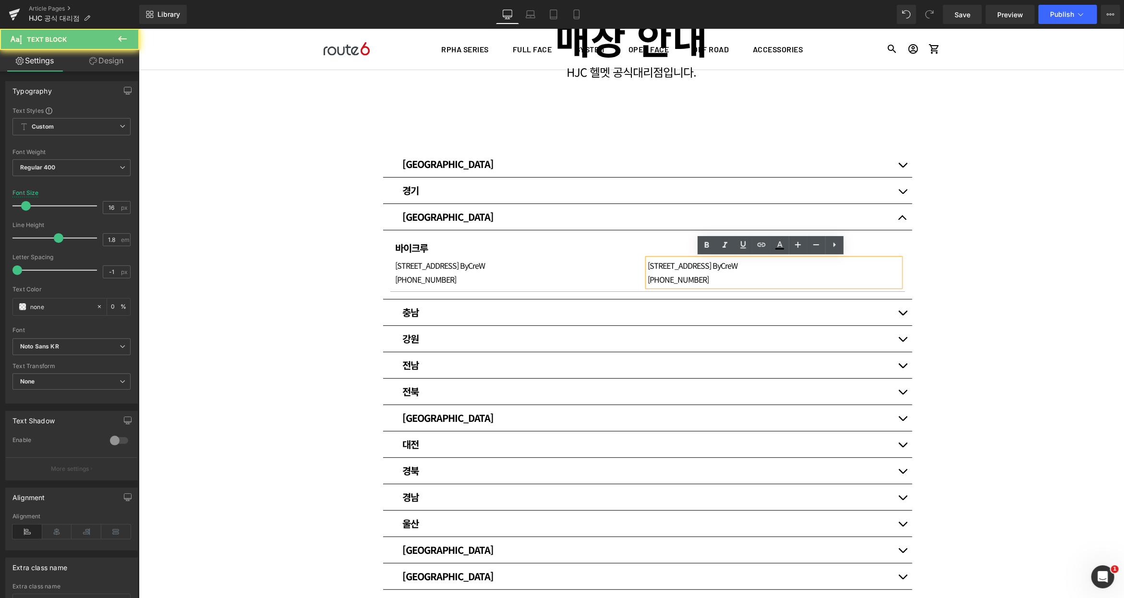
click at [677, 266] on span "[STREET_ADDRESS] ByCreW" at bounding box center [692, 265] width 90 height 12
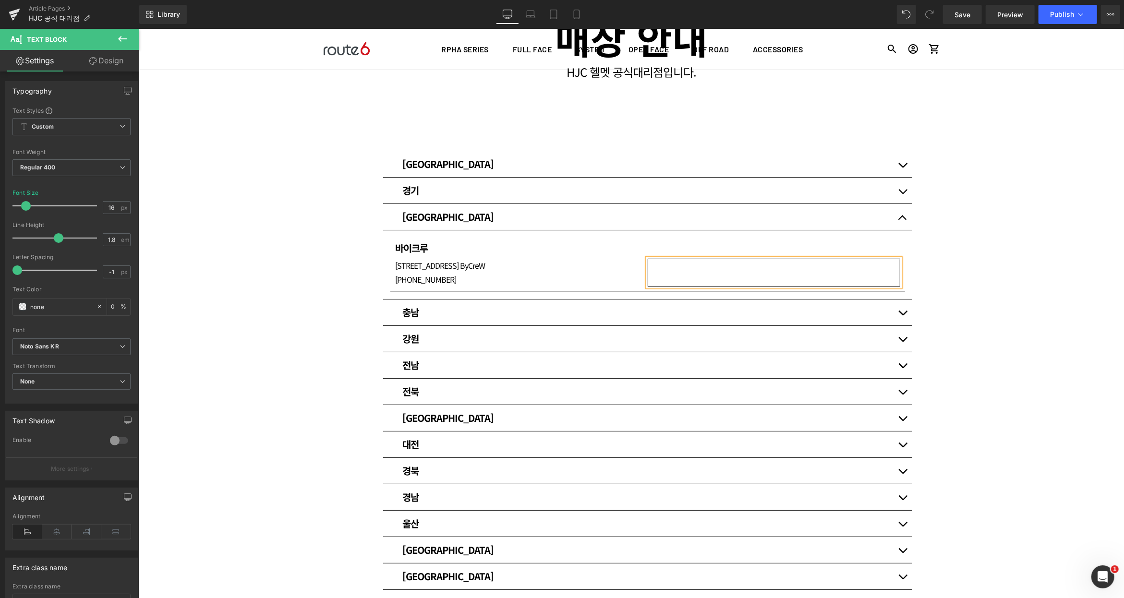
click at [1001, 238] on div "매장 안내 Heading HJC 헬멧 공식대리점입니다. Heading Row Row 80px [GEOGRAPHIC_DATA] Heading 써…" at bounding box center [630, 364] width 985 height 769
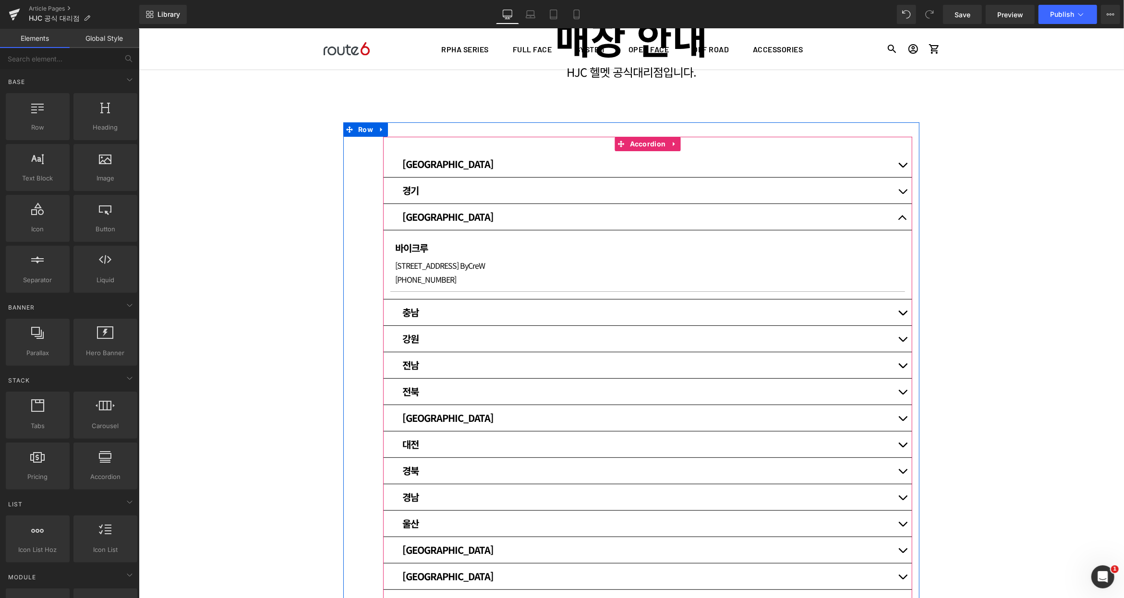
click at [898, 213] on button "button" at bounding box center [902, 217] width 19 height 26
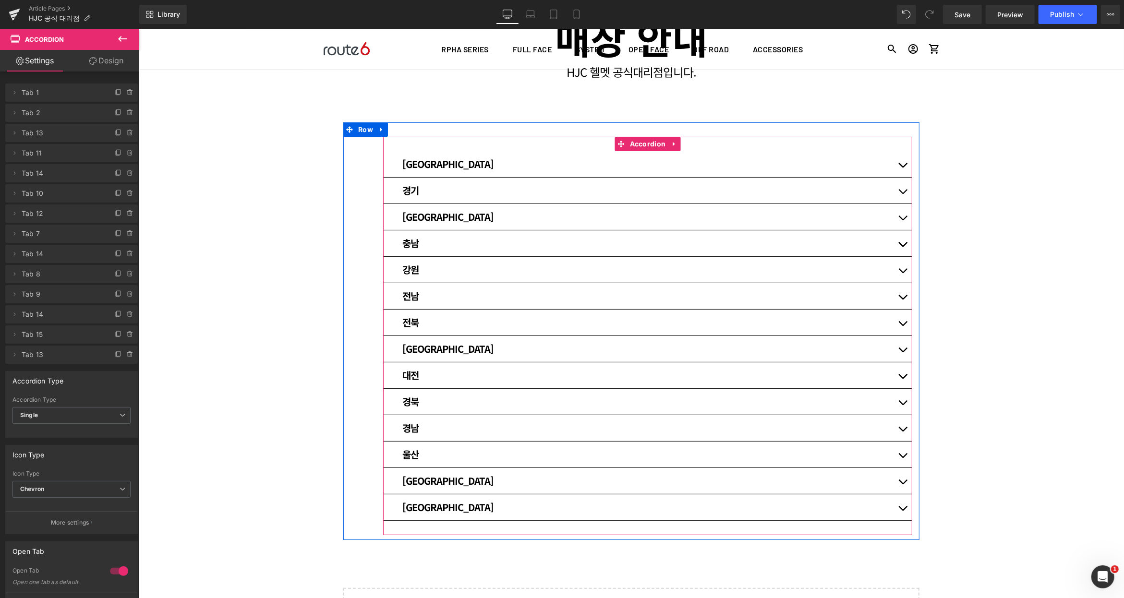
click at [901, 168] on button "button" at bounding box center [902, 164] width 19 height 26
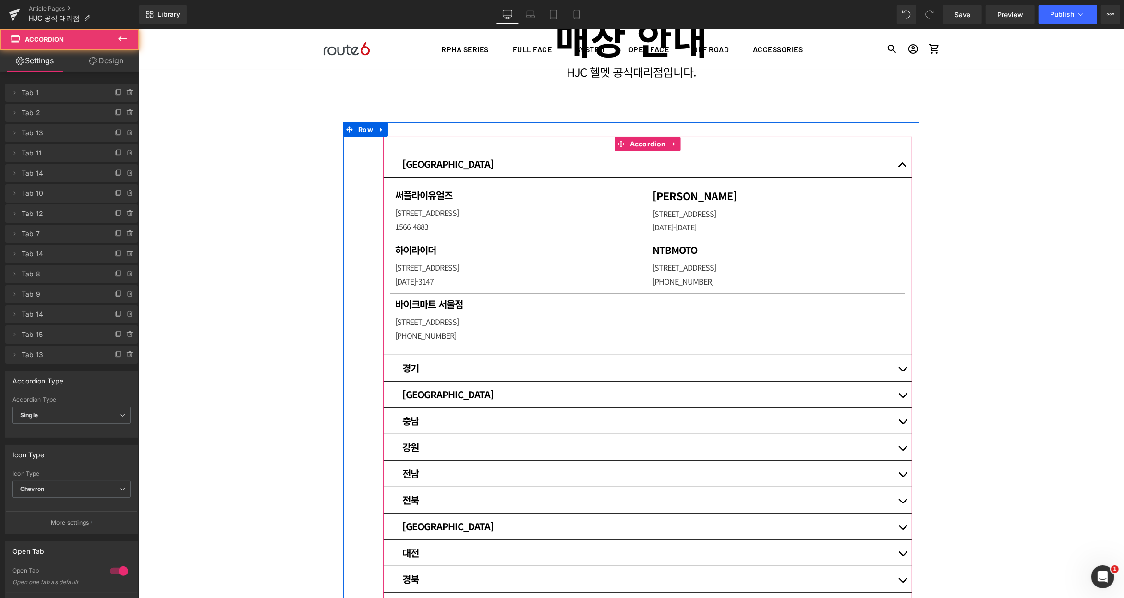
click at [901, 168] on button "button" at bounding box center [902, 164] width 19 height 26
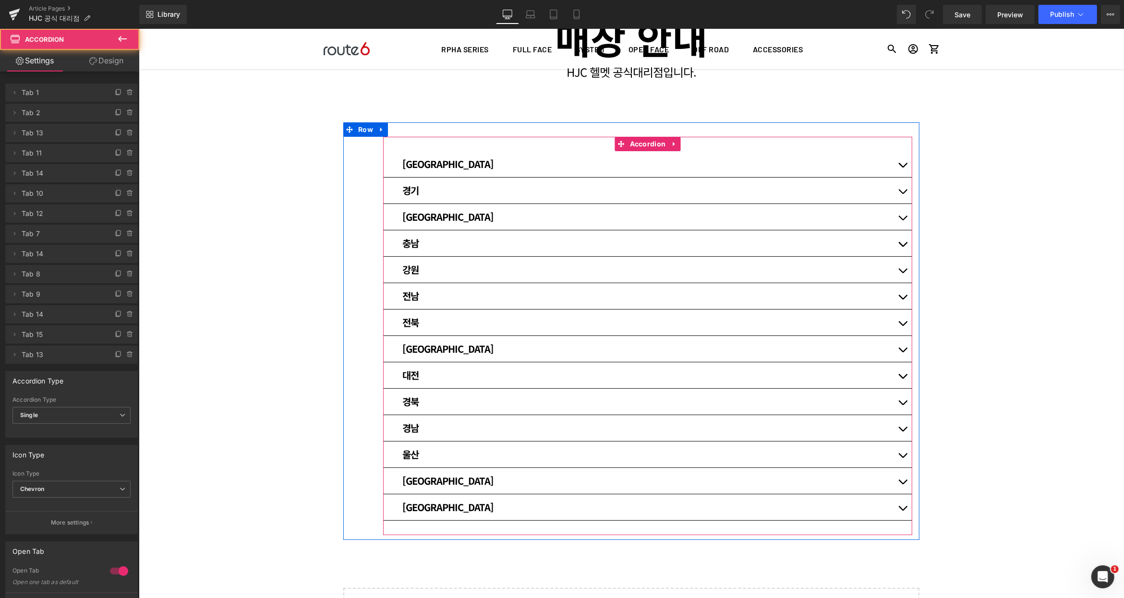
click at [898, 195] on button "button" at bounding box center [902, 190] width 19 height 26
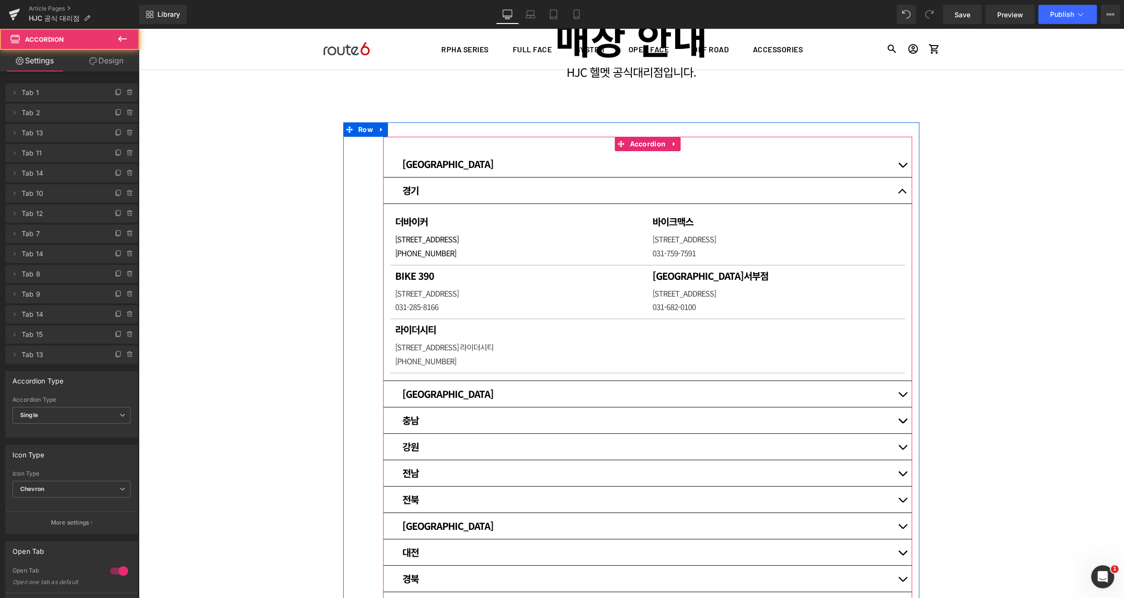
click at [898, 195] on button "button" at bounding box center [902, 190] width 19 height 26
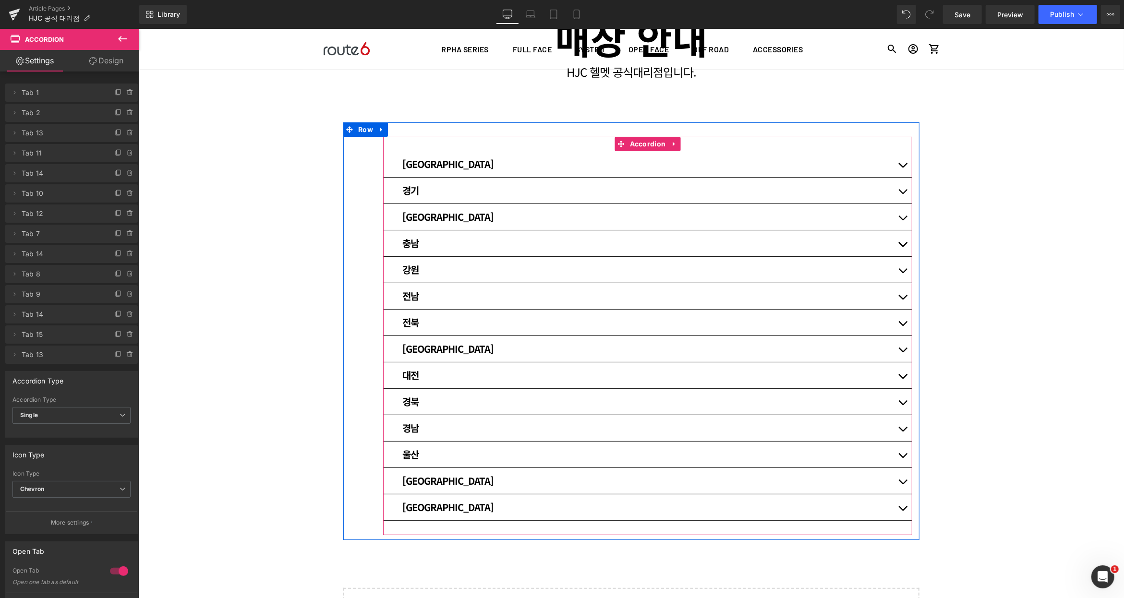
click at [895, 219] on button "button" at bounding box center [902, 217] width 19 height 26
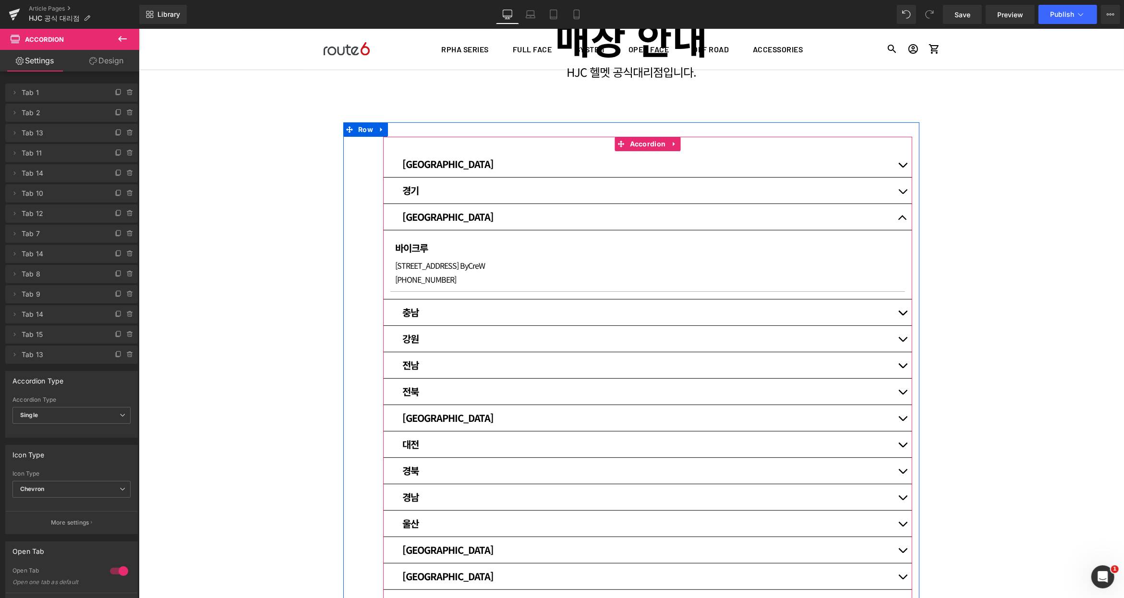
click at [895, 219] on button "button" at bounding box center [902, 217] width 19 height 26
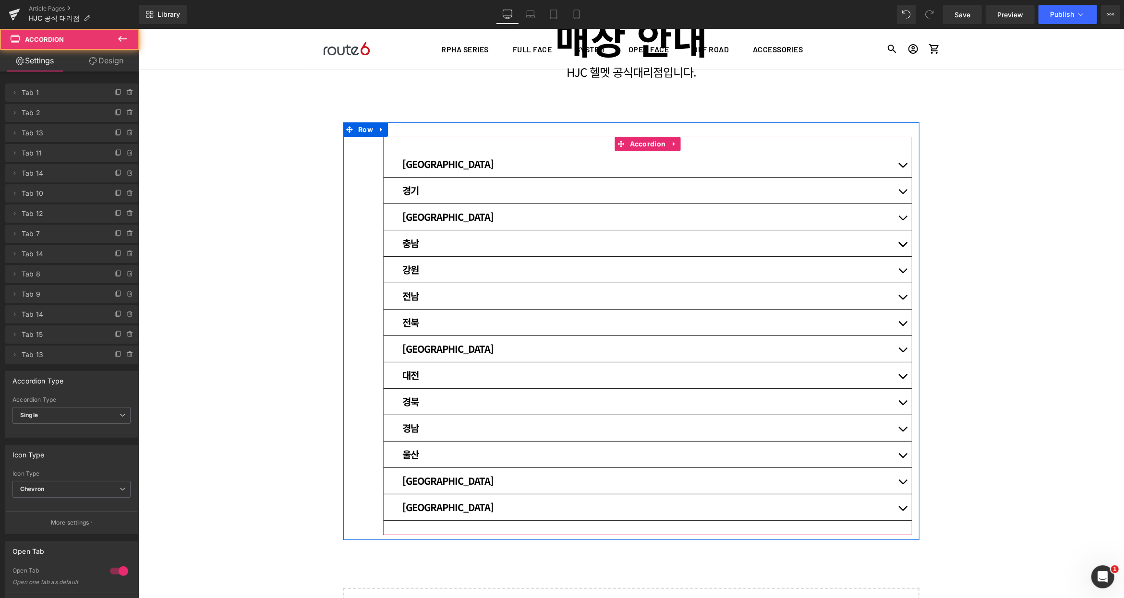
click at [894, 241] on button "button" at bounding box center [902, 243] width 19 height 26
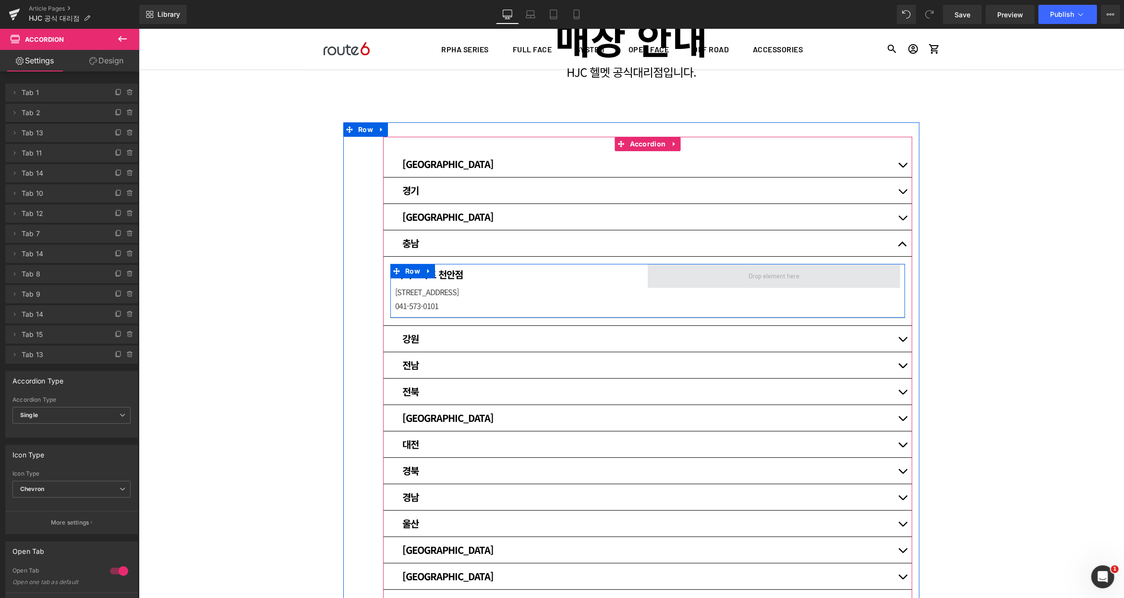
click at [728, 278] on span at bounding box center [773, 276] width 253 height 24
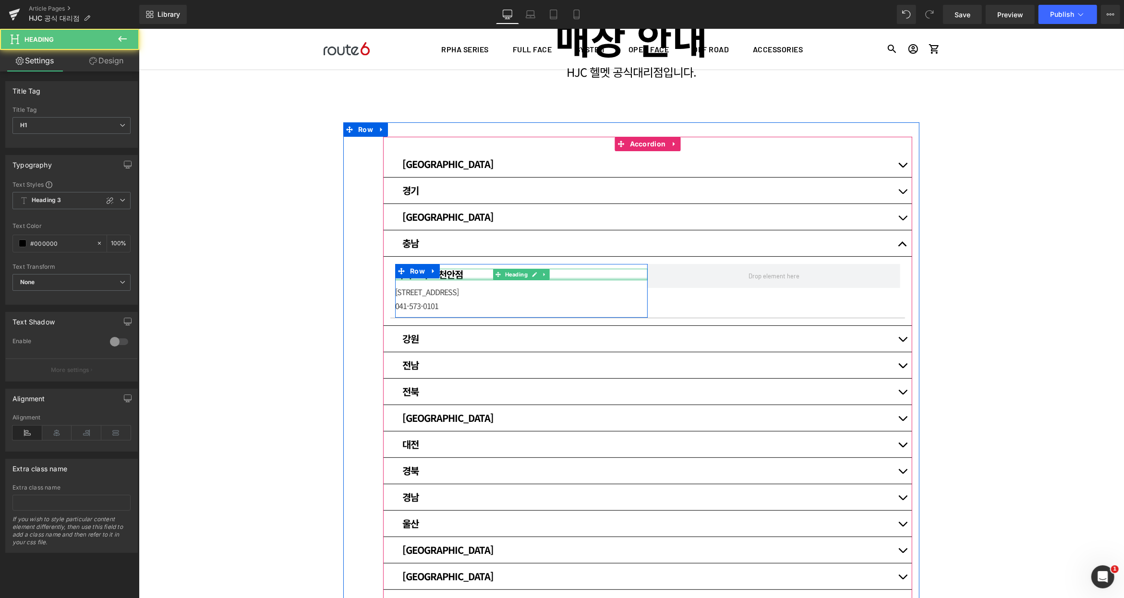
click at [432, 278] on div at bounding box center [521, 279] width 253 height 2
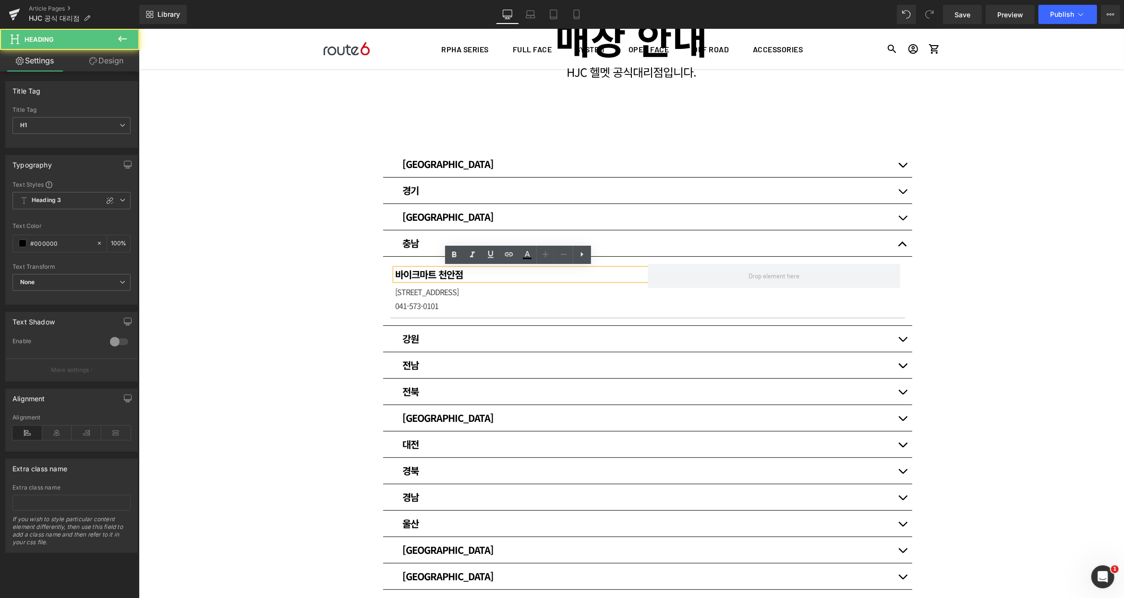
click at [463, 297] on p "[STREET_ADDRESS]" at bounding box center [521, 292] width 253 height 14
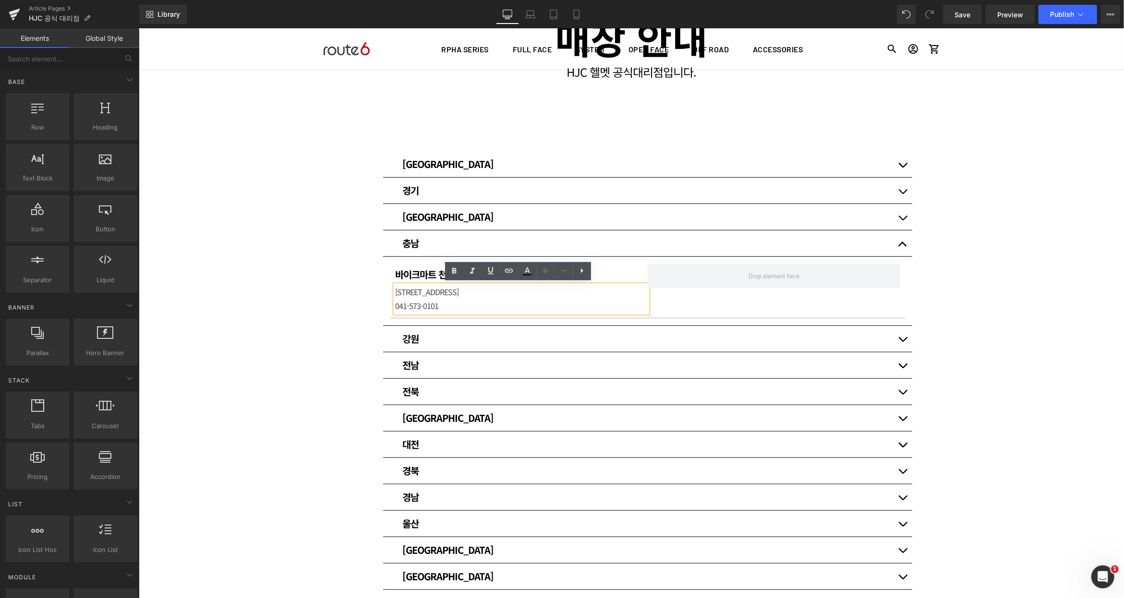
click at [289, 313] on div "매장 안내 Heading HJC 헬멧 공식대리점입니다. Heading Row Row 80px [GEOGRAPHIC_DATA] Heading 써…" at bounding box center [630, 364] width 985 height 769
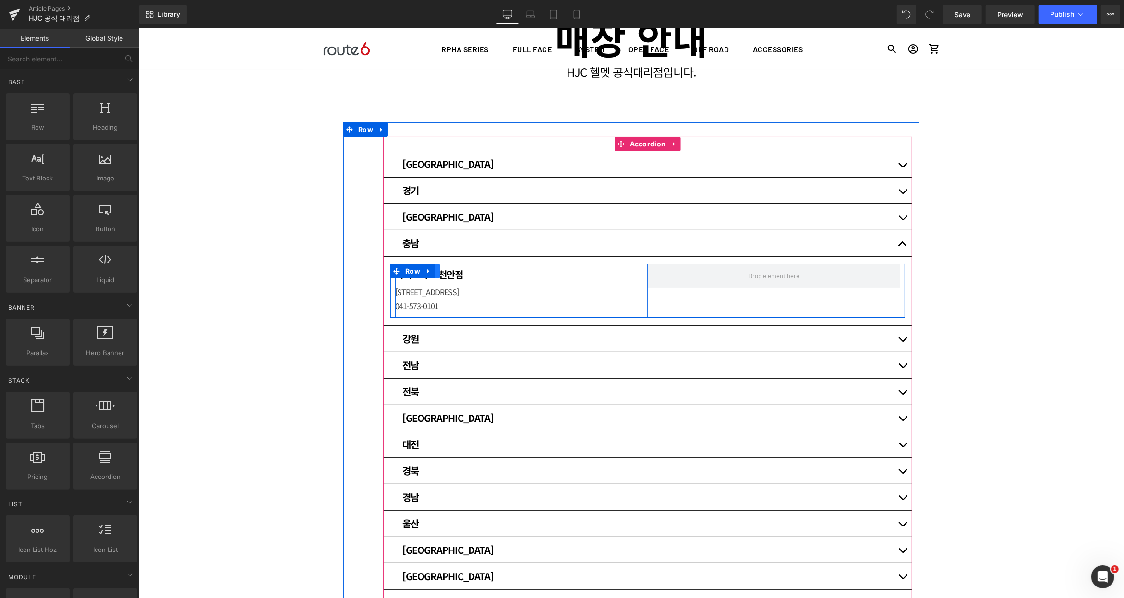
click at [435, 275] on link at bounding box center [433, 271] width 12 height 14
click at [443, 272] on icon at bounding box center [445, 270] width 7 height 7
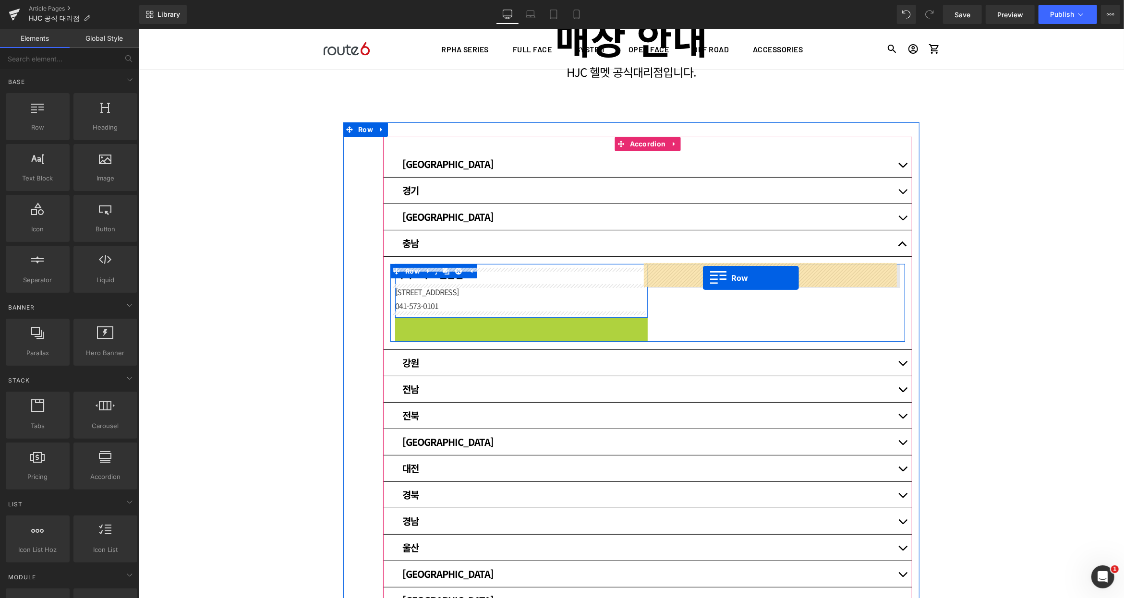
drag, startPoint x: 402, startPoint y: 326, endPoint x: 702, endPoint y: 278, distance: 304.4
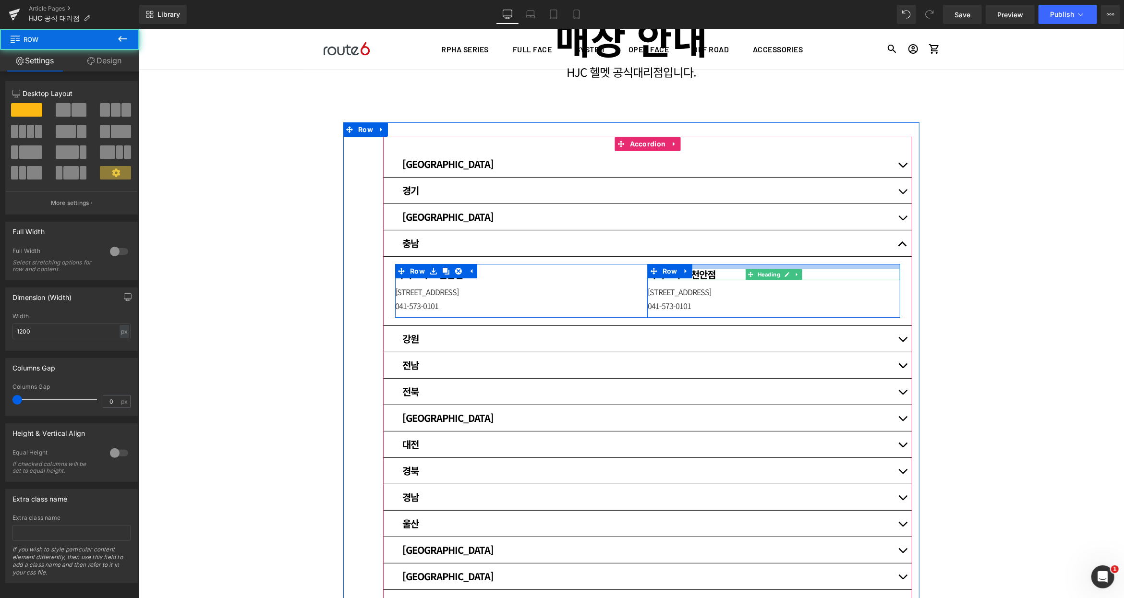
click at [713, 276] on h1 "바이크마트 천안점" at bounding box center [773, 274] width 253 height 12
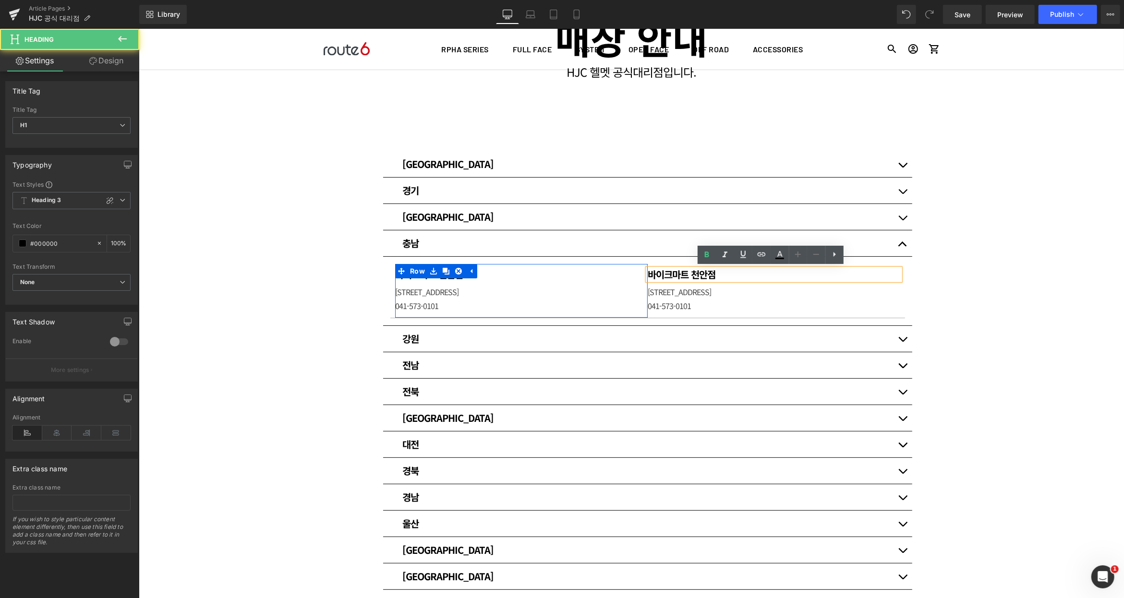
click at [709, 274] on h1 "바이크마트 천안점" at bounding box center [773, 274] width 253 height 12
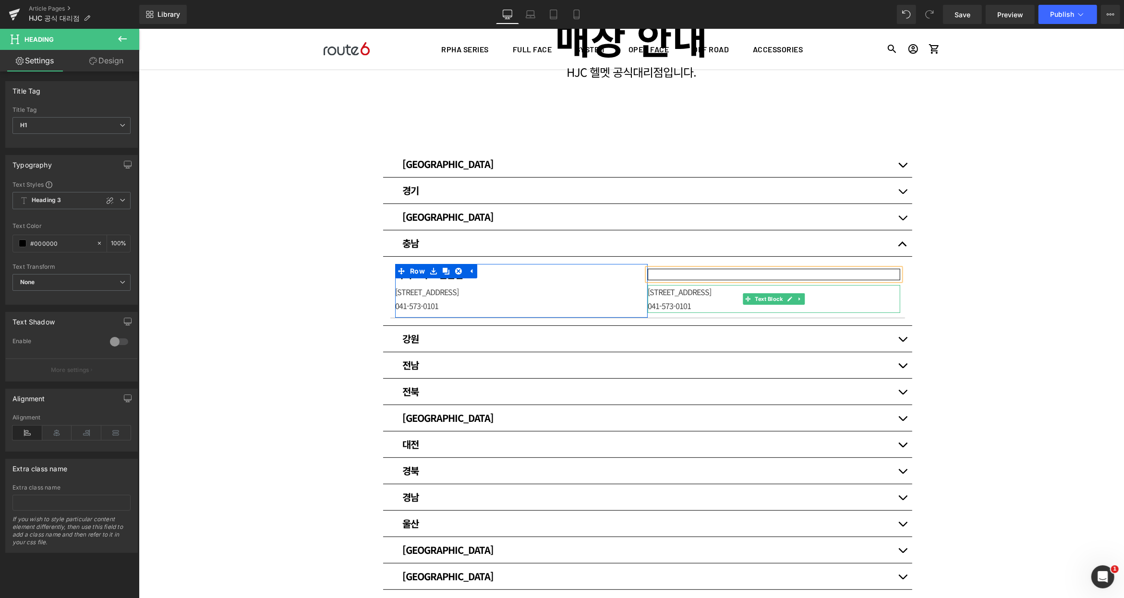
click at [687, 293] on p "[STREET_ADDRESS]" at bounding box center [773, 292] width 253 height 14
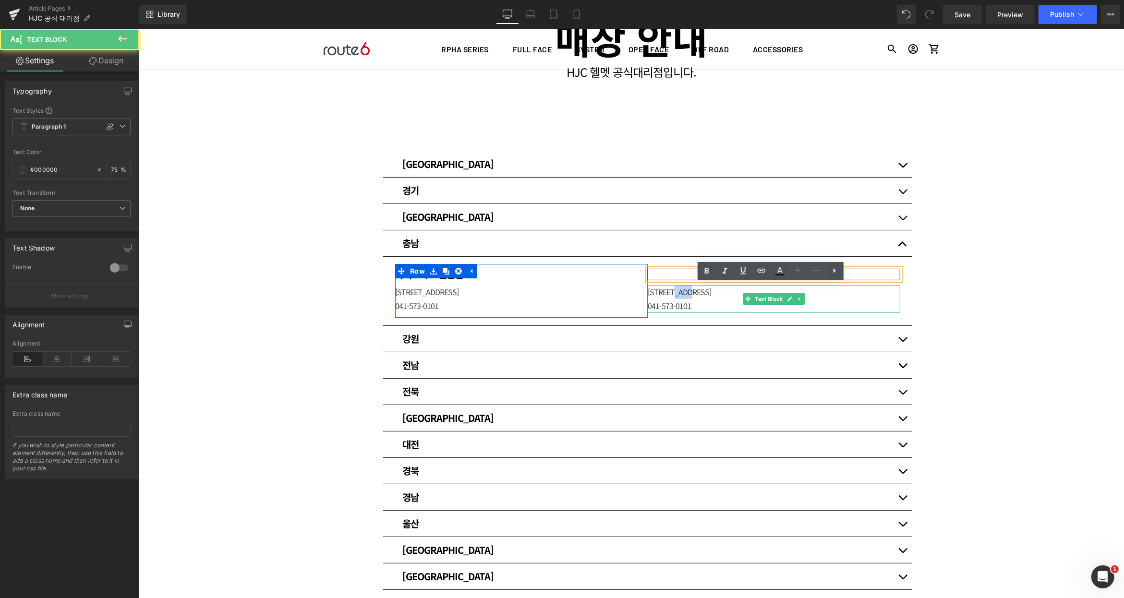
click at [687, 293] on p "[STREET_ADDRESS]" at bounding box center [773, 292] width 253 height 14
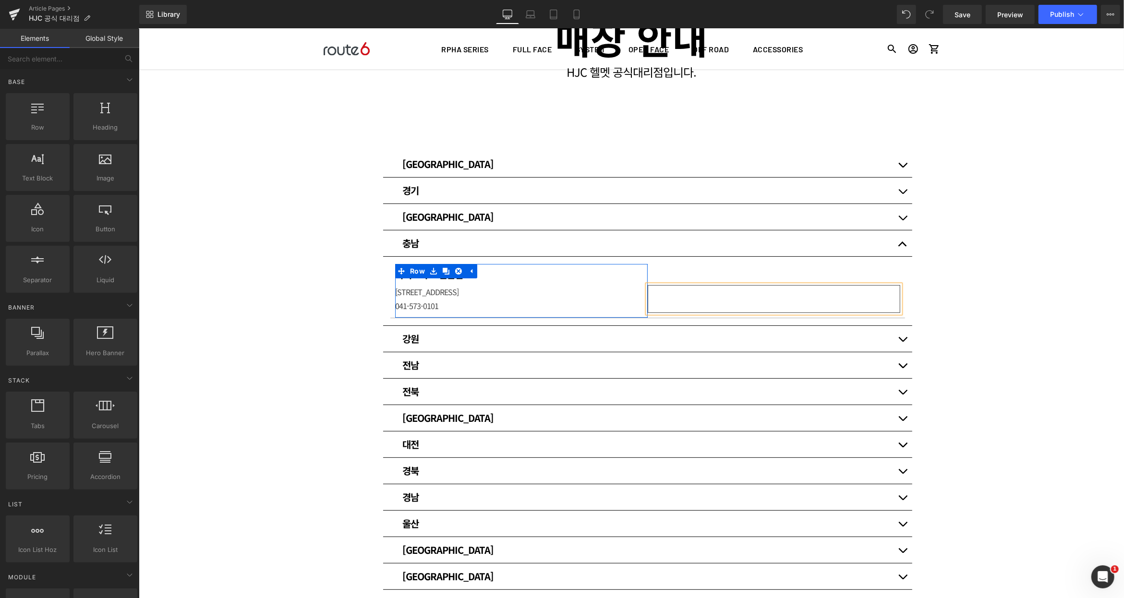
click at [1009, 266] on div "매장 안내 Heading HJC 헬멧 공식대리점입니다. Heading Row Row 80px [GEOGRAPHIC_DATA] Heading 써…" at bounding box center [630, 364] width 985 height 769
click at [996, 277] on div "매장 안내 Heading HJC 헬멧 공식대리점입니다. Heading Row Row 80px [GEOGRAPHIC_DATA] Heading 써…" at bounding box center [630, 364] width 985 height 769
click at [325, 350] on div "매장 안내 Heading HJC 헬멧 공식대리점입니다. Heading Row Row 80px [GEOGRAPHIC_DATA] Heading 써…" at bounding box center [630, 364] width 985 height 769
click at [260, 369] on div "매장 안내 Heading HJC 헬멧 공식대리점입니다. Heading Row Row 80px [GEOGRAPHIC_DATA] Heading 써…" at bounding box center [630, 364] width 985 height 769
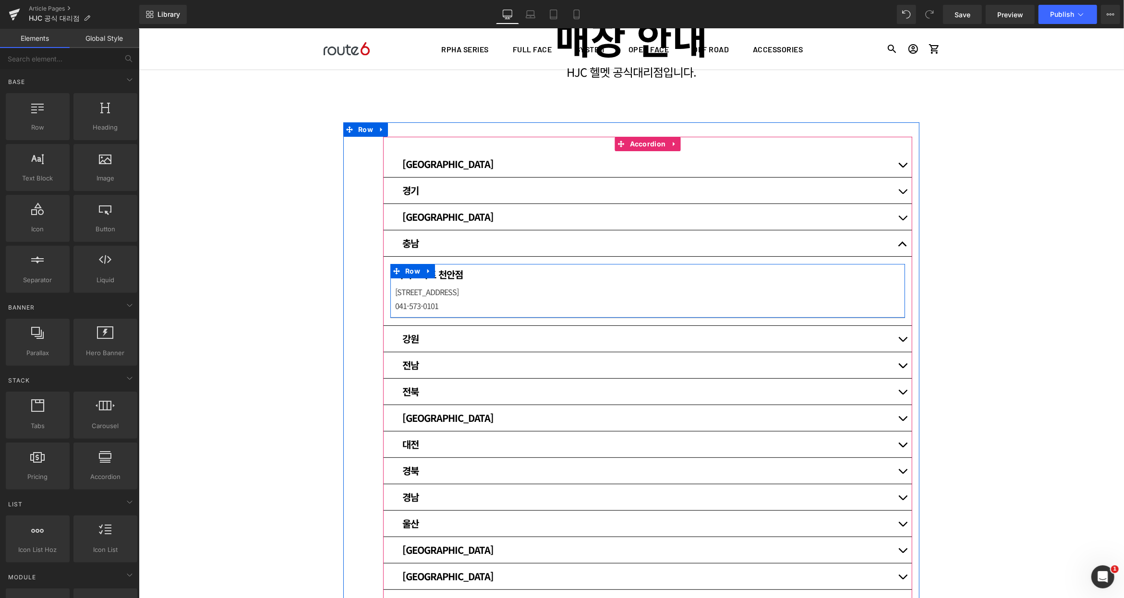
click at [429, 291] on p "[STREET_ADDRESS]" at bounding box center [521, 292] width 253 height 14
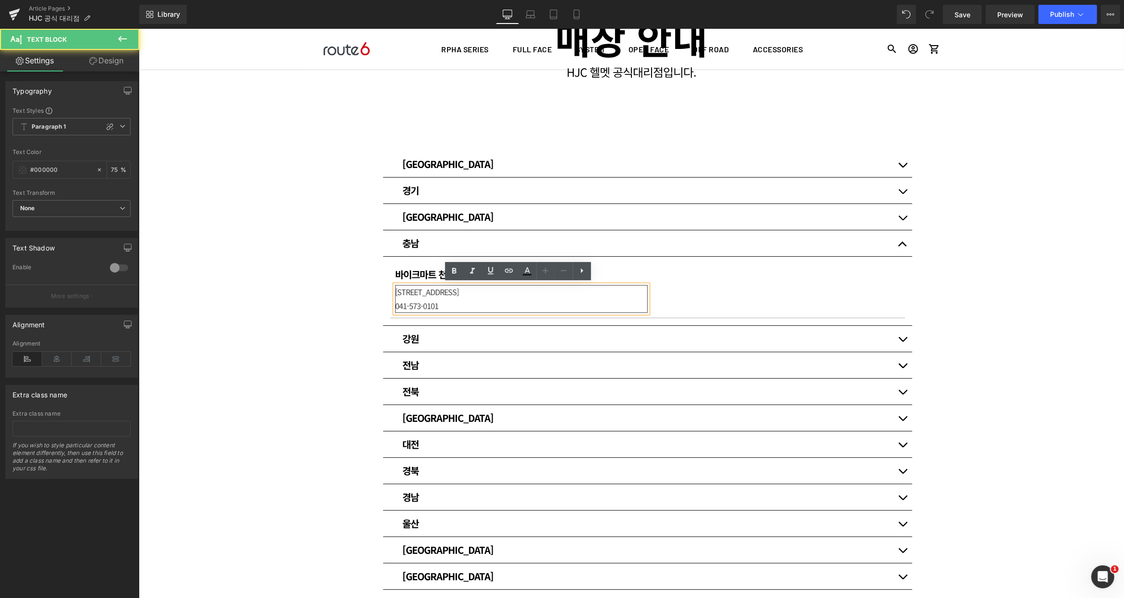
click at [286, 354] on div "매장 안내 Heading HJC 헬멧 공식대리점입니다. Heading Row Row 80px [GEOGRAPHIC_DATA] Heading 써…" at bounding box center [630, 364] width 985 height 769
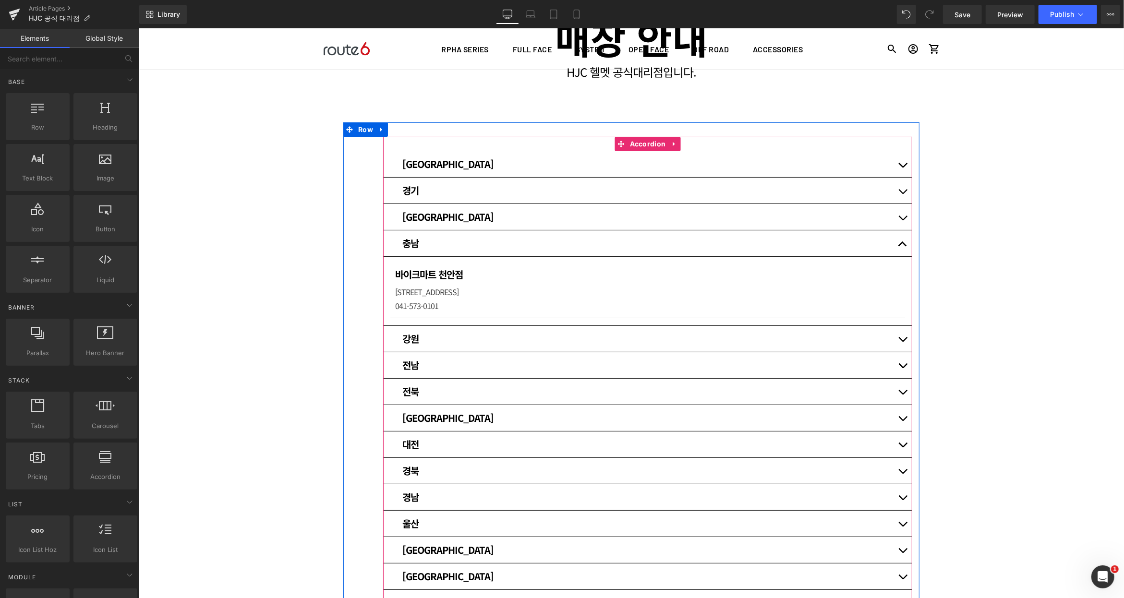
click at [899, 219] on button "button" at bounding box center [902, 217] width 19 height 26
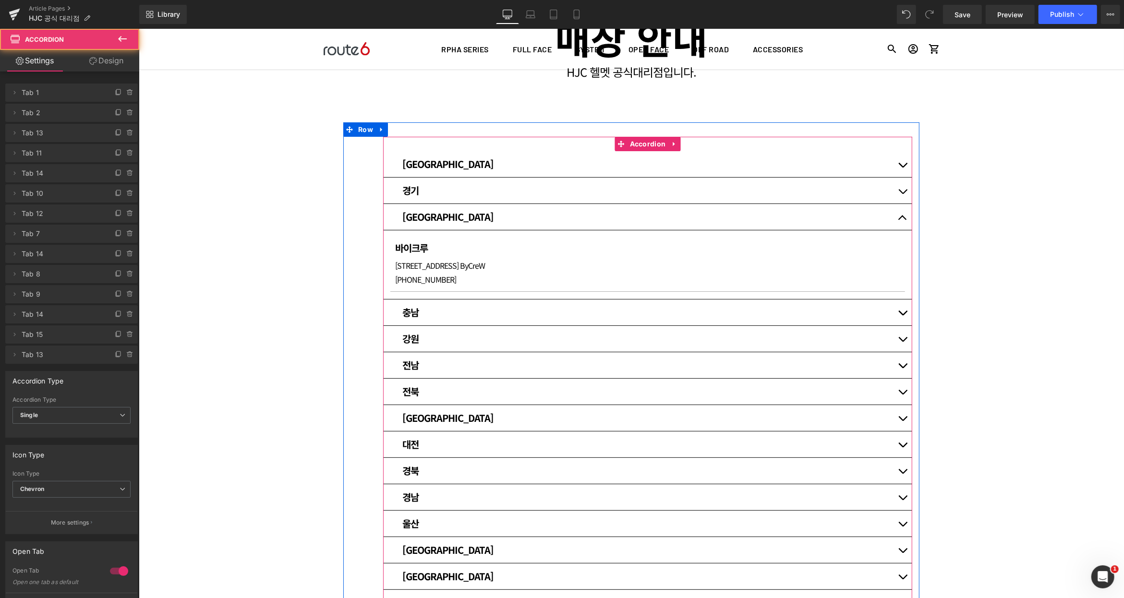
click at [899, 219] on button "button" at bounding box center [902, 217] width 19 height 26
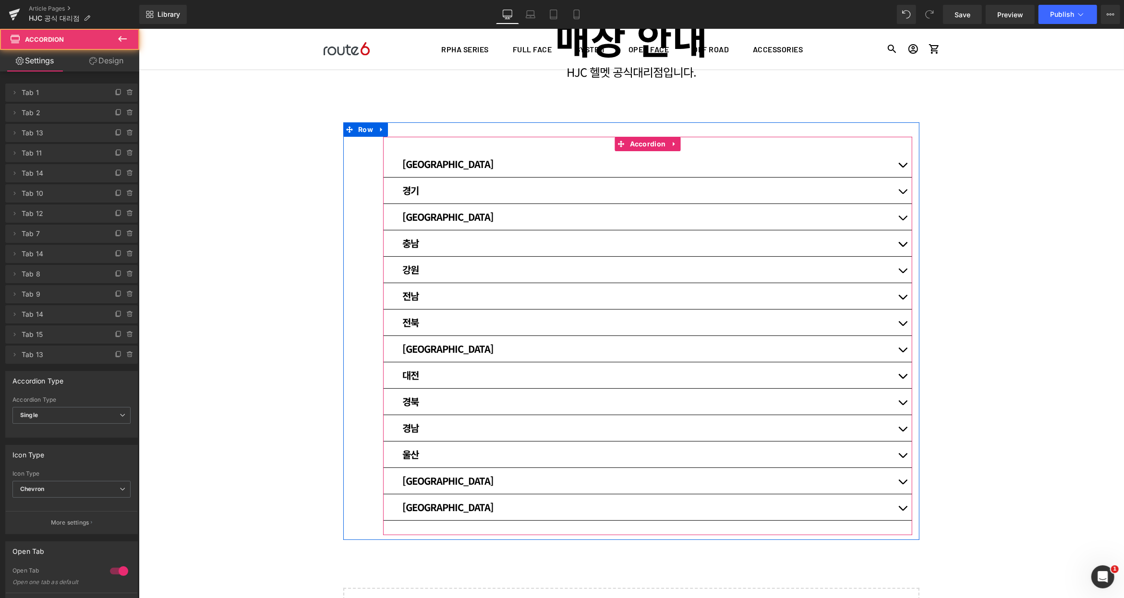
click at [898, 237] on button "button" at bounding box center [902, 243] width 19 height 26
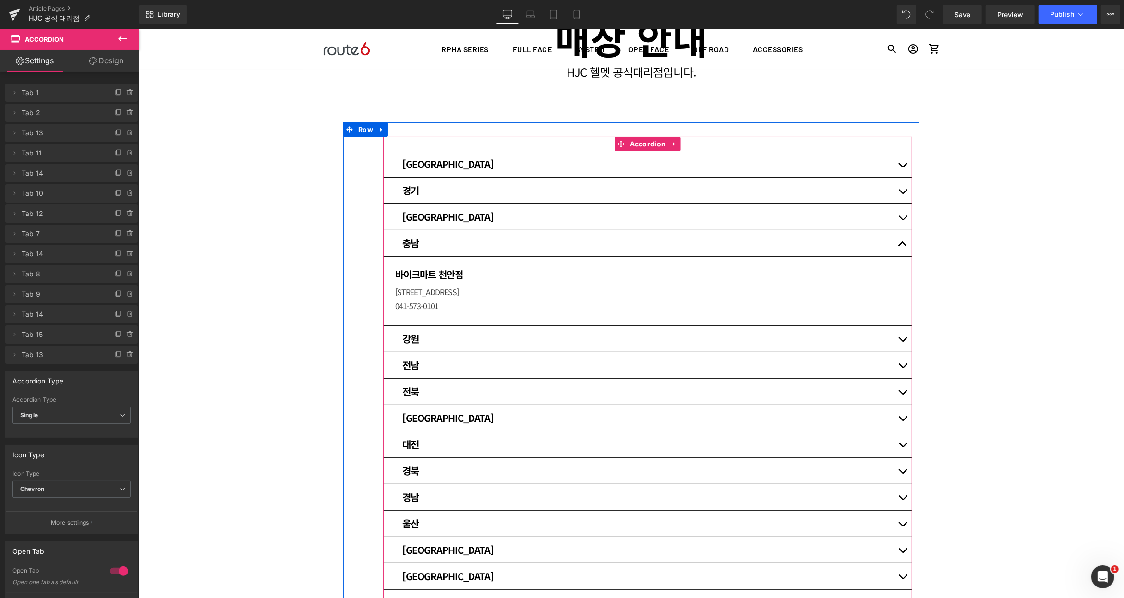
click at [898, 237] on button "button" at bounding box center [902, 243] width 19 height 26
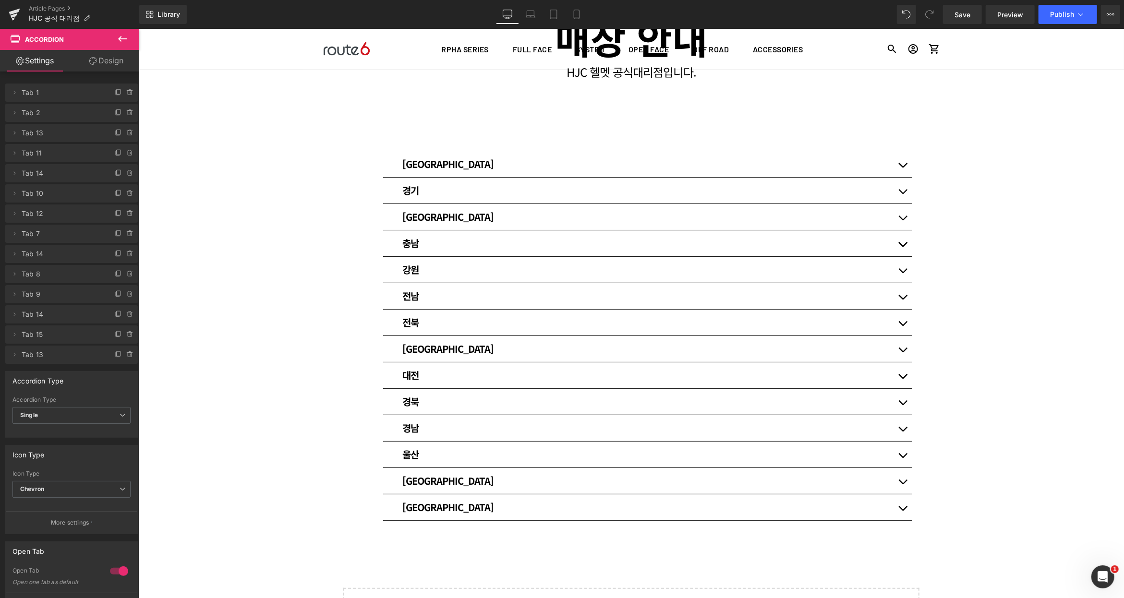
click at [267, 292] on div "매장 안내 Heading HJC 헬멧 공식대리점입니다. Heading Row Row 80px [GEOGRAPHIC_DATA] Heading 써…" at bounding box center [630, 330] width 985 height 701
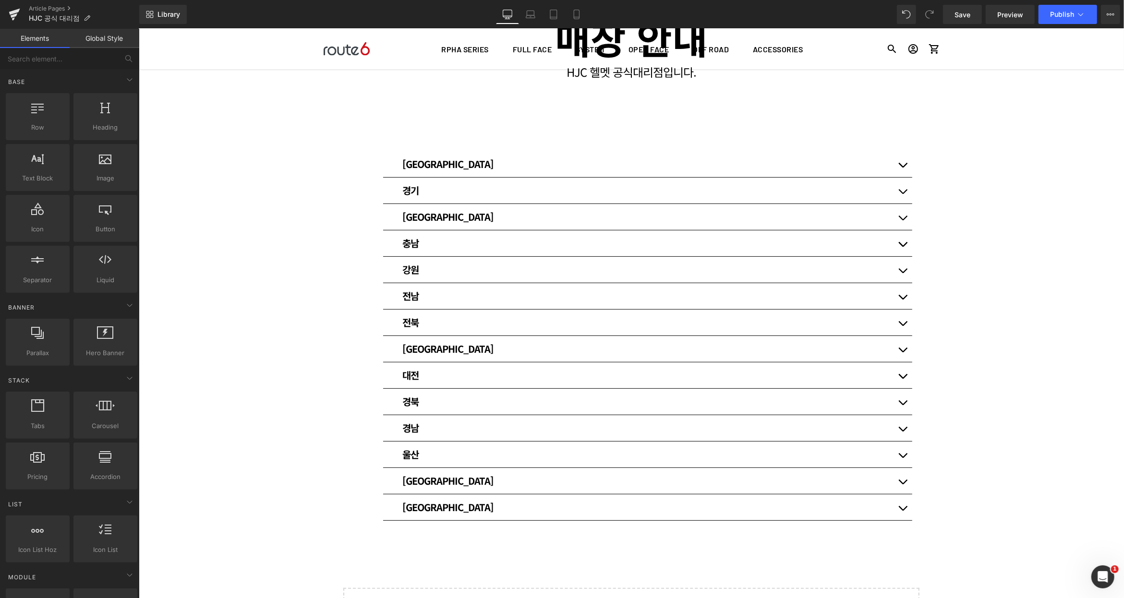
click at [268, 170] on div "매장 안내 Heading HJC 헬멧 공식대리점입니다. Heading Row Row 80px [GEOGRAPHIC_DATA] Heading 써…" at bounding box center [630, 330] width 985 height 701
click at [113, 41] on link "Global Style" at bounding box center [105, 38] width 70 height 19
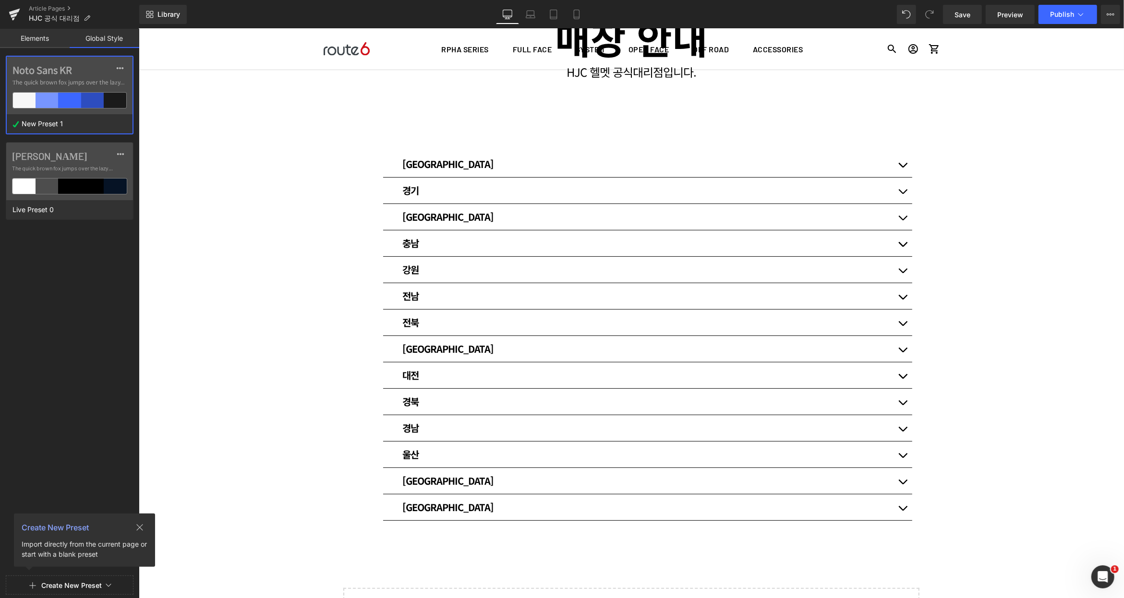
drag, startPoint x: 326, startPoint y: 203, endPoint x: 347, endPoint y: 186, distance: 25.9
click at [326, 202] on div "매장 안내 Heading HJC 헬멧 공식대리점입니다. Heading Row Row 80px [GEOGRAPHIC_DATA] Heading 써…" at bounding box center [630, 330] width 985 height 701
click at [389, 161] on div "[GEOGRAPHIC_DATA] Heading" at bounding box center [647, 164] width 529 height 26
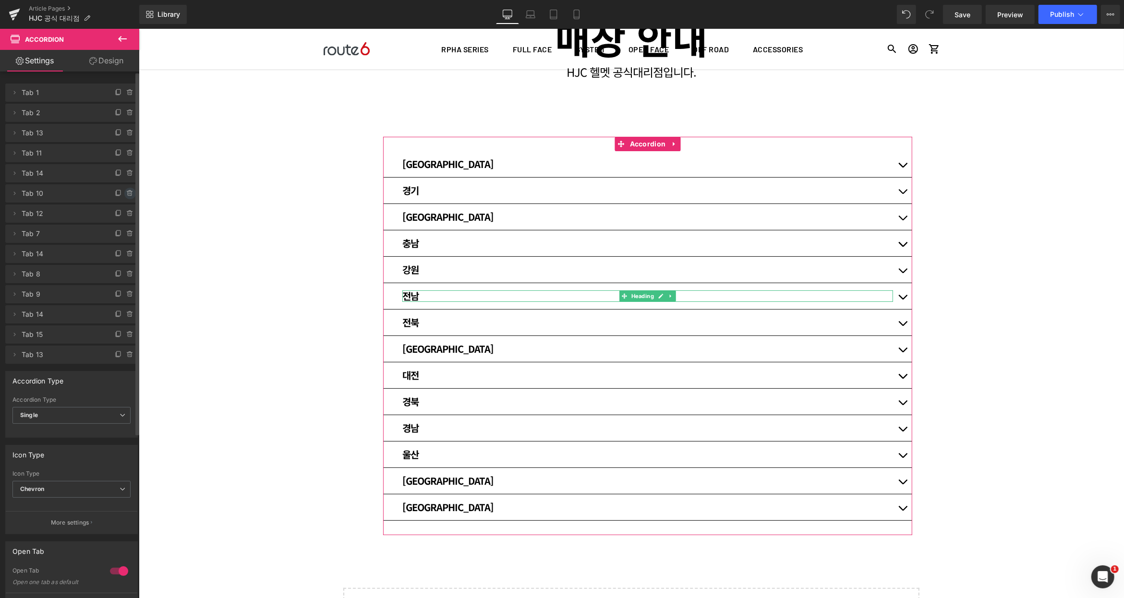
click at [126, 194] on icon at bounding box center [130, 194] width 8 height 8
click at [124, 194] on button "Delete" at bounding box center [120, 194] width 30 height 12
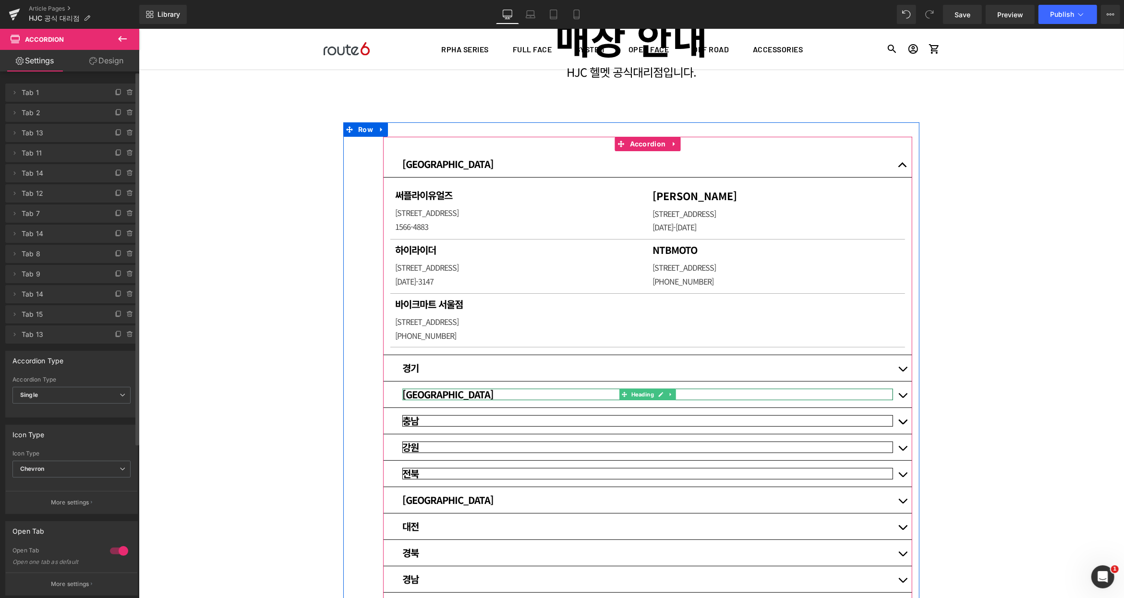
click at [804, 392] on h3 "[GEOGRAPHIC_DATA]" at bounding box center [647, 394] width 491 height 12
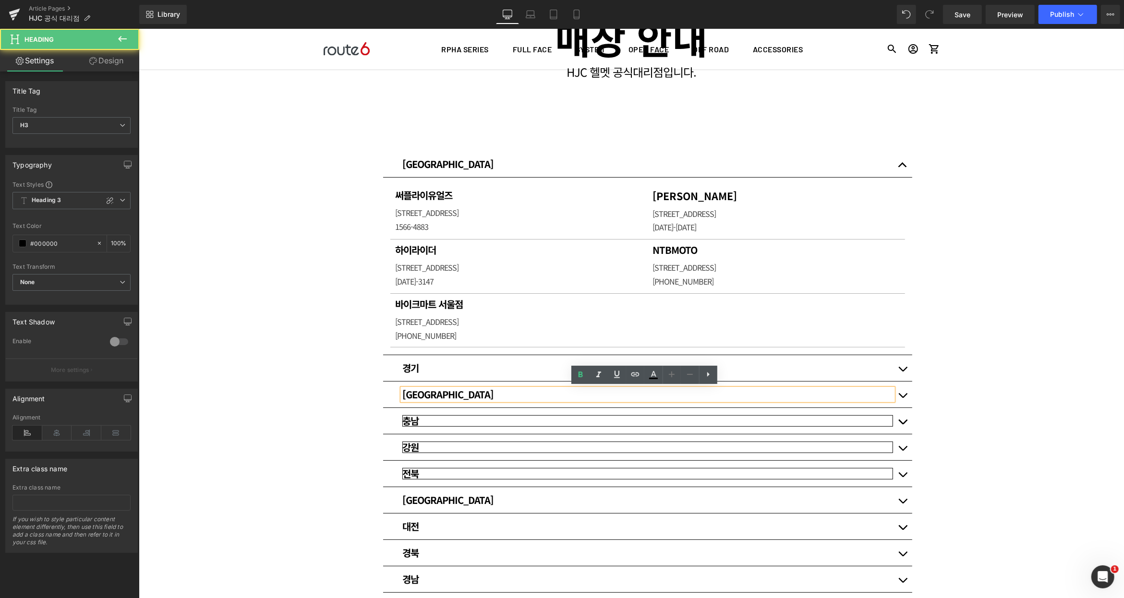
click at [804, 392] on h3 "[GEOGRAPHIC_DATA]" at bounding box center [647, 394] width 491 height 12
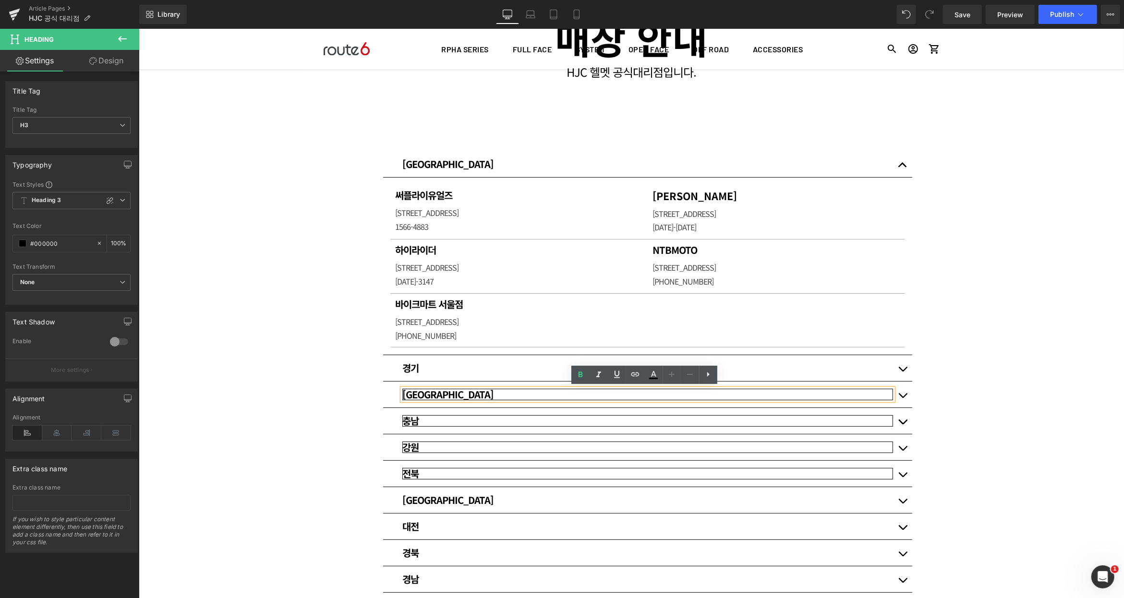
click at [448, 420] on h3 "충남" at bounding box center [647, 421] width 491 height 12
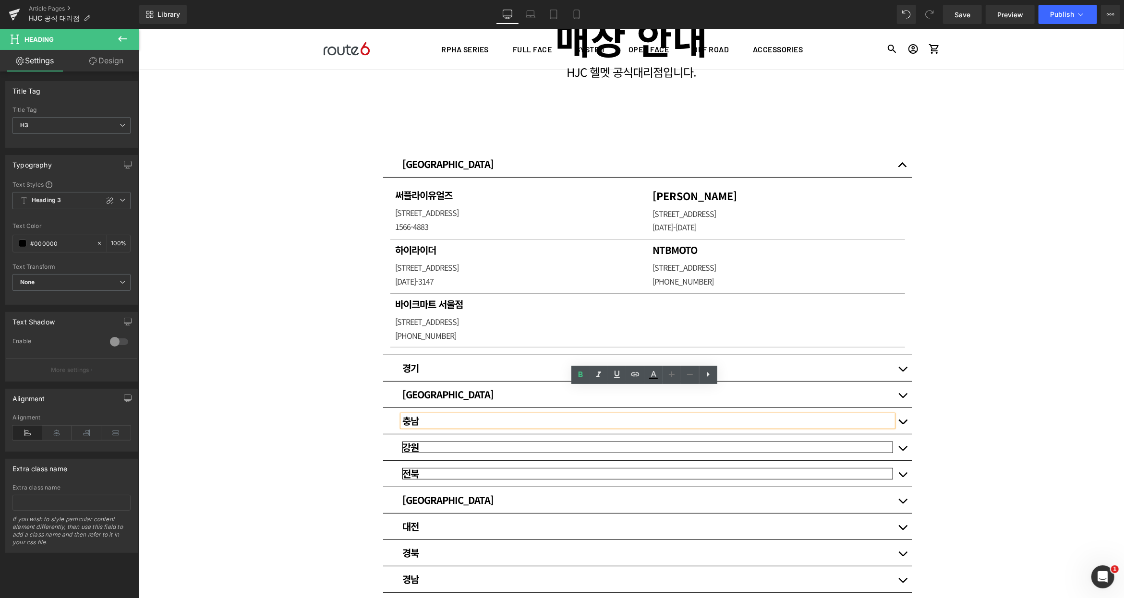
click at [448, 420] on h3 "충남" at bounding box center [647, 421] width 491 height 12
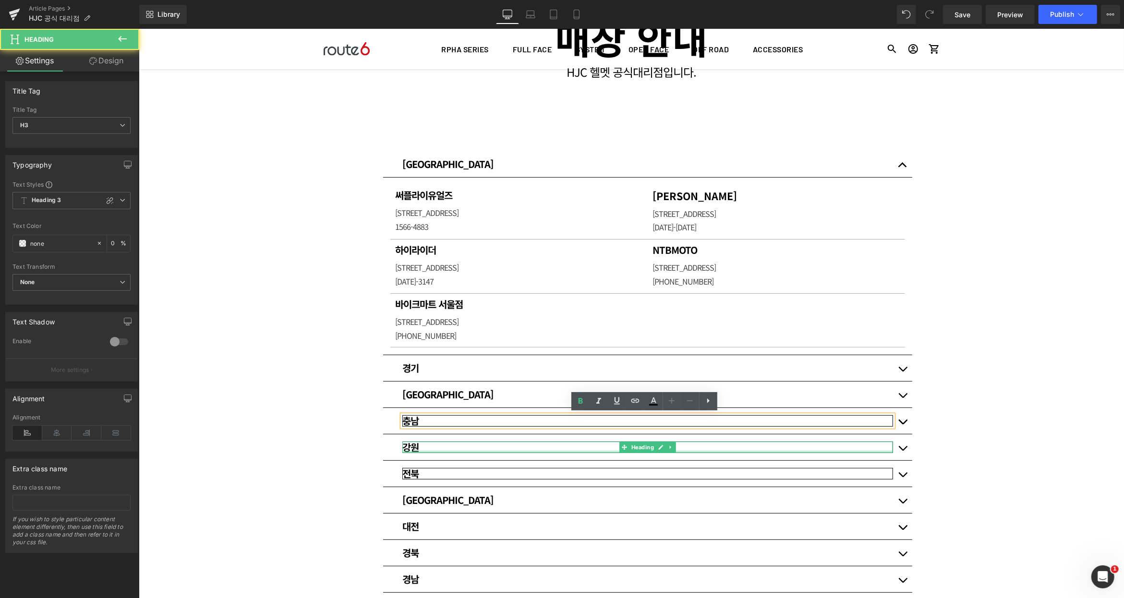
click at [427, 447] on h3 "강원" at bounding box center [647, 447] width 491 height 12
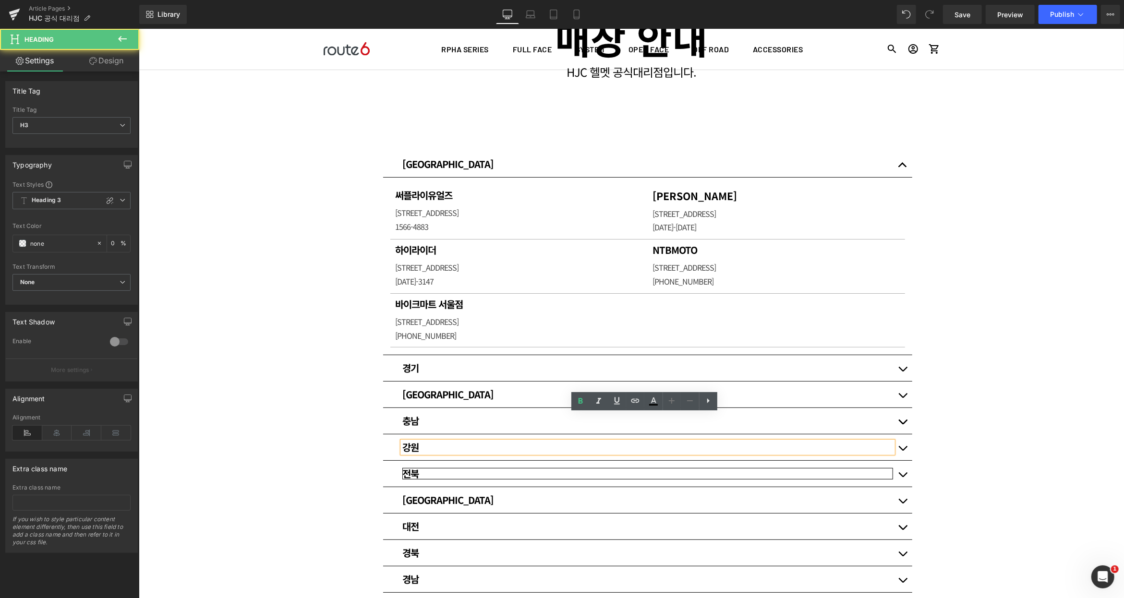
click at [427, 447] on h3 "강원" at bounding box center [647, 447] width 491 height 12
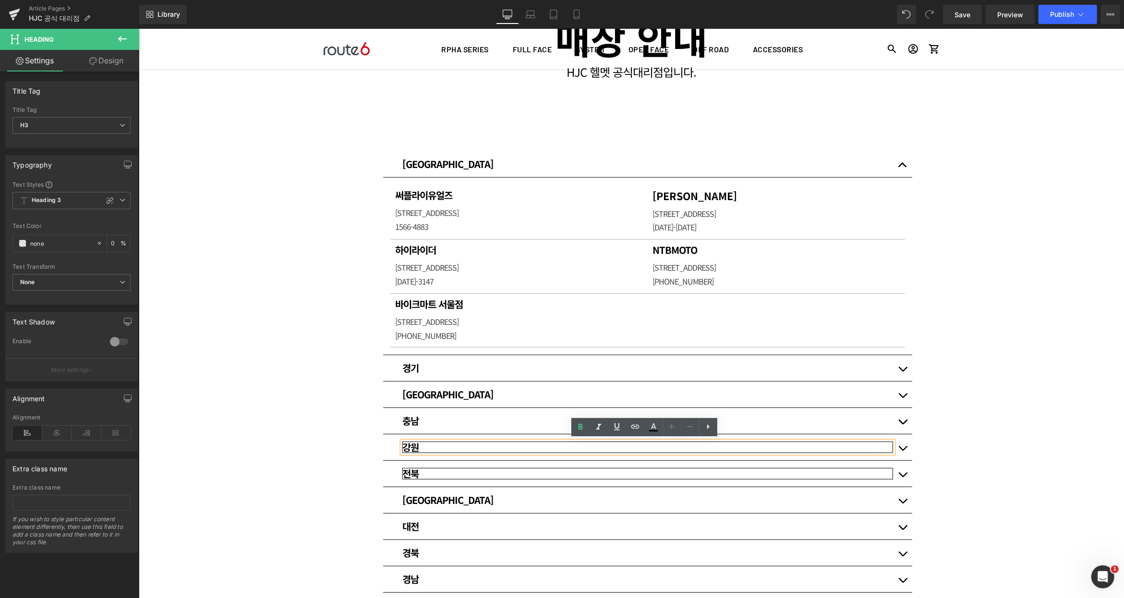
click at [431, 474] on h3 "전북" at bounding box center [647, 474] width 491 height 12
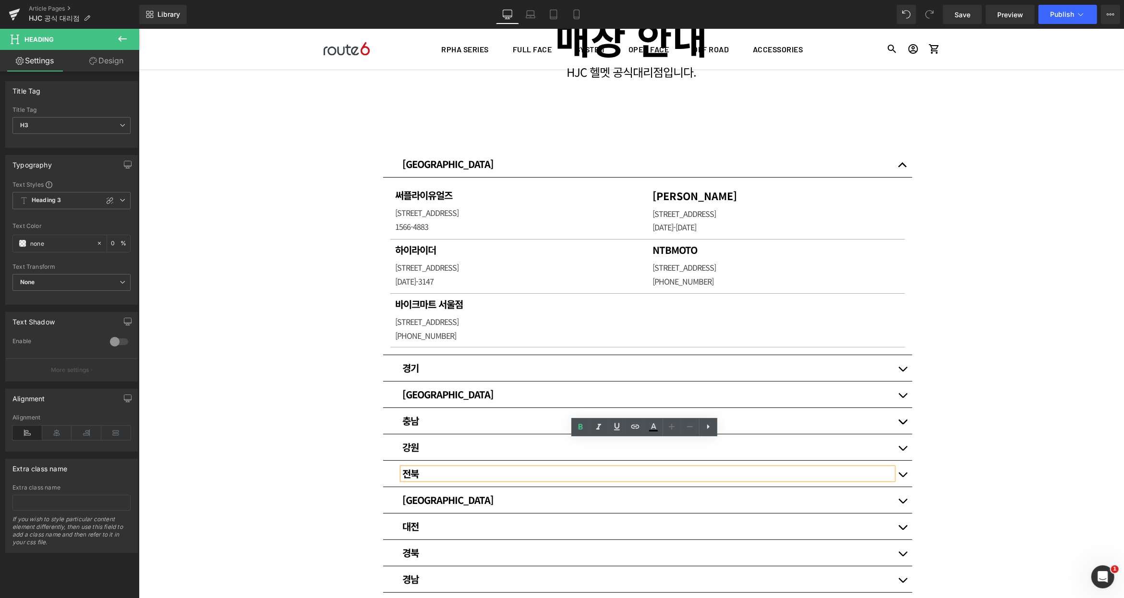
click at [431, 474] on h3 "전북" at bounding box center [647, 474] width 491 height 12
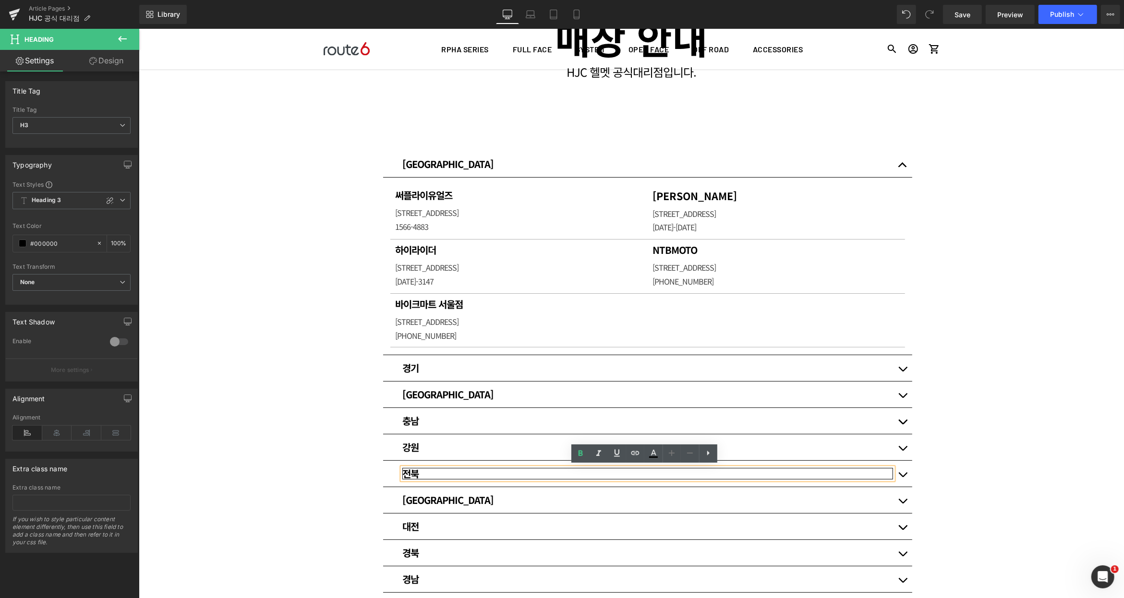
click at [1009, 406] on div "매장 안내 Heading HJC 헬멧 공식대리점입니다. Heading Row Row 80px [GEOGRAPHIC_DATA] Heading 써…" at bounding box center [630, 406] width 985 height 852
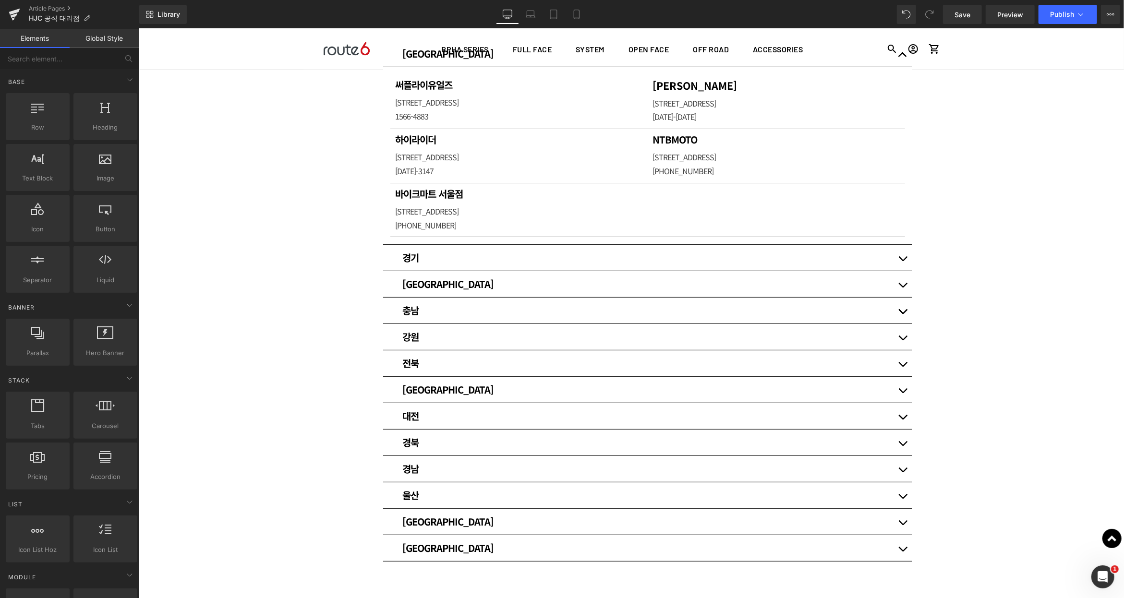
scroll to position [175, 0]
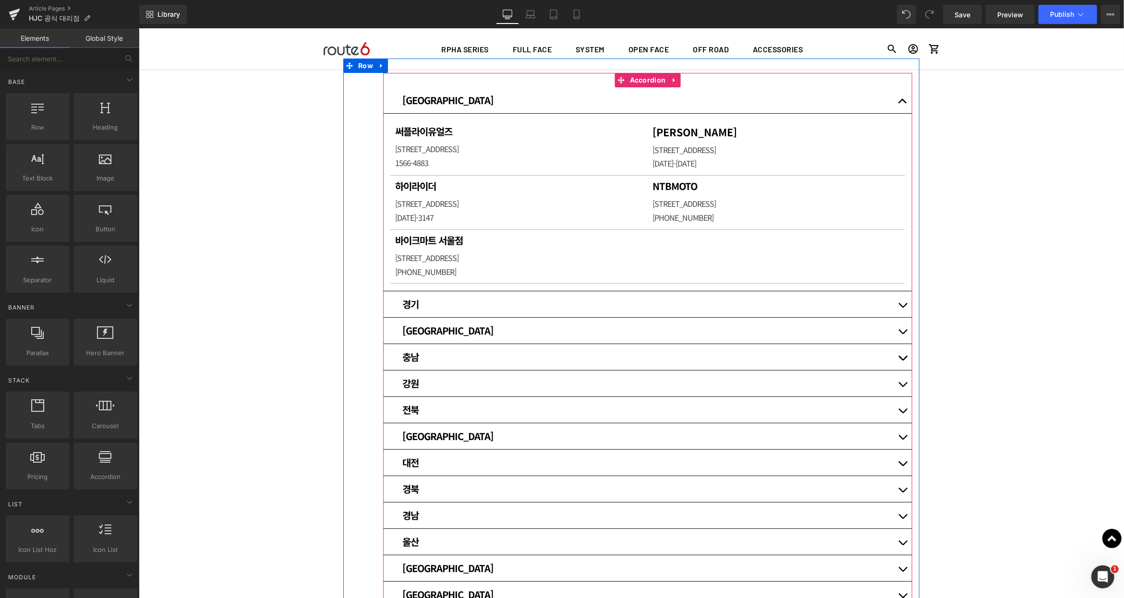
click at [894, 100] on button "button" at bounding box center [902, 100] width 19 height 26
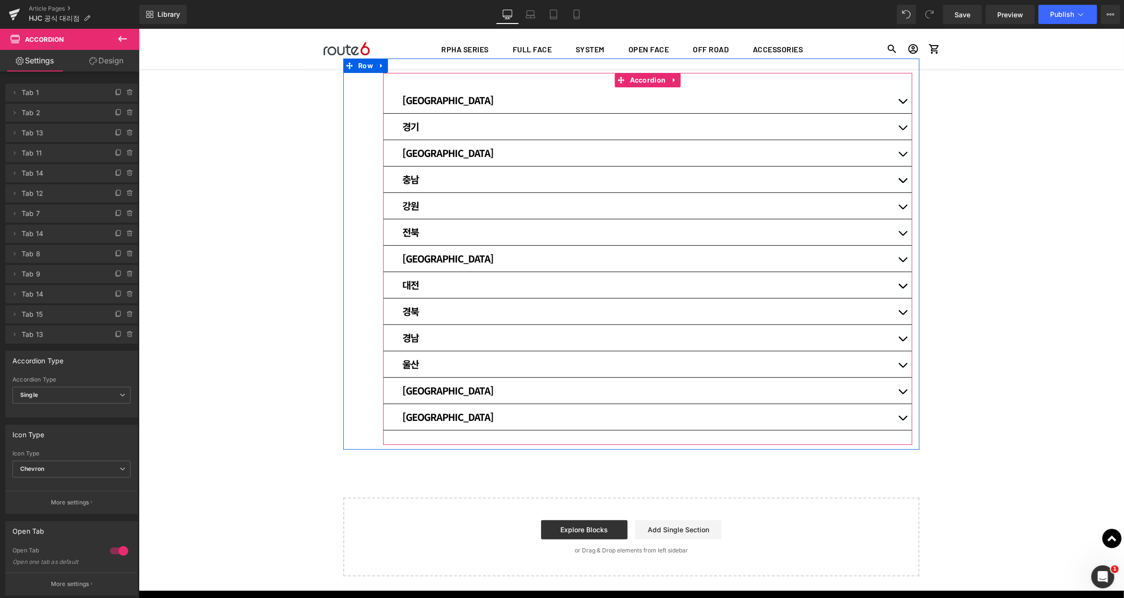
click at [899, 307] on button "button" at bounding box center [902, 311] width 19 height 26
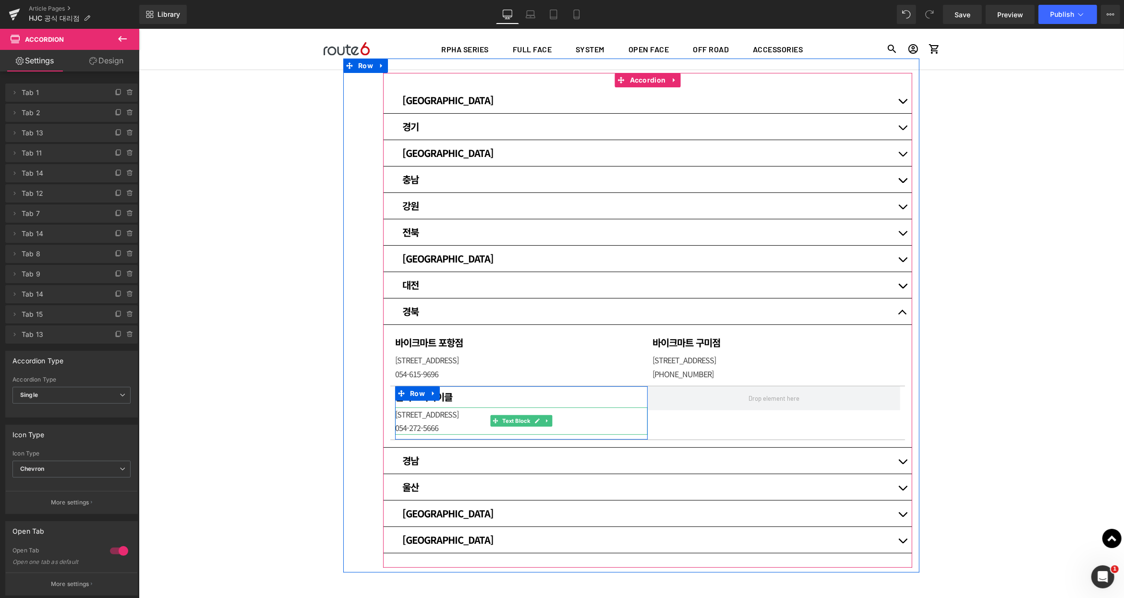
click at [449, 413] on p "[STREET_ADDRESS]" at bounding box center [521, 414] width 253 height 14
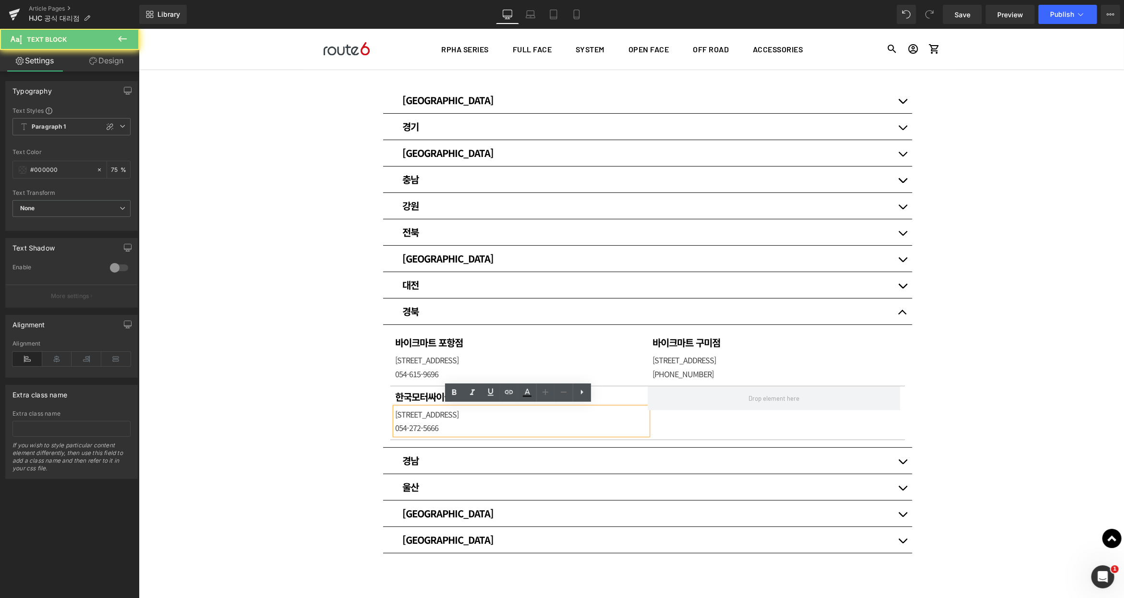
click at [449, 413] on p "[STREET_ADDRESS]" at bounding box center [521, 414] width 253 height 14
paste div
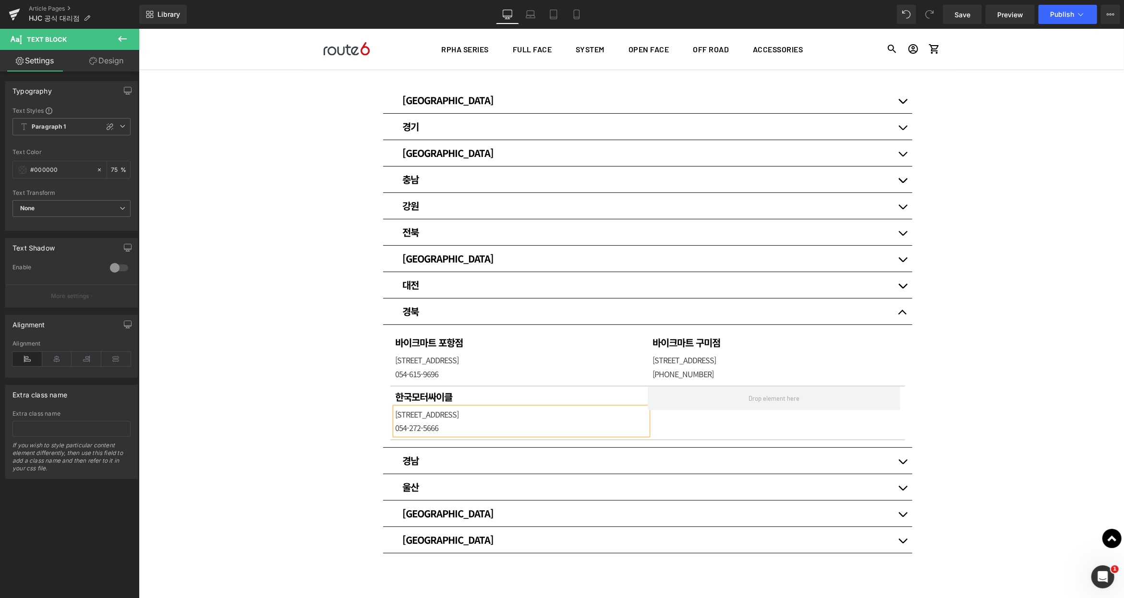
click at [1007, 277] on div "매장 안내 Heading HJC 헬멧 공식대리점입니다. Heading Row Row 80px [GEOGRAPHIC_DATA] Heading 써…" at bounding box center [630, 314] width 985 height 797
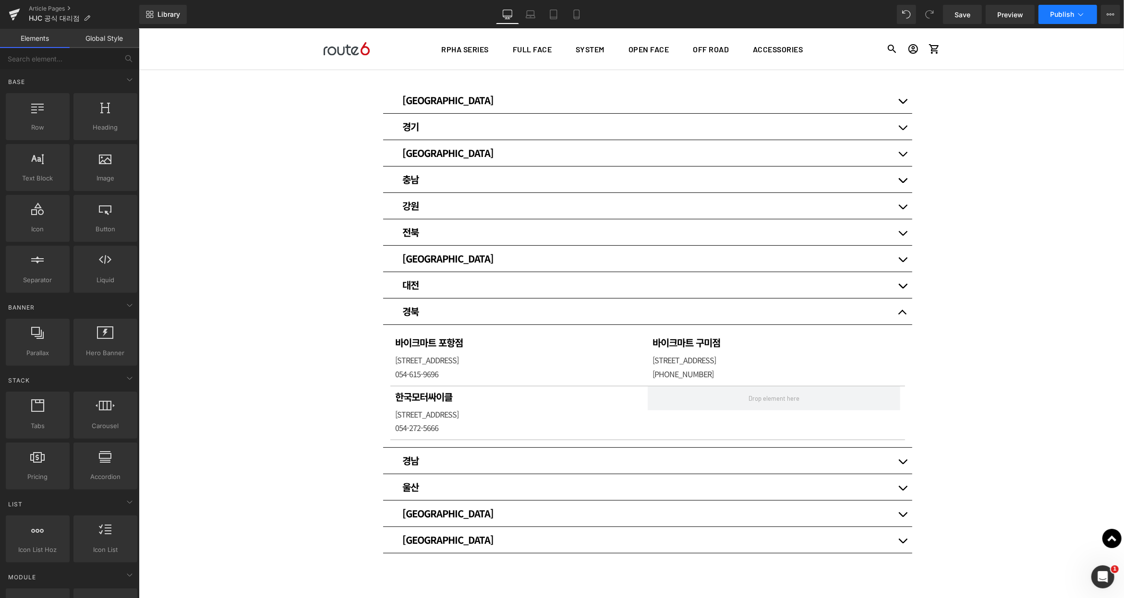
click at [1080, 10] on icon at bounding box center [1081, 15] width 10 height 10
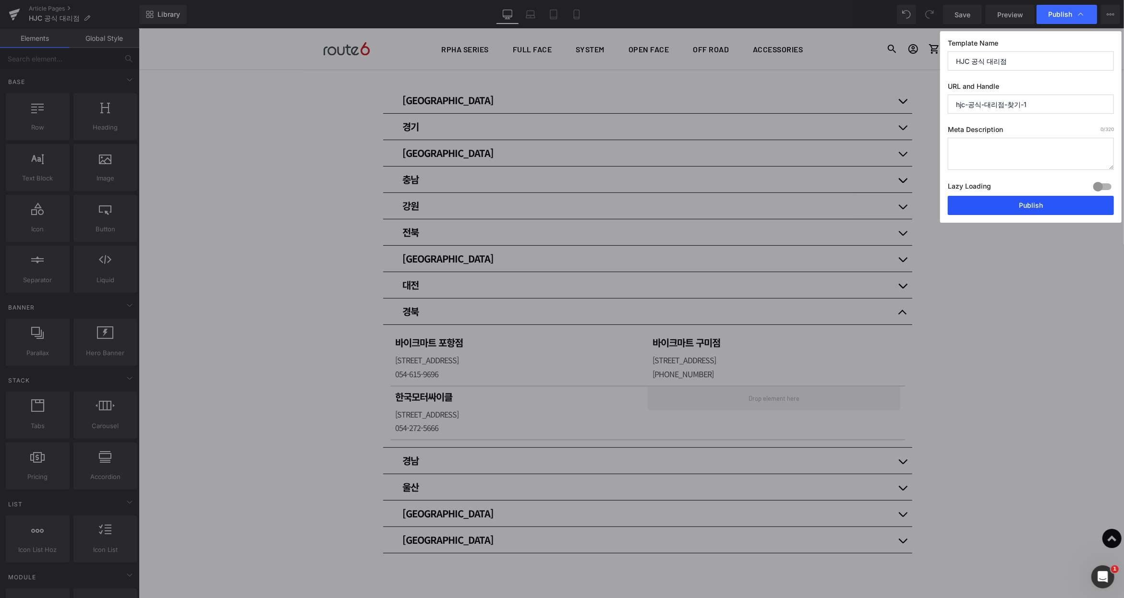
click at [1029, 210] on button "Publish" at bounding box center [1031, 205] width 166 height 19
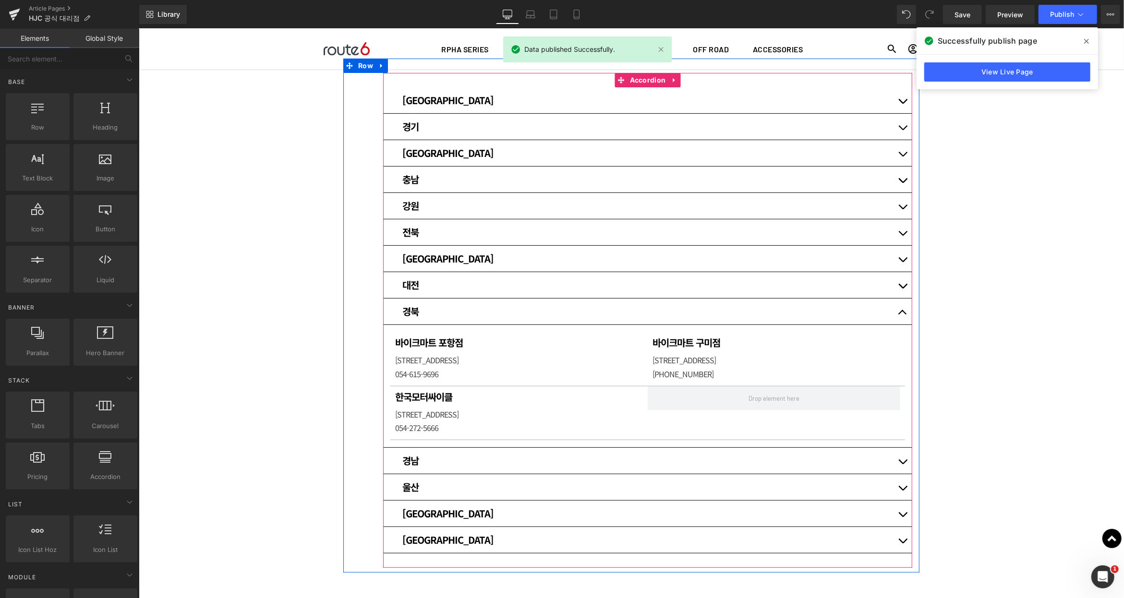
click at [902, 543] on span "button" at bounding box center [902, 543] width 0 height 0
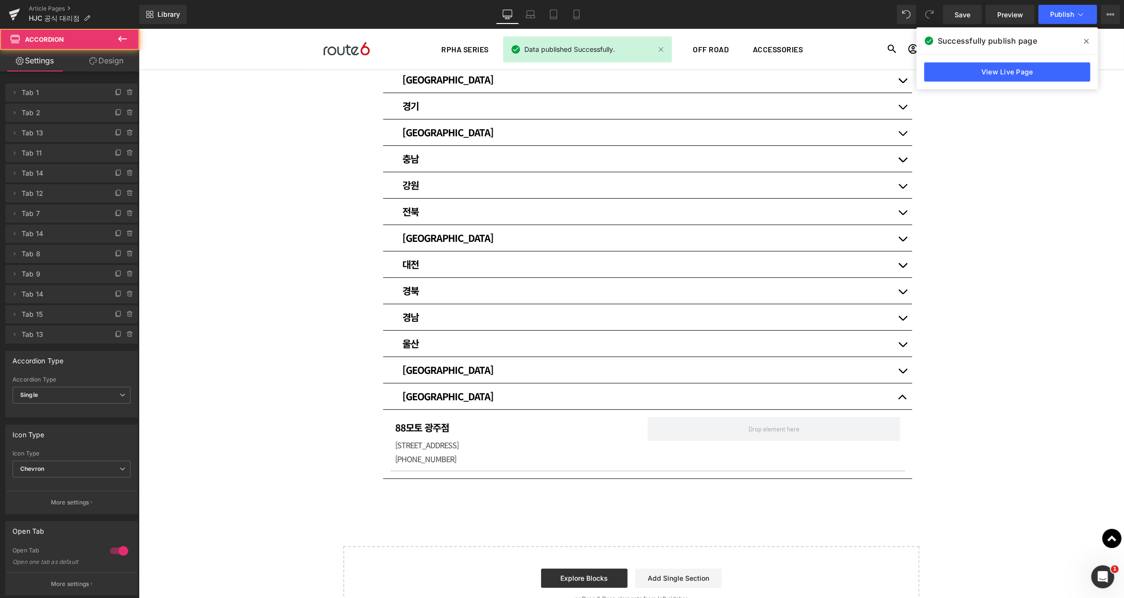
scroll to position [207, 0]
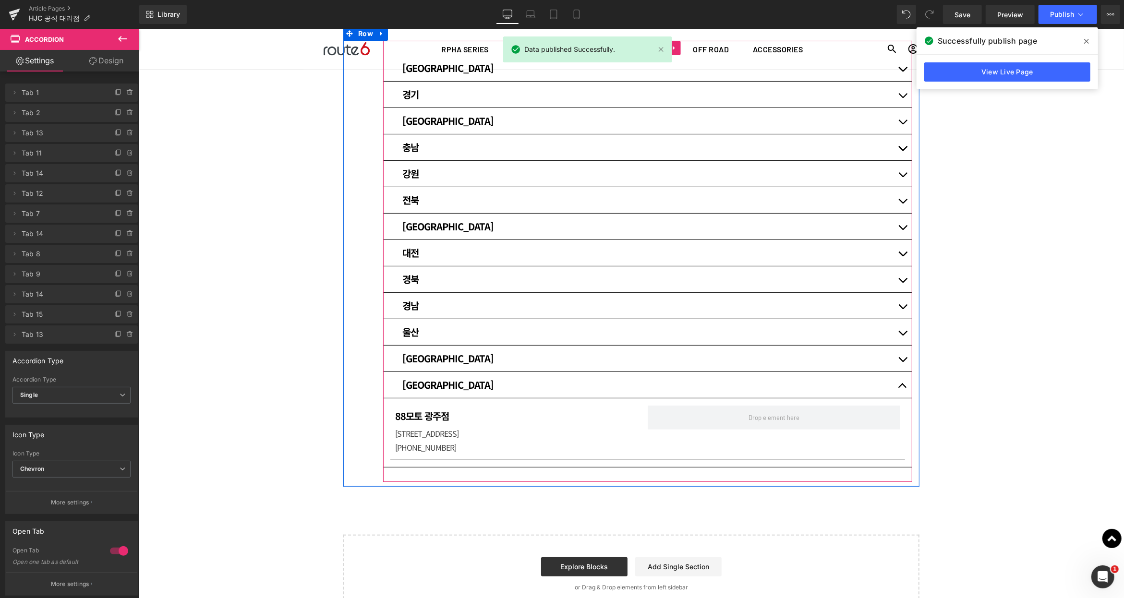
click at [896, 361] on button "button" at bounding box center [902, 358] width 19 height 26
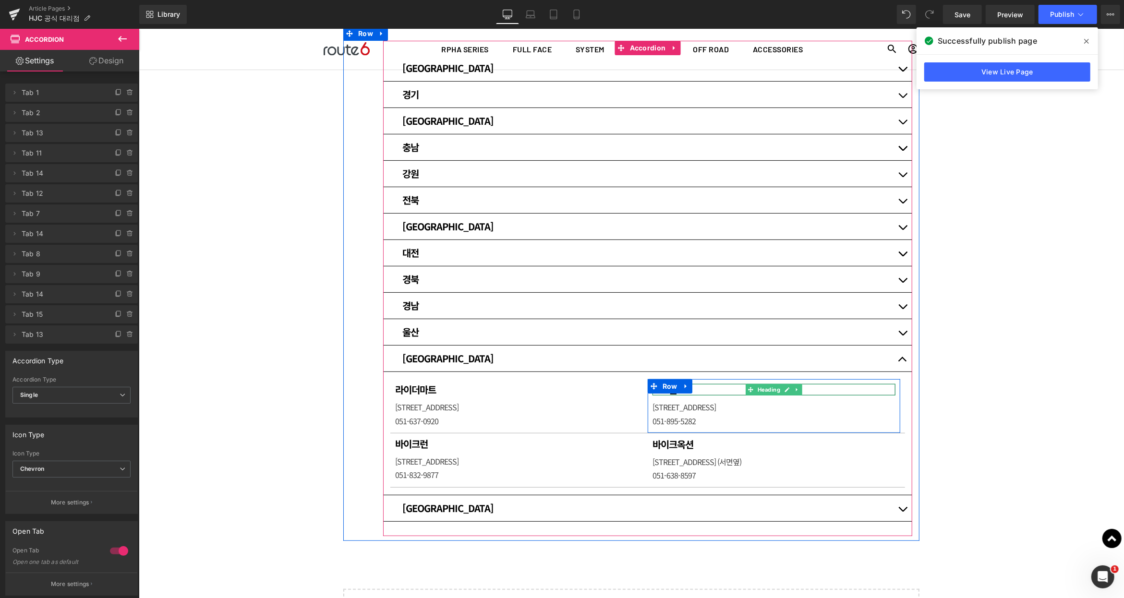
click at [703, 389] on h1 "모토몰" at bounding box center [773, 390] width 243 height 12
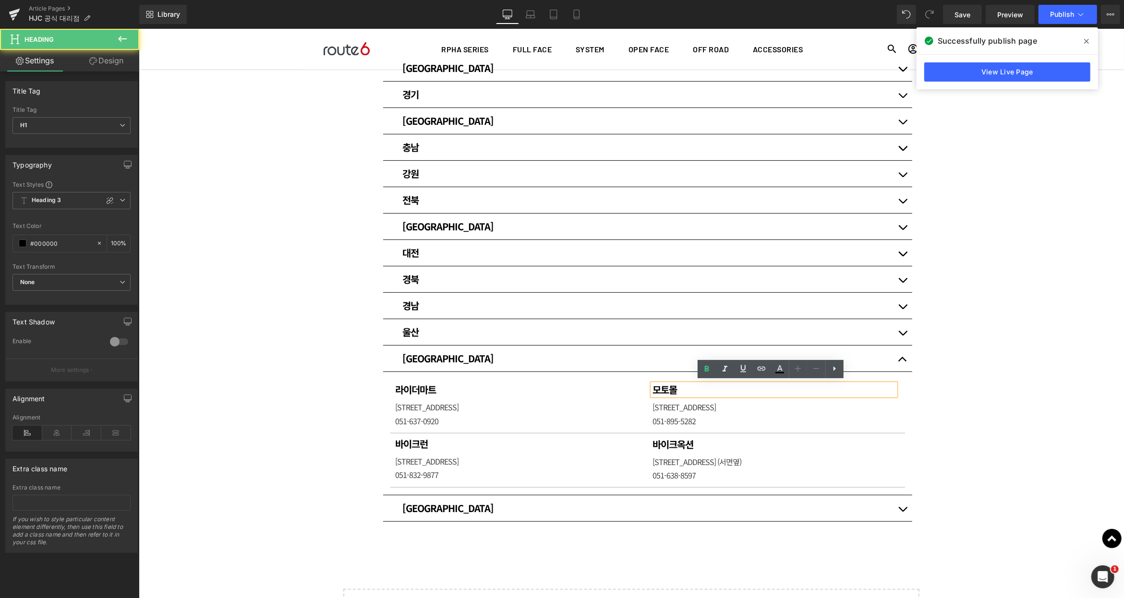
click at [704, 389] on h1 "모토몰" at bounding box center [773, 390] width 243 height 12
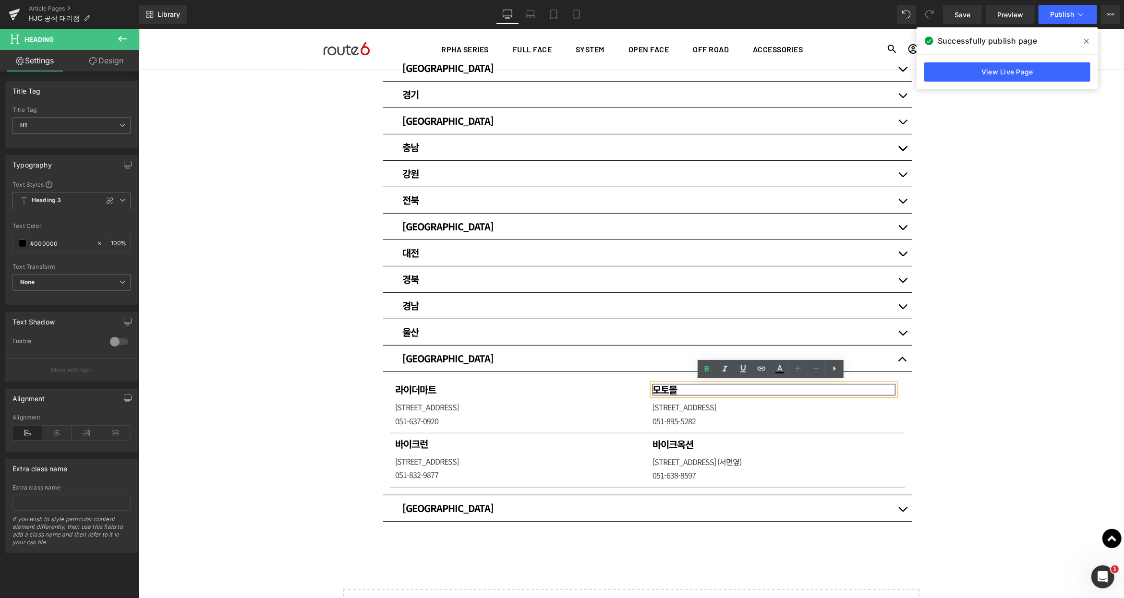
click at [897, 353] on button "button" at bounding box center [902, 358] width 19 height 26
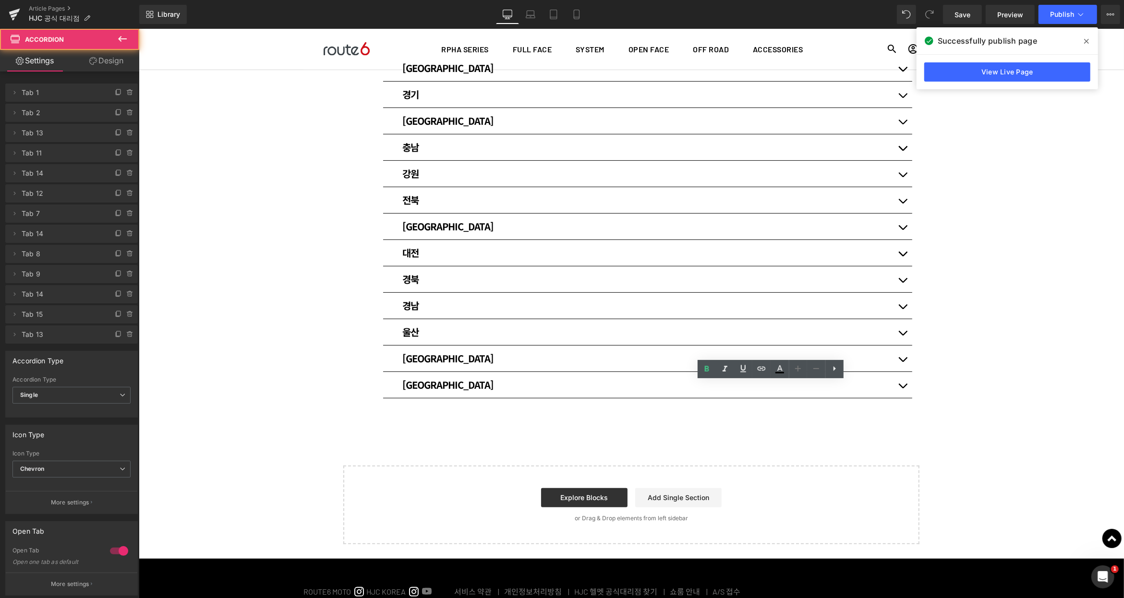
click at [898, 331] on button "button" at bounding box center [902, 332] width 19 height 26
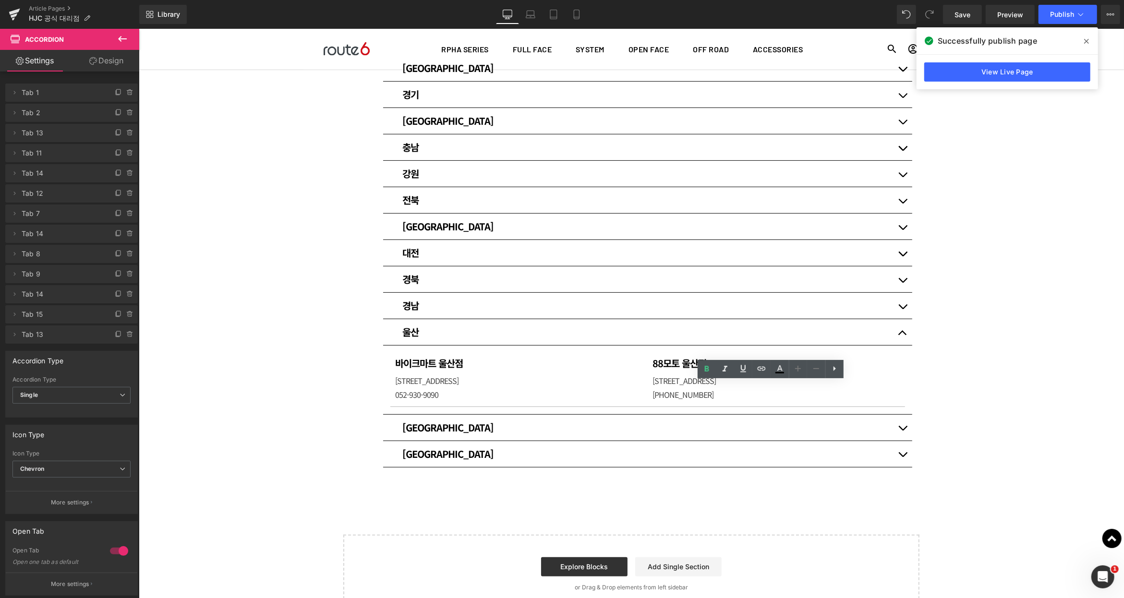
click at [899, 300] on button "button" at bounding box center [902, 305] width 19 height 26
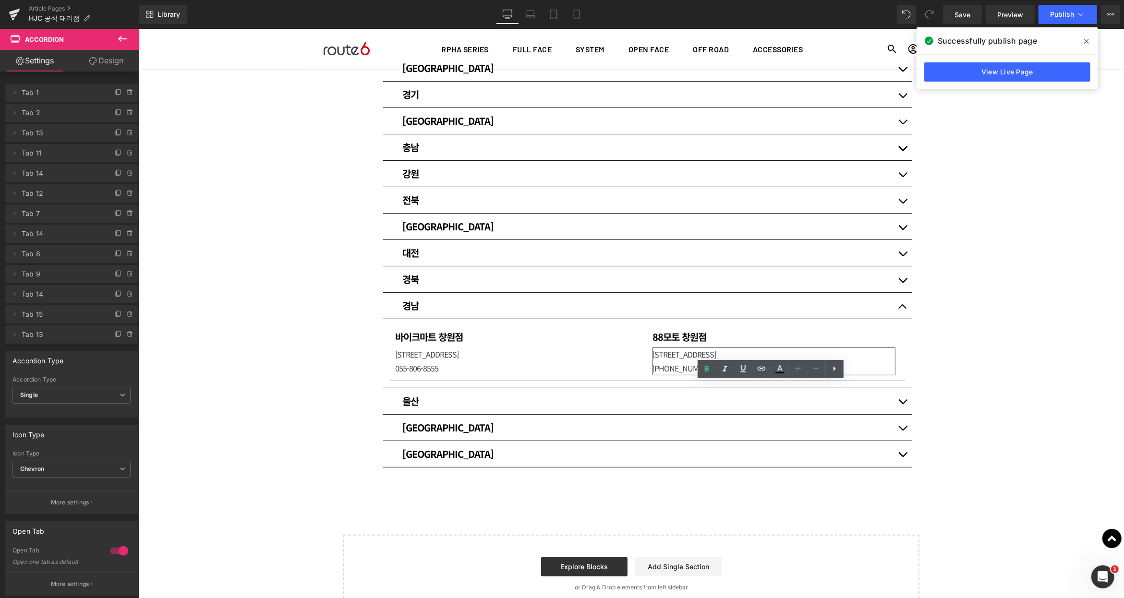
click at [680, 349] on span "[STREET_ADDRESS]" at bounding box center [683, 354] width 63 height 12
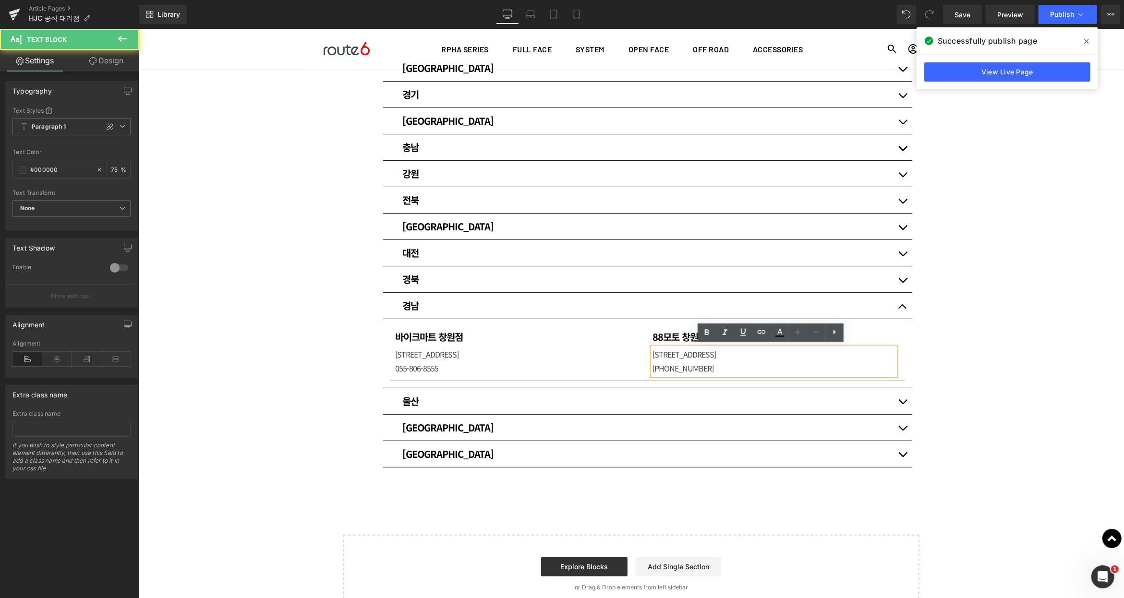
click at [691, 350] on span "[STREET_ADDRESS]" at bounding box center [683, 354] width 63 height 12
click at [902, 278] on button "button" at bounding box center [902, 279] width 19 height 26
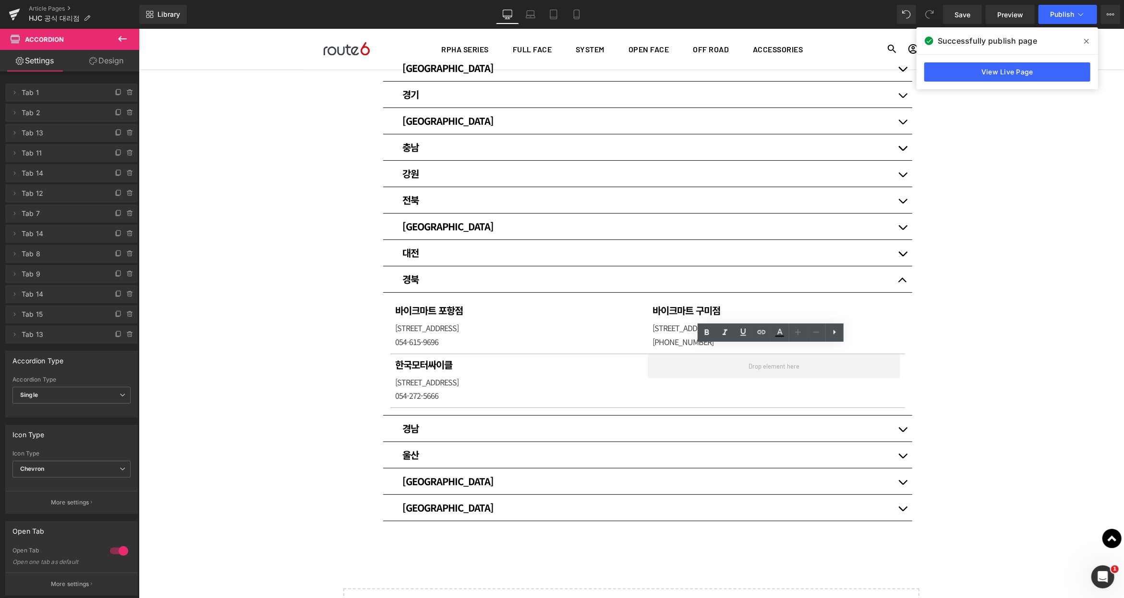
click at [901, 249] on button "button" at bounding box center [902, 253] width 19 height 26
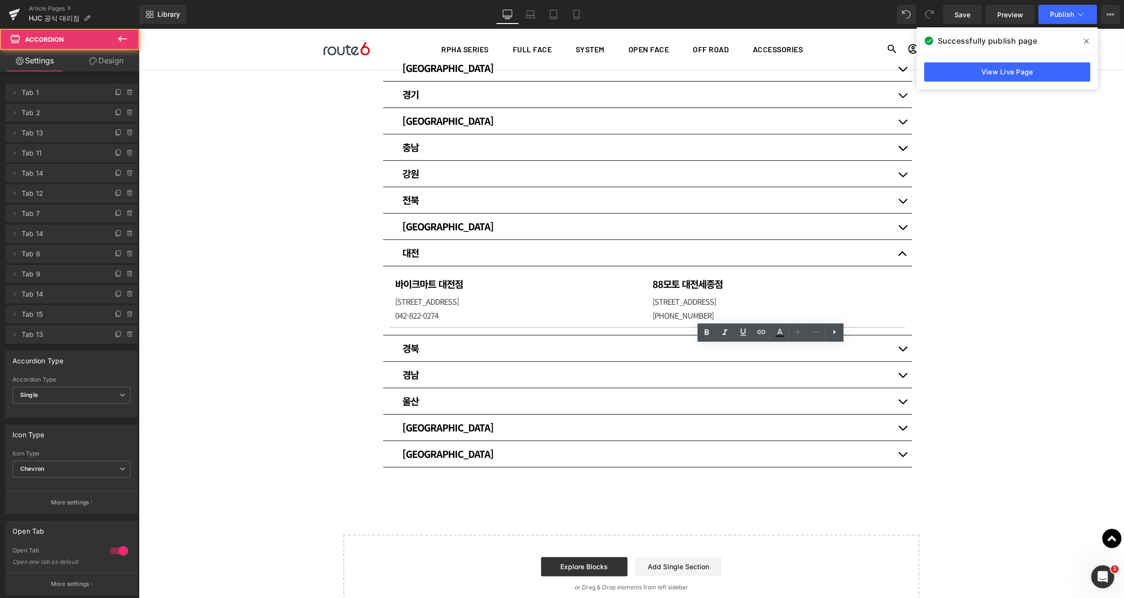
click at [901, 229] on button "button" at bounding box center [902, 226] width 19 height 26
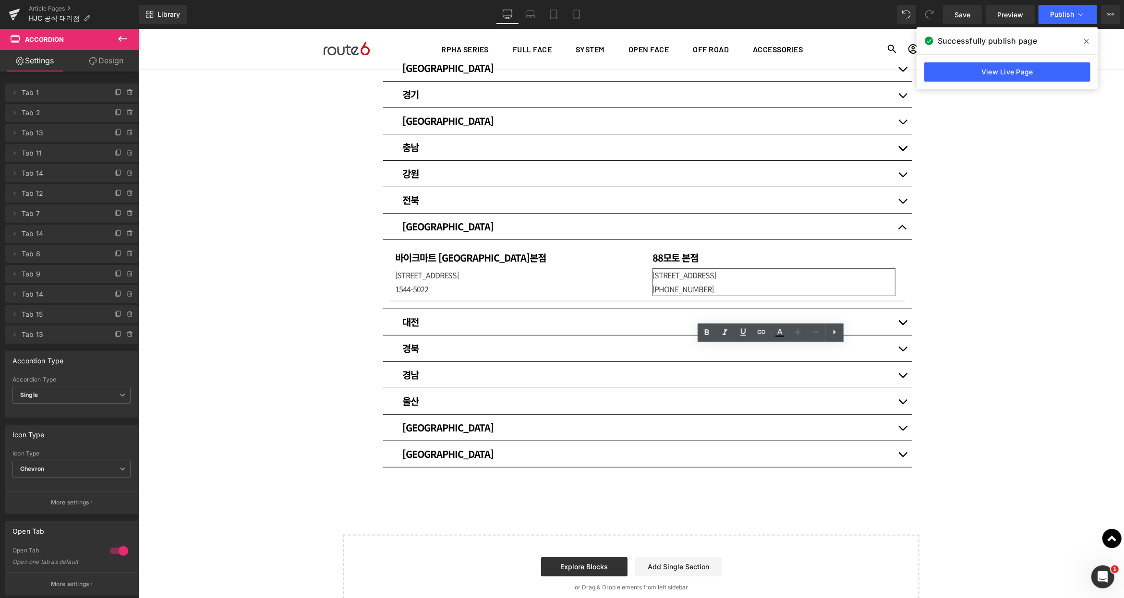
click at [702, 284] on p "[PHONE_NUMBER]" at bounding box center [773, 289] width 243 height 14
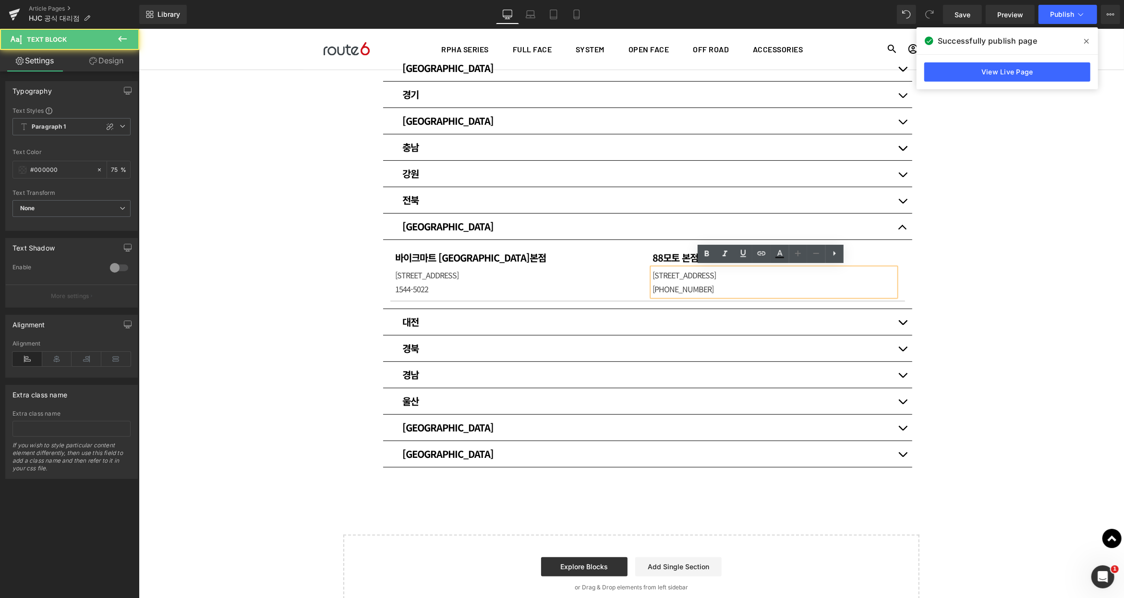
click at [686, 283] on p "[PHONE_NUMBER]" at bounding box center [773, 289] width 243 height 14
click at [904, 199] on button "button" at bounding box center [902, 200] width 19 height 26
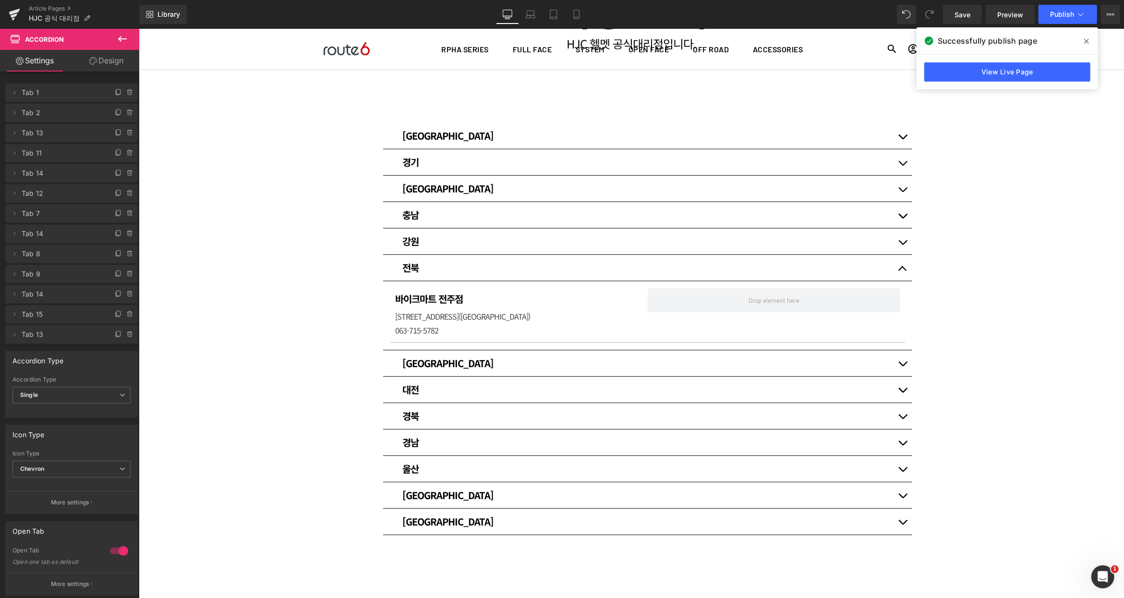
scroll to position [143, 0]
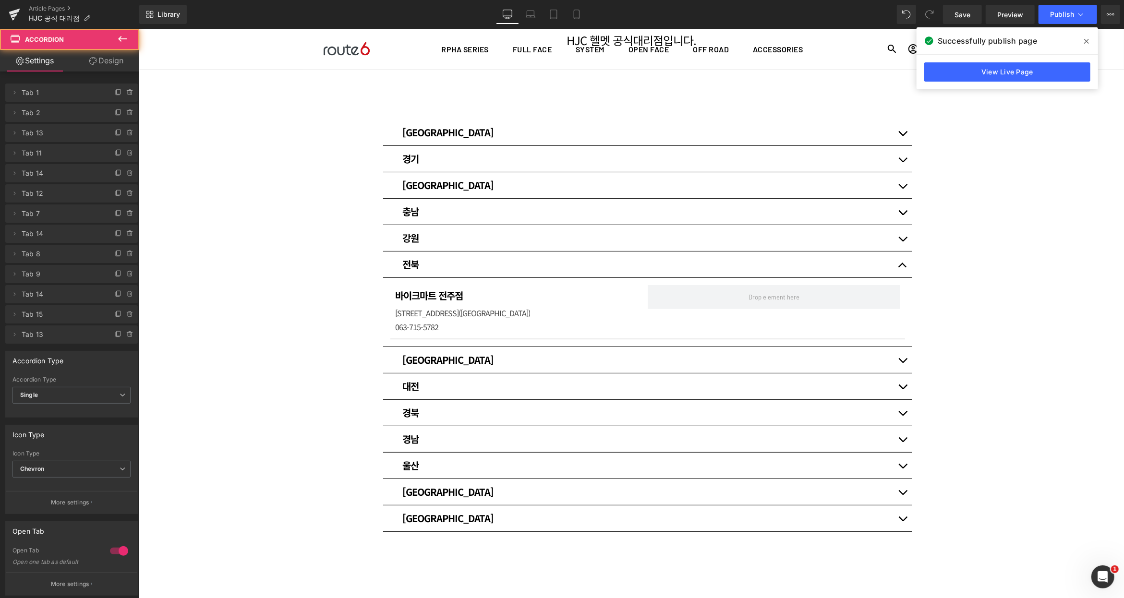
click at [902, 267] on span "button" at bounding box center [902, 267] width 0 height 0
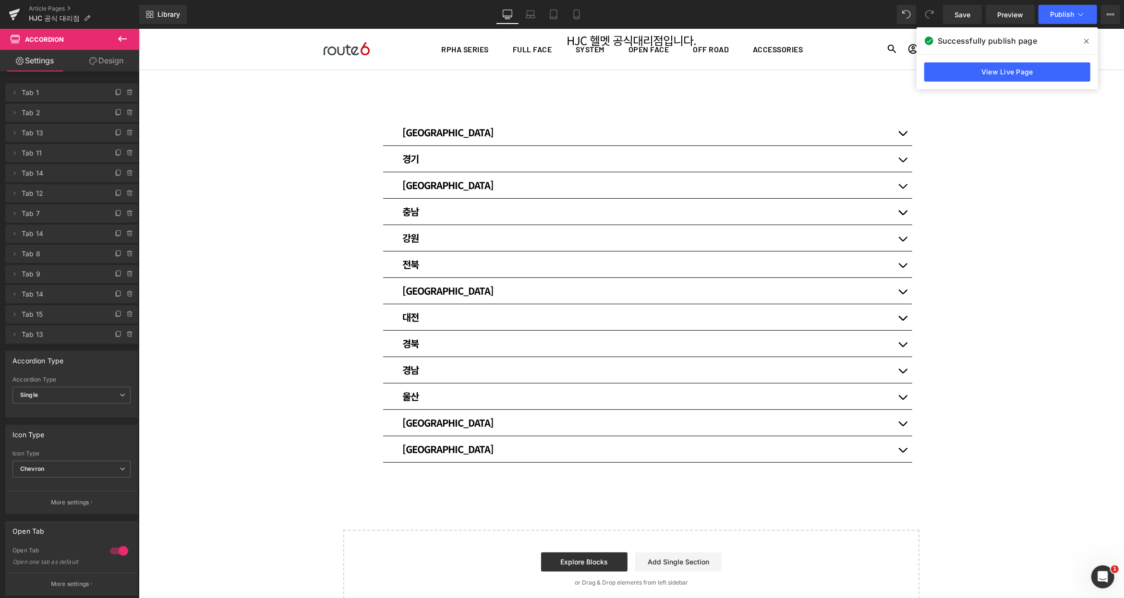
click at [899, 263] on button "button" at bounding box center [902, 264] width 19 height 26
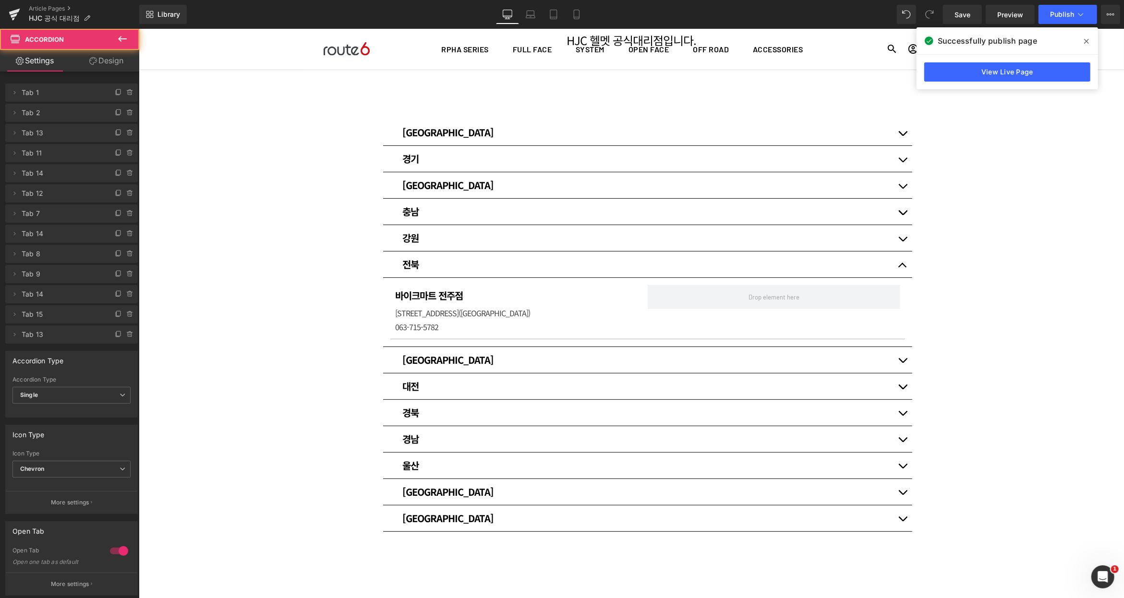
click at [902, 267] on span "button" at bounding box center [902, 267] width 0 height 0
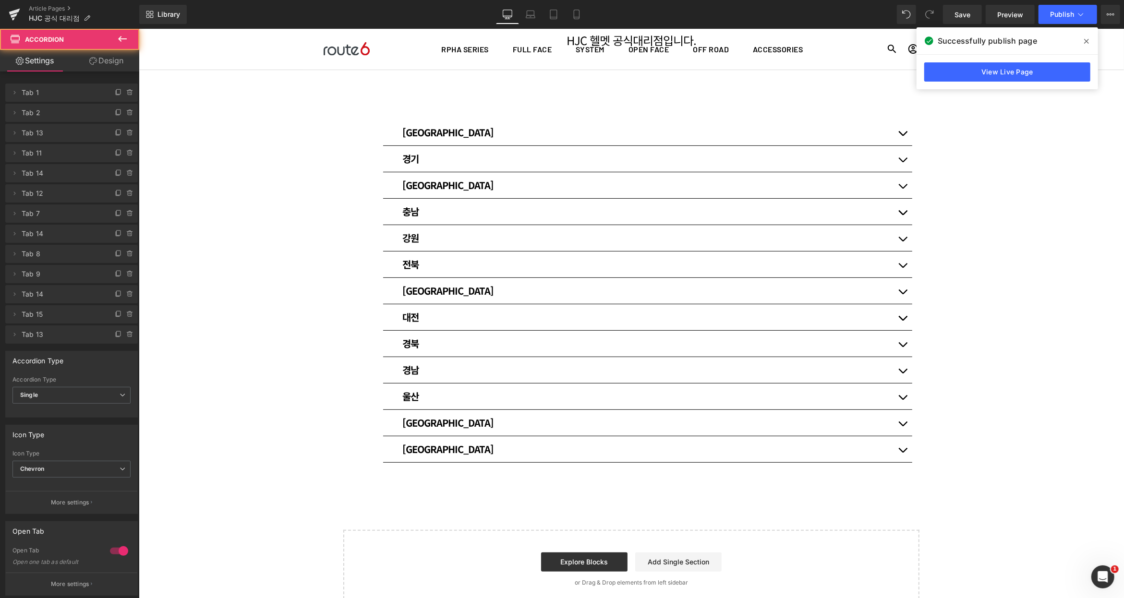
click at [901, 235] on button "button" at bounding box center [902, 238] width 19 height 26
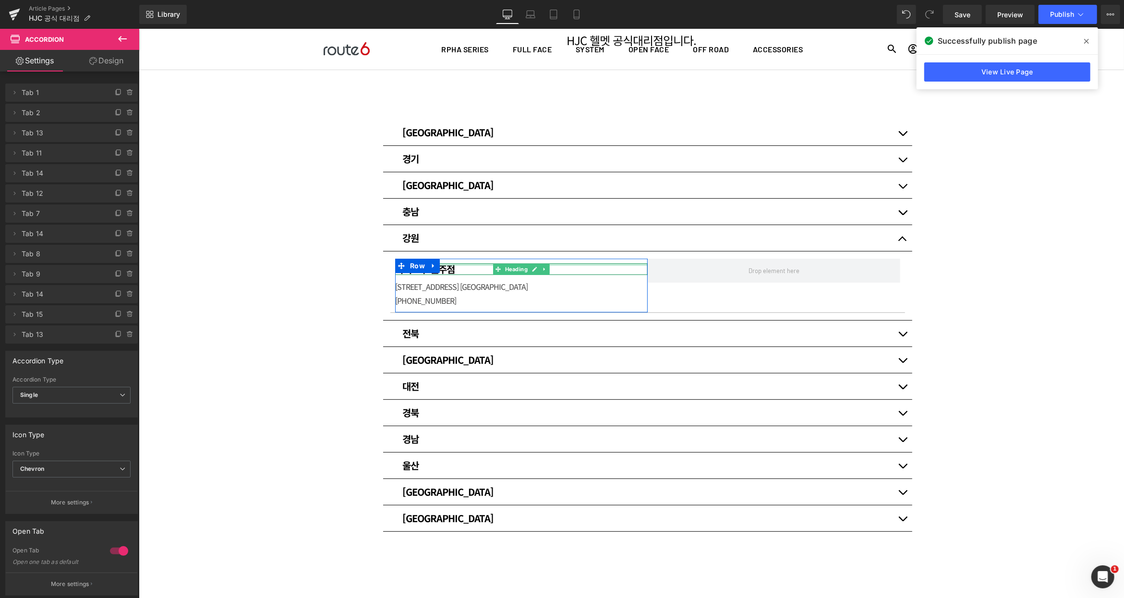
click at [447, 272] on div at bounding box center [521, 273] width 253 height 2
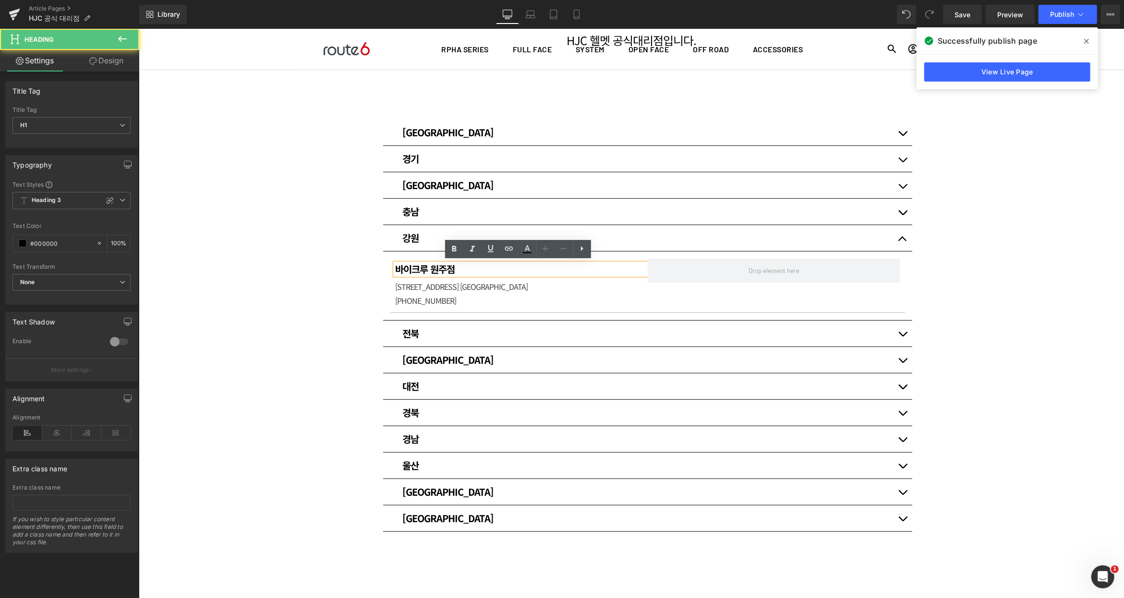
click at [455, 268] on h1 "바이크루 원주점" at bounding box center [521, 269] width 253 height 12
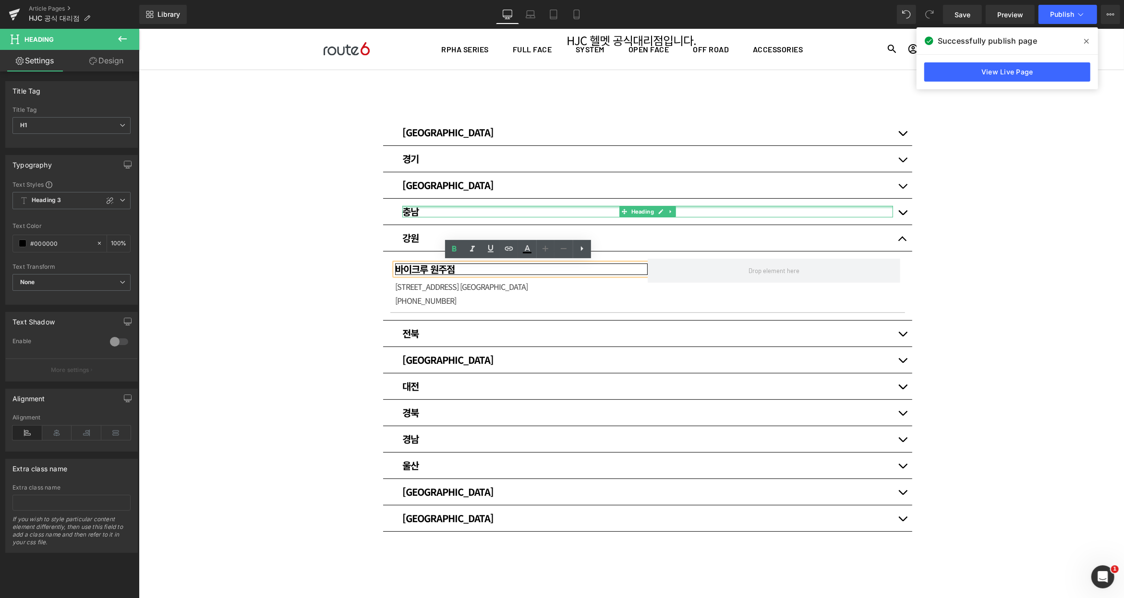
click at [897, 208] on button "button" at bounding box center [902, 211] width 19 height 26
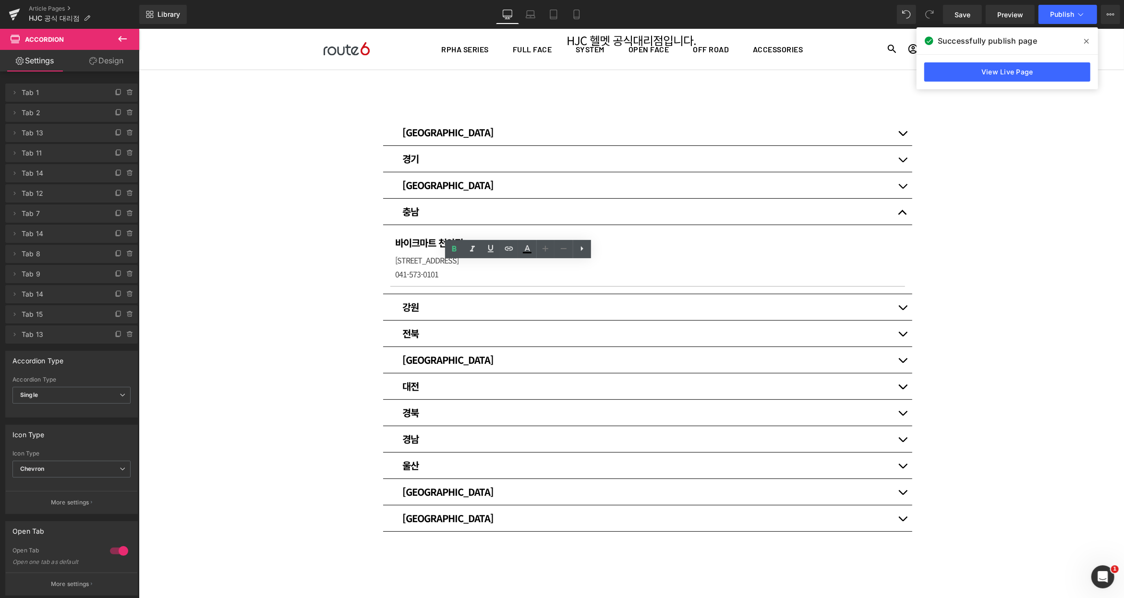
click at [895, 186] on button "button" at bounding box center [902, 185] width 19 height 26
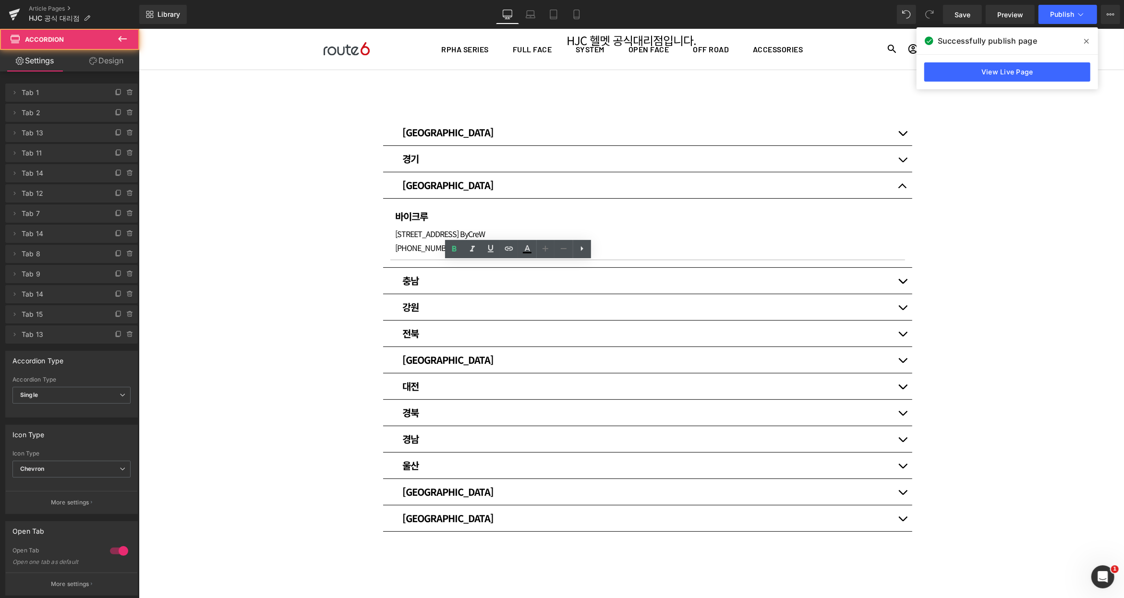
click at [902, 163] on button "button" at bounding box center [902, 158] width 19 height 26
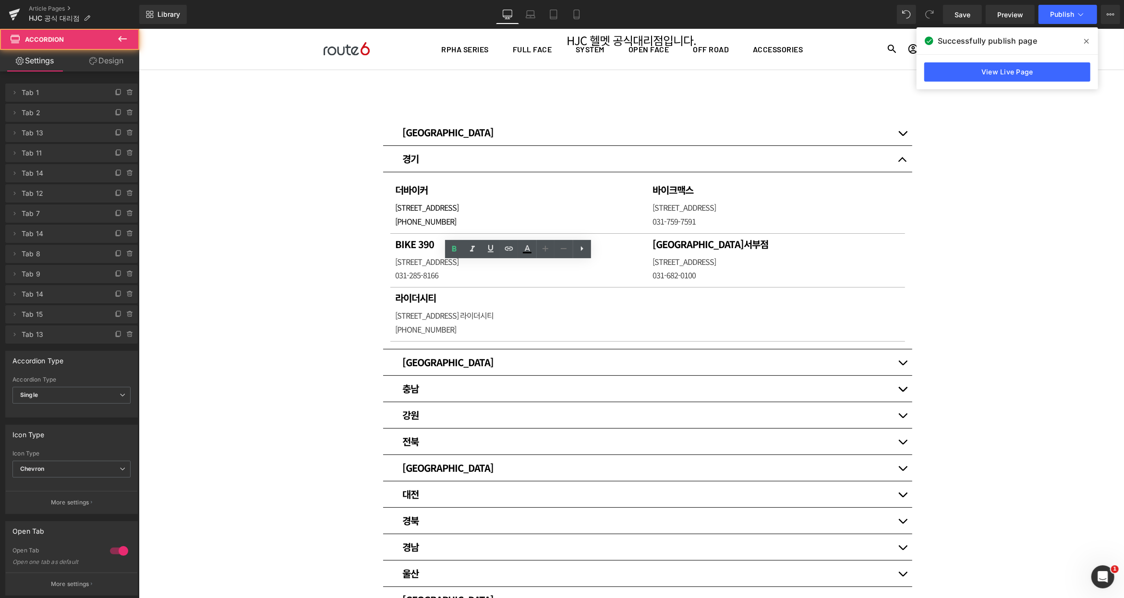
click at [901, 138] on button "button" at bounding box center [902, 132] width 19 height 26
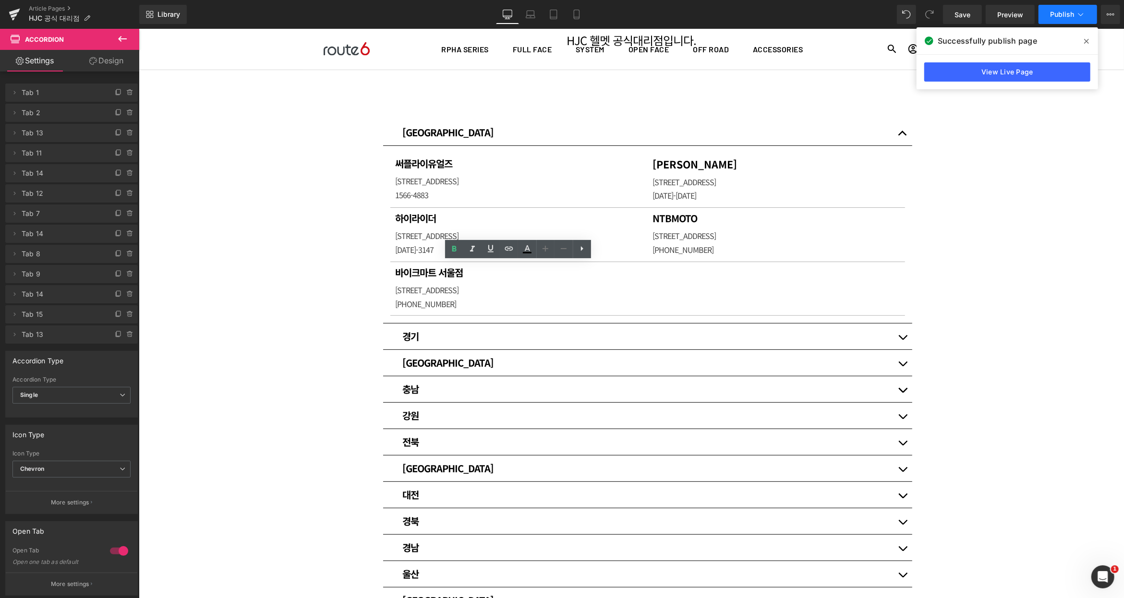
click at [1068, 19] on button "Publish" at bounding box center [1068, 14] width 59 height 19
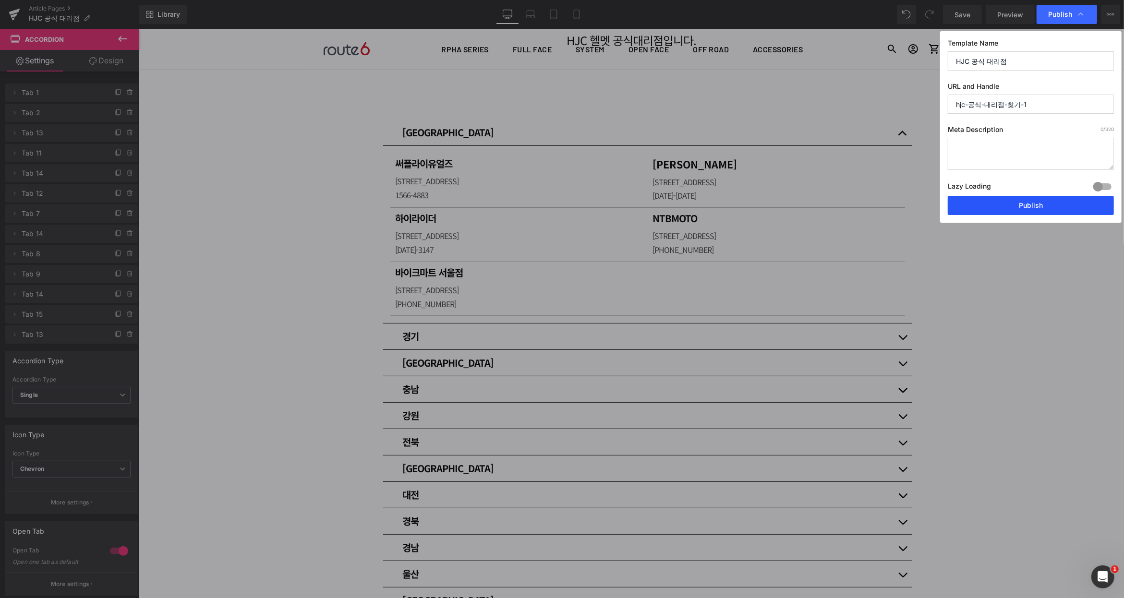
click at [1039, 203] on button "Publish" at bounding box center [1031, 205] width 166 height 19
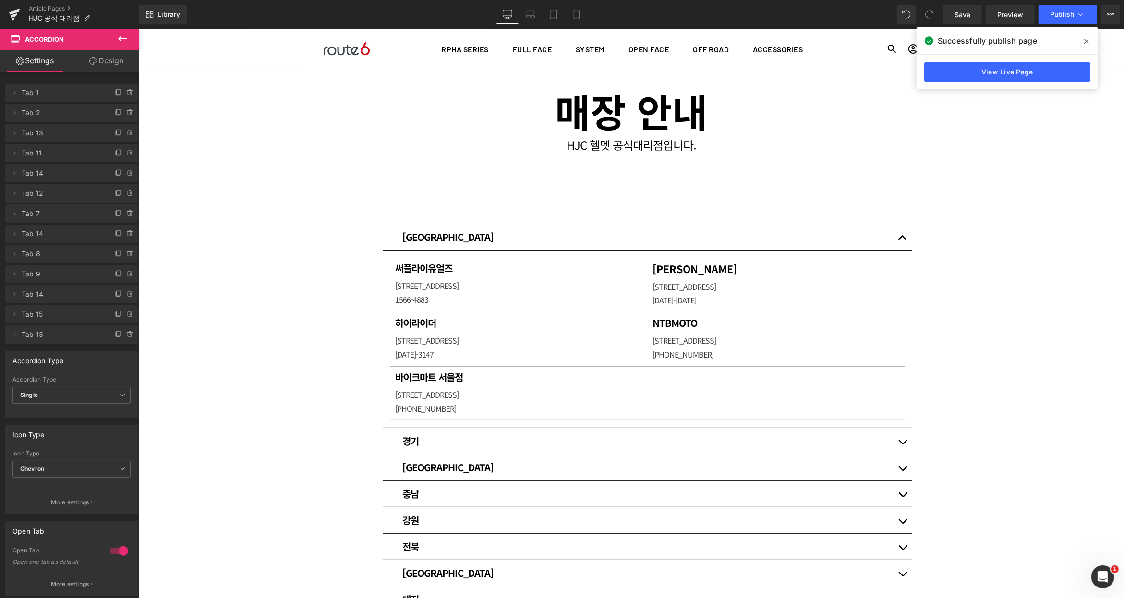
scroll to position [0, 0]
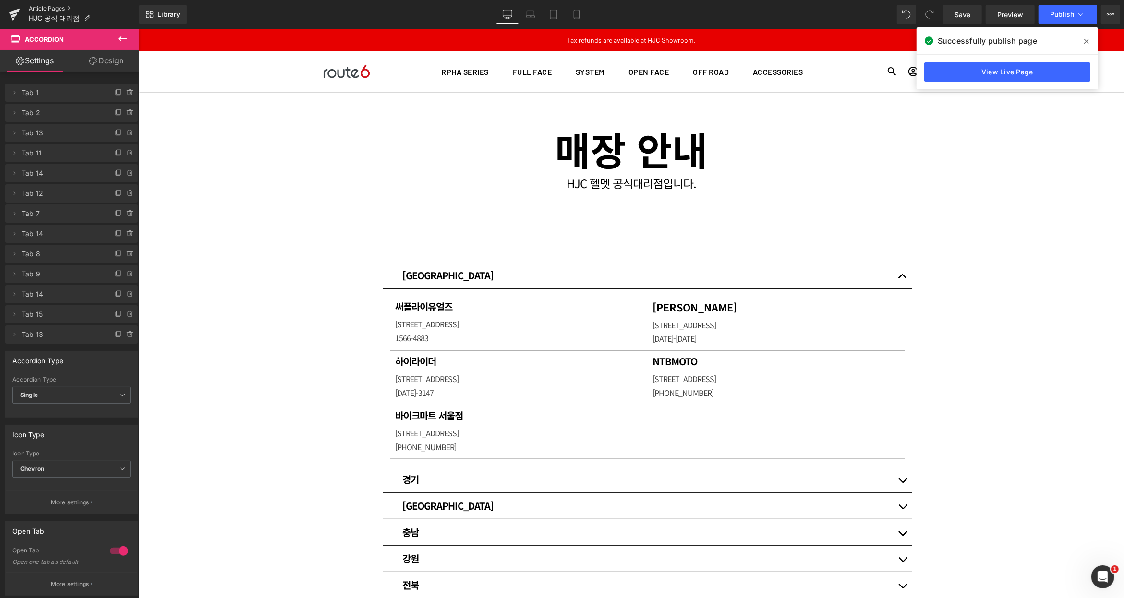
click at [52, 9] on link "Article Pages" at bounding box center [84, 9] width 110 height 8
